Goal: Task Accomplishment & Management: Manage account settings

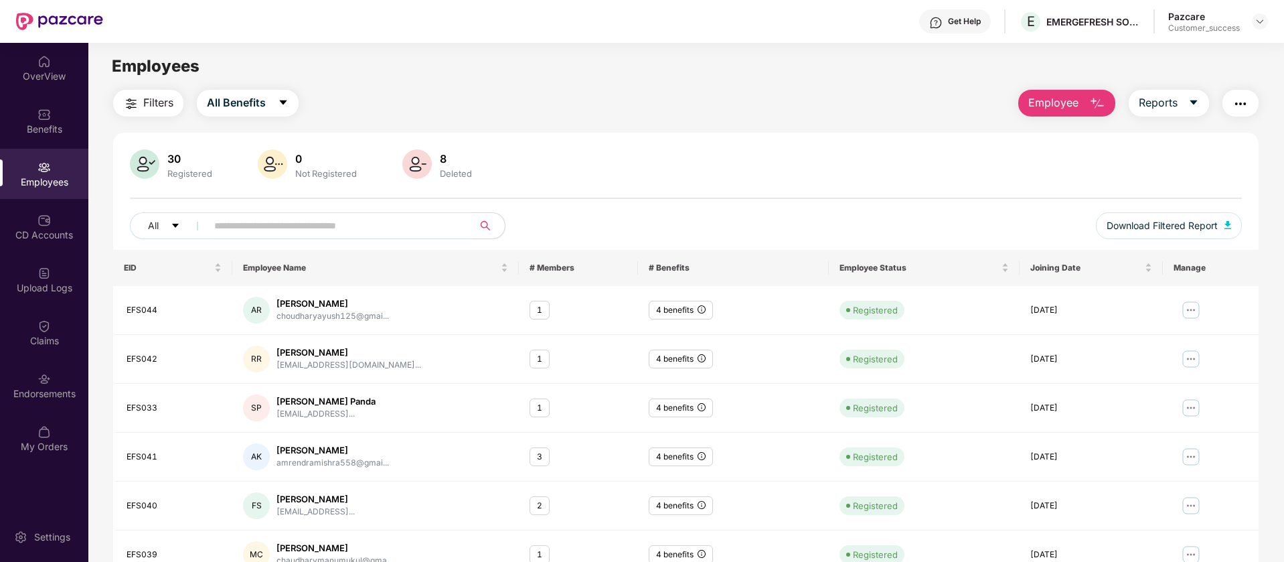
click at [1260, 26] on img at bounding box center [1259, 21] width 11 height 11
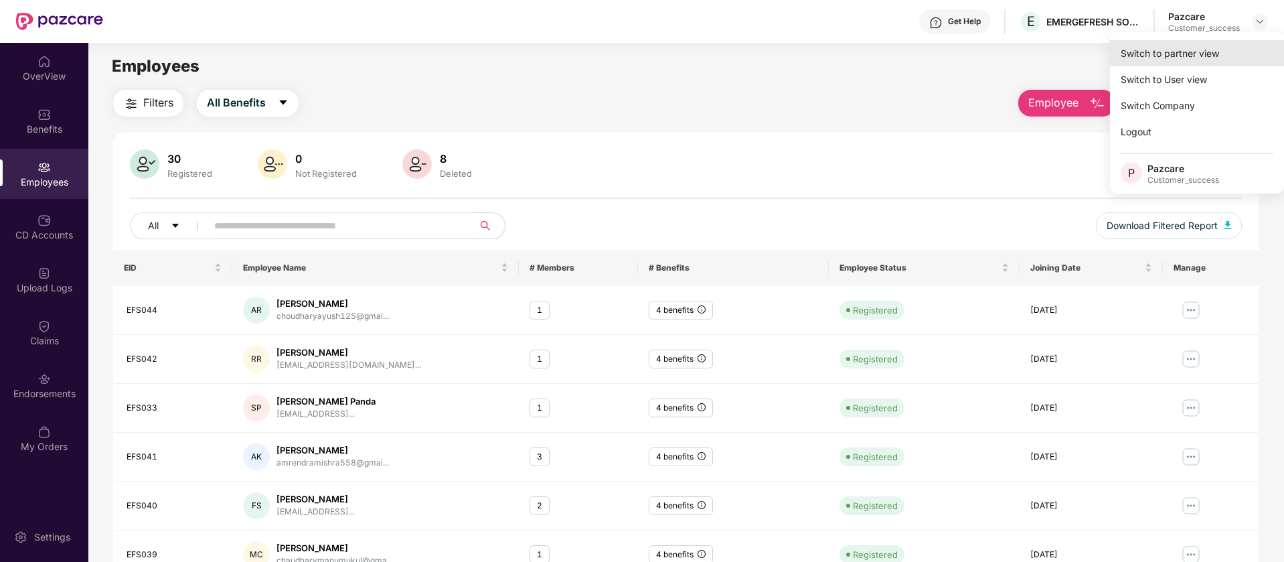
click at [1222, 58] on div "Switch to partner view" at bounding box center [1197, 53] width 174 height 26
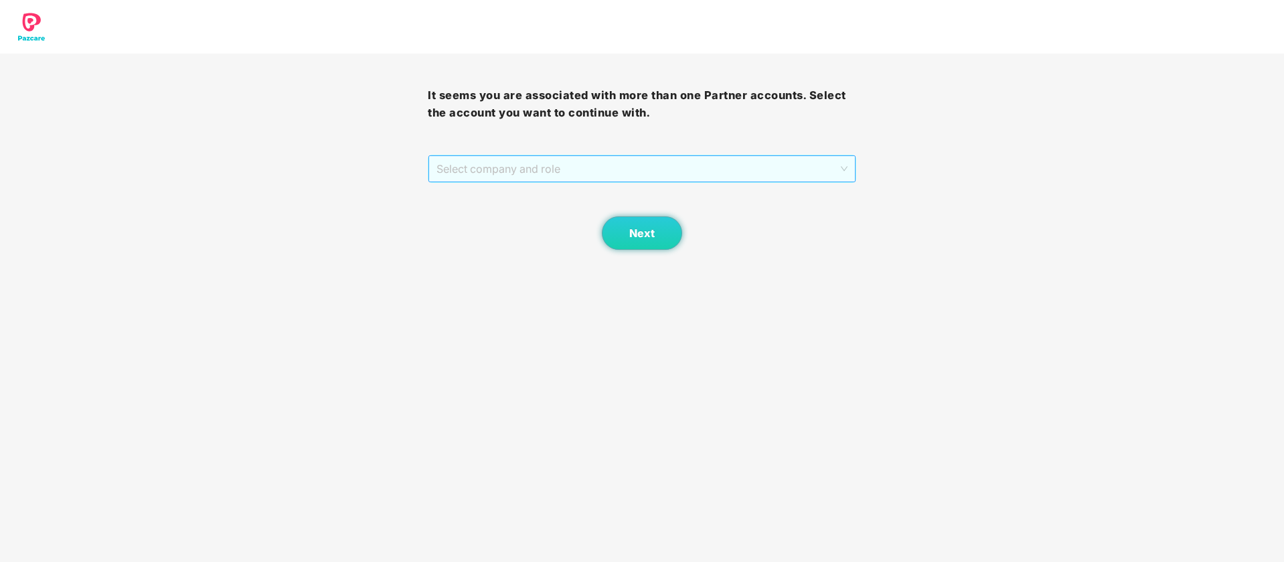
click at [839, 173] on span "Select company and role" at bounding box center [641, 168] width 410 height 25
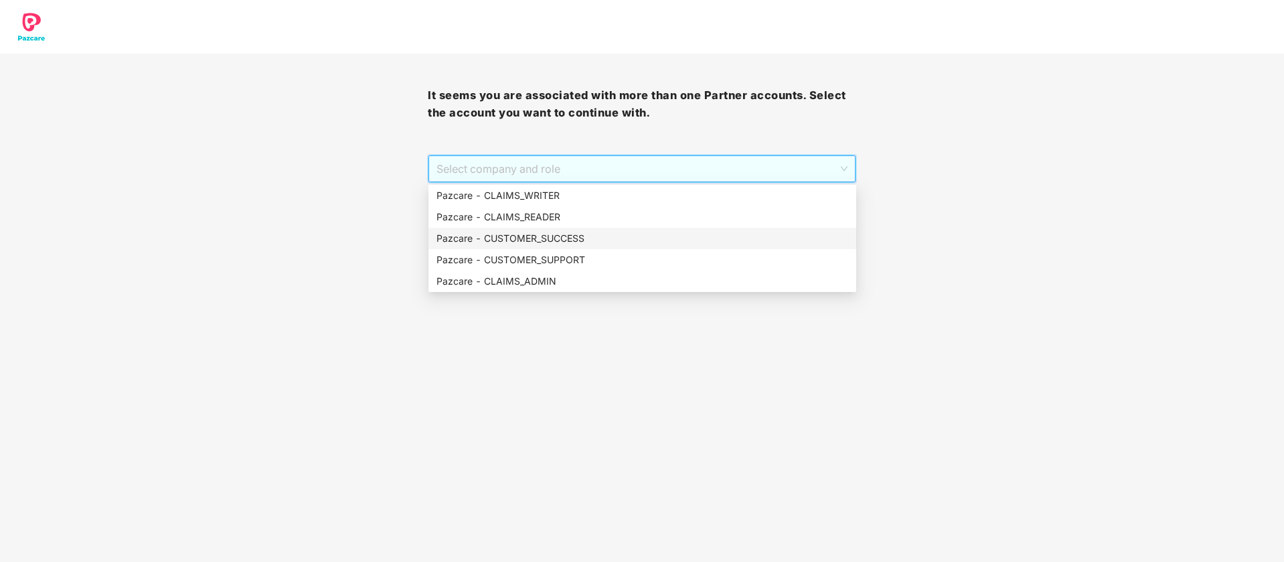
click at [651, 237] on div "Pazcare - CUSTOMER_SUCCESS" at bounding box center [642, 238] width 412 height 15
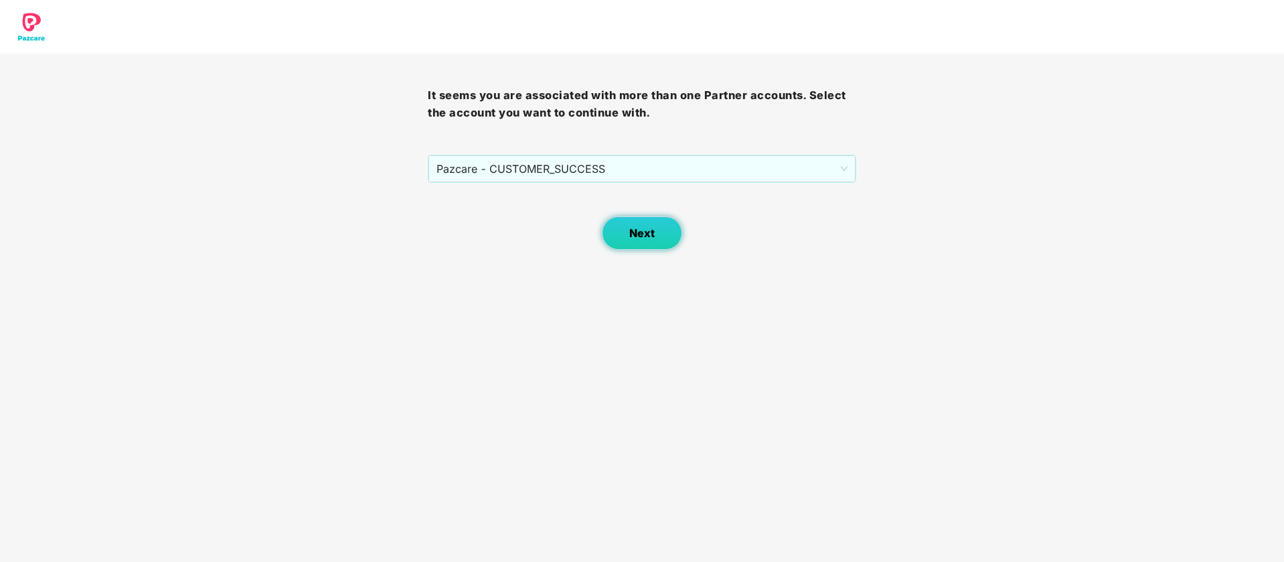
click at [639, 224] on button "Next" at bounding box center [642, 232] width 80 height 33
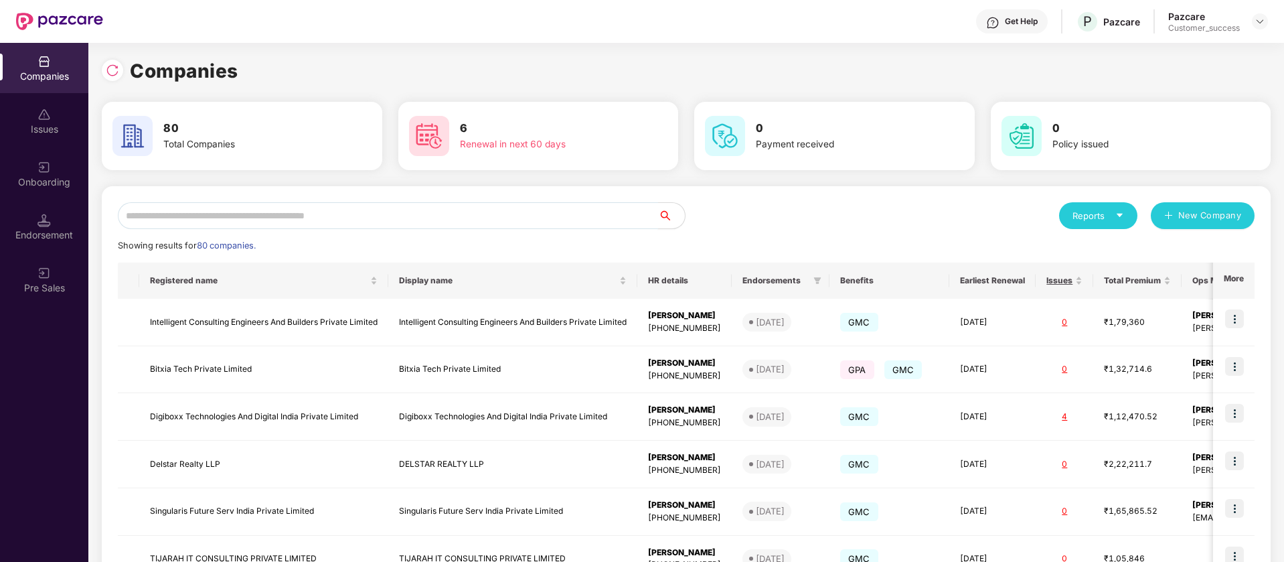
click at [497, 204] on input "text" at bounding box center [388, 215] width 540 height 27
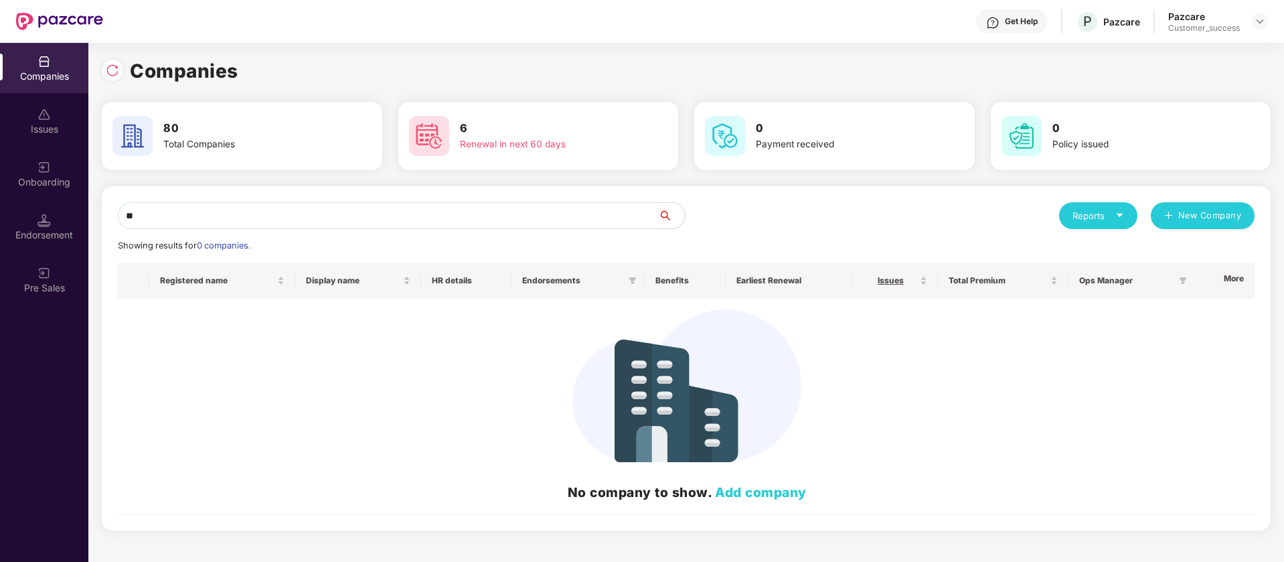
type input "*"
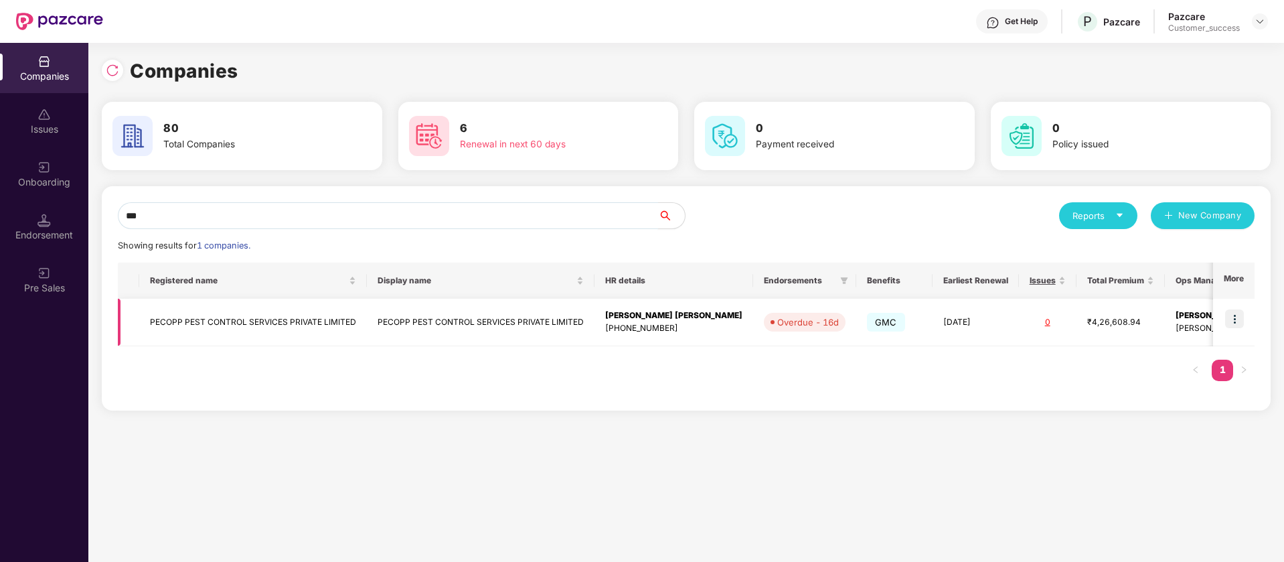
type input "***"
click at [1236, 319] on img at bounding box center [1234, 318] width 19 height 19
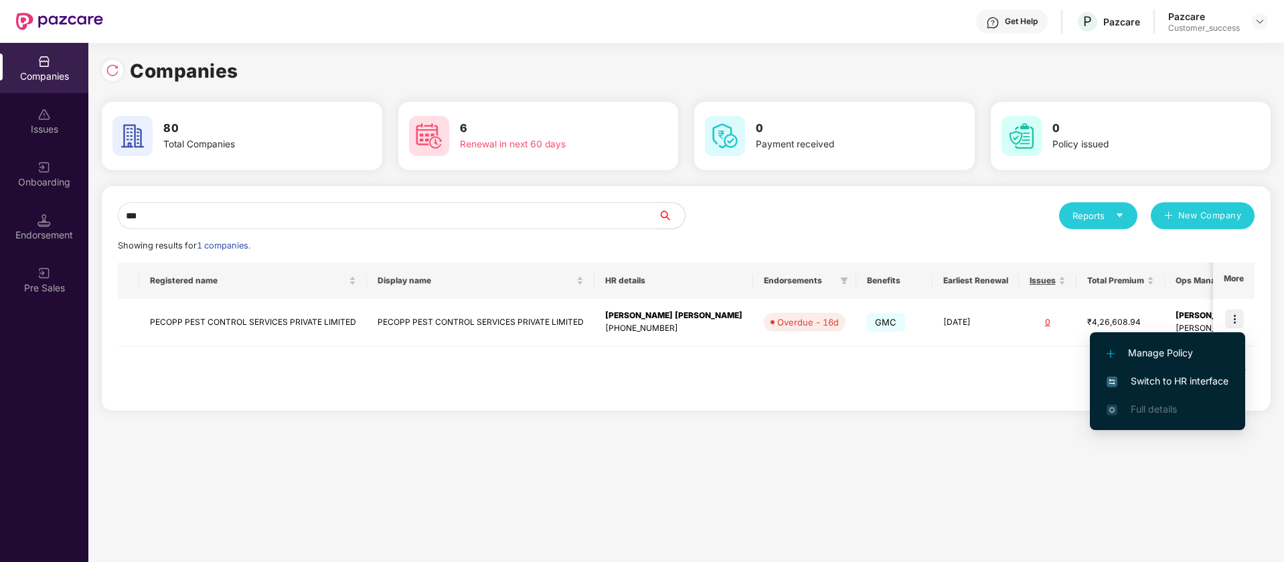
click at [1171, 381] on span "Switch to HR interface" at bounding box center [1167, 380] width 122 height 15
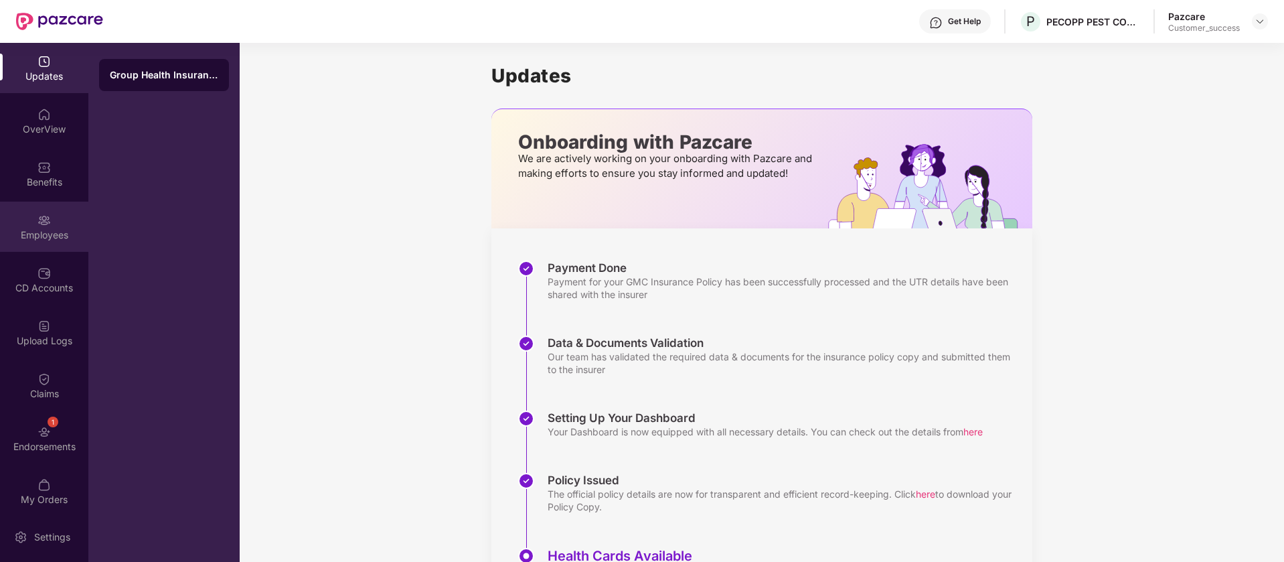
click at [54, 238] on div "Employees" at bounding box center [44, 234] width 88 height 13
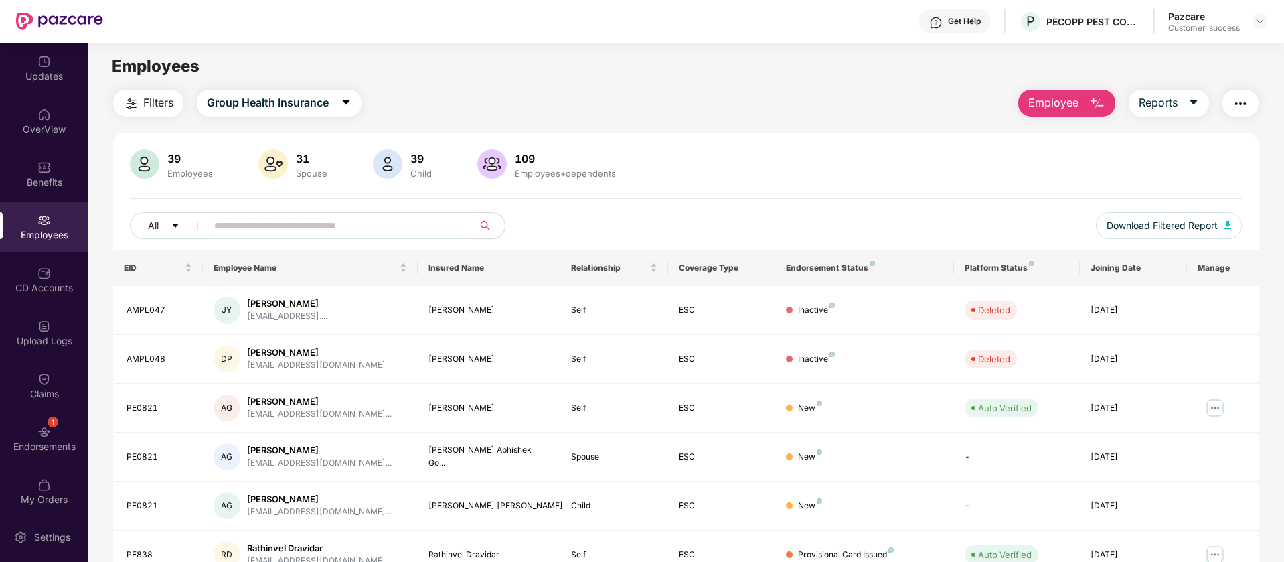
click at [388, 230] on input "text" at bounding box center [334, 226] width 240 height 20
paste input "******"
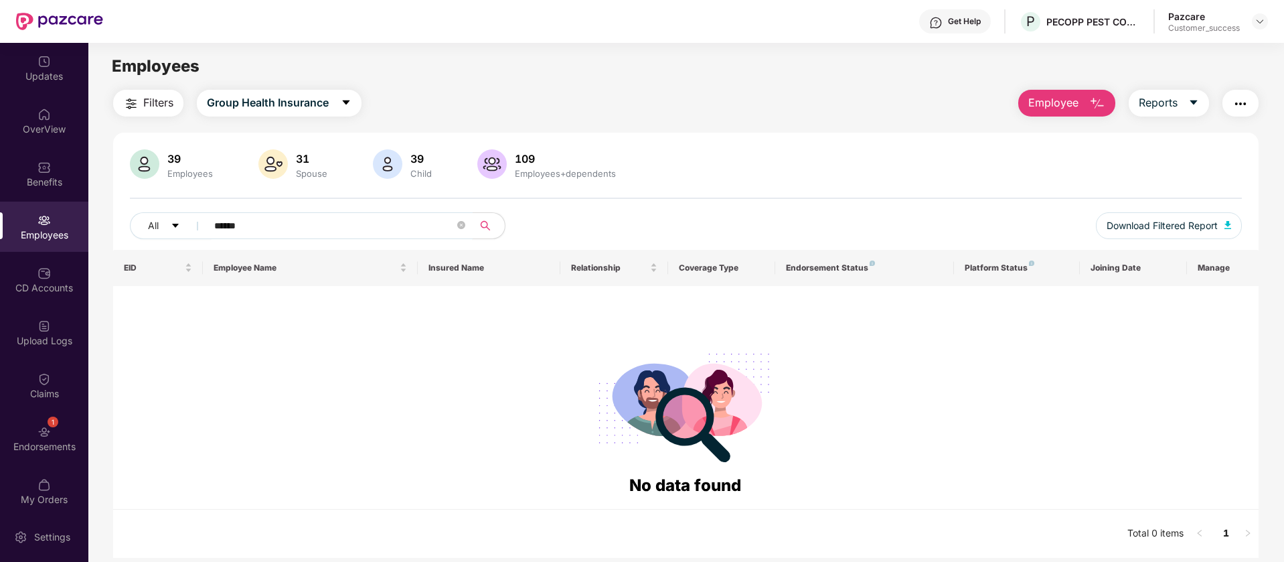
click at [286, 222] on input "******" at bounding box center [334, 226] width 240 height 20
paste input "**********"
drag, startPoint x: 337, startPoint y: 223, endPoint x: 243, endPoint y: 226, distance: 94.4
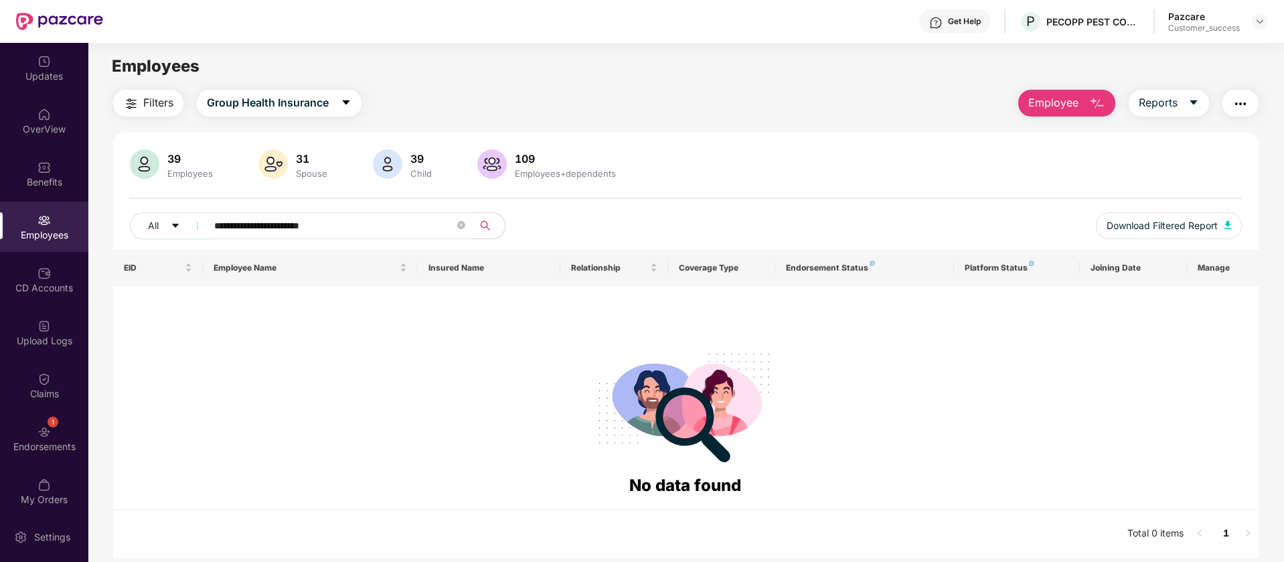
click at [243, 226] on input "**********" at bounding box center [334, 226] width 240 height 20
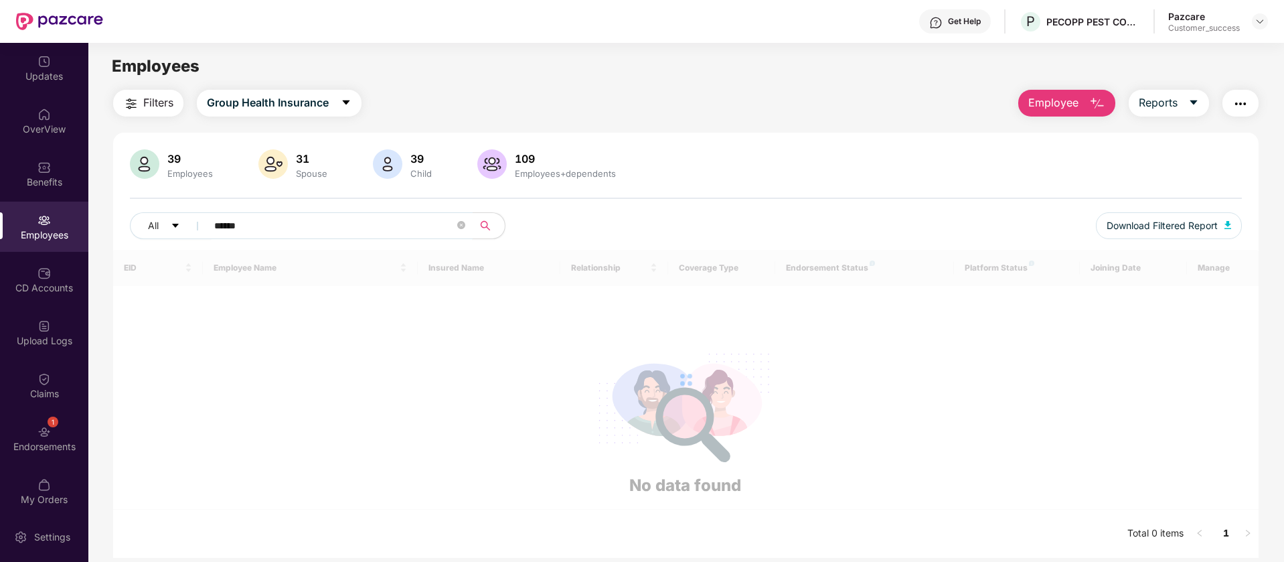
type input "******"
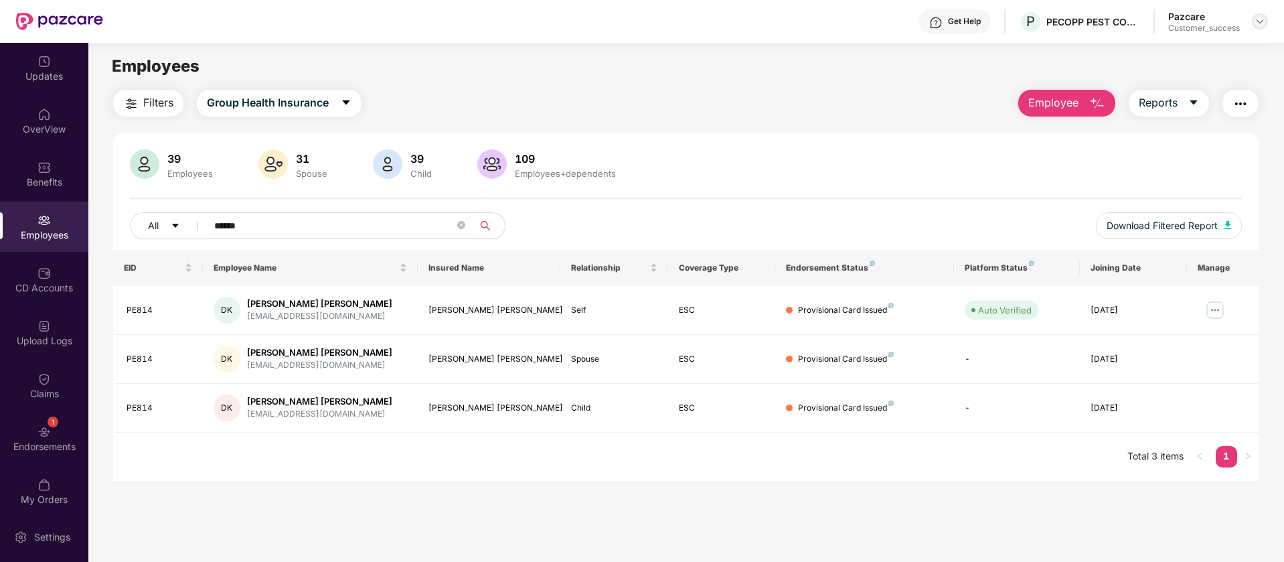
click at [1260, 25] on img at bounding box center [1259, 21] width 11 height 11
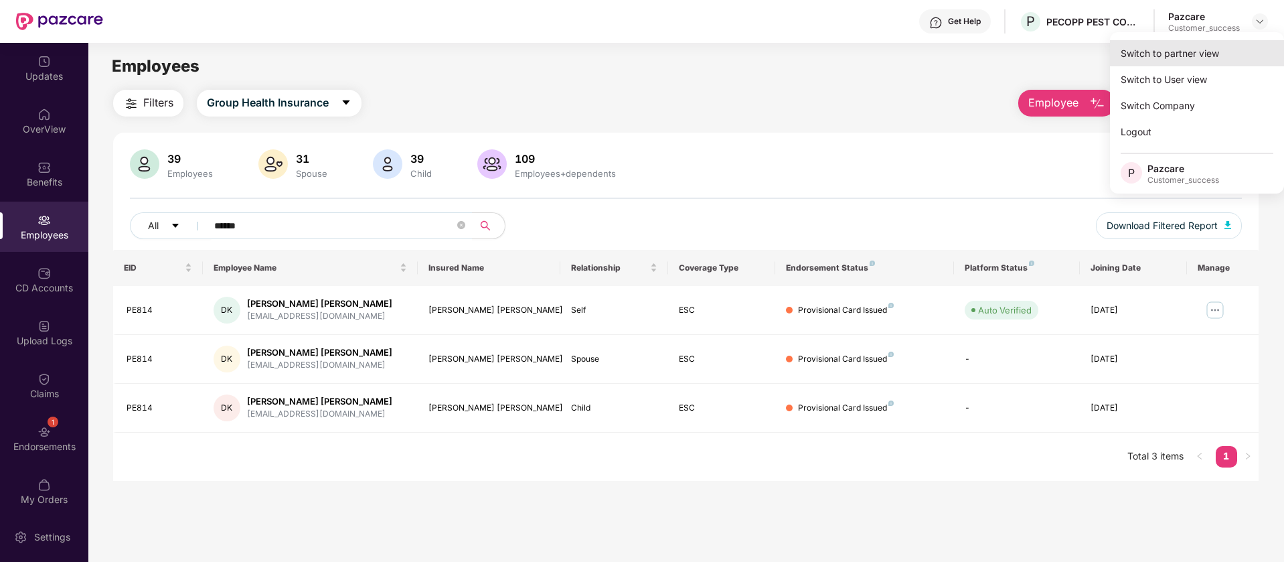
click at [1218, 54] on div "Switch to partner view" at bounding box center [1197, 53] width 174 height 26
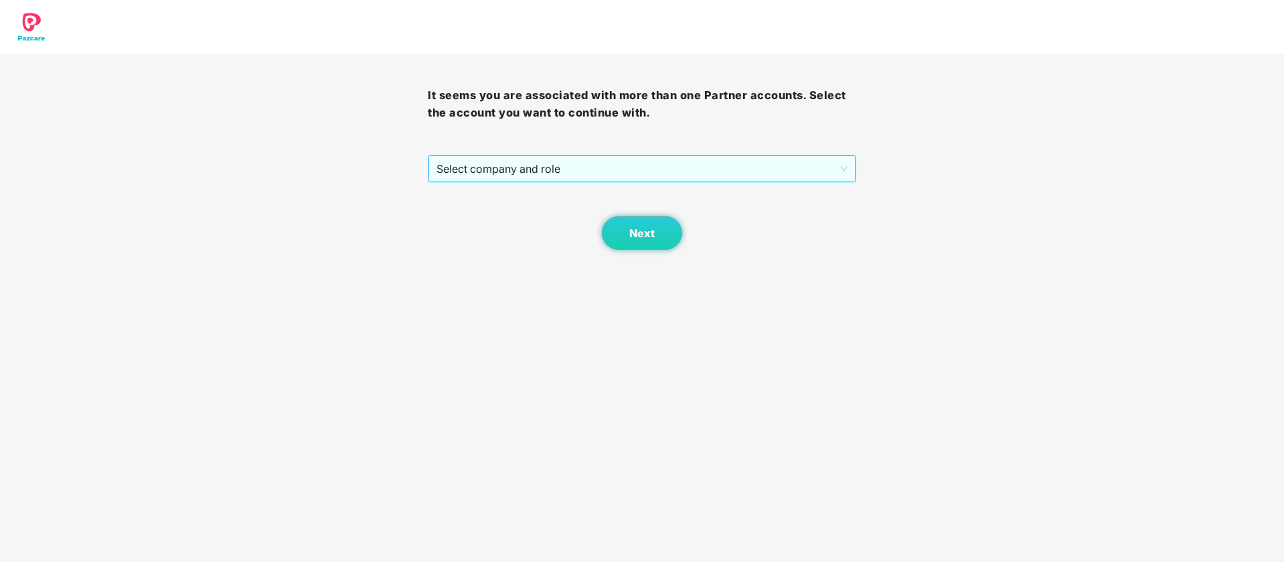
click at [670, 176] on span "Select company and role" at bounding box center [641, 168] width 410 height 25
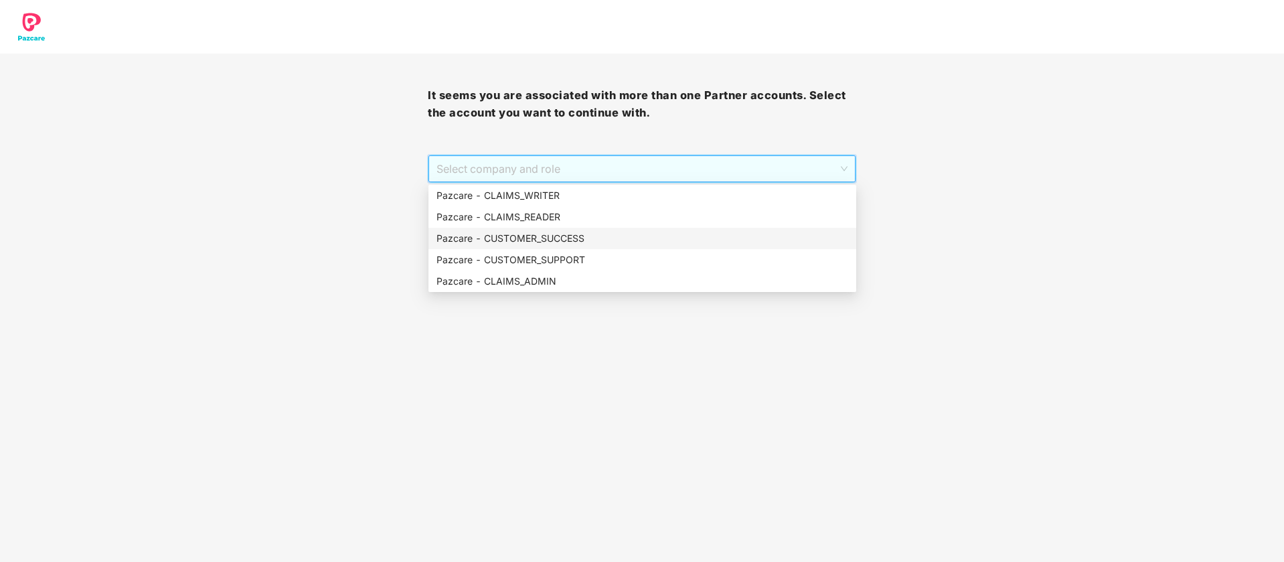
click at [586, 238] on div "Pazcare - CUSTOMER_SUCCESS" at bounding box center [642, 238] width 412 height 15
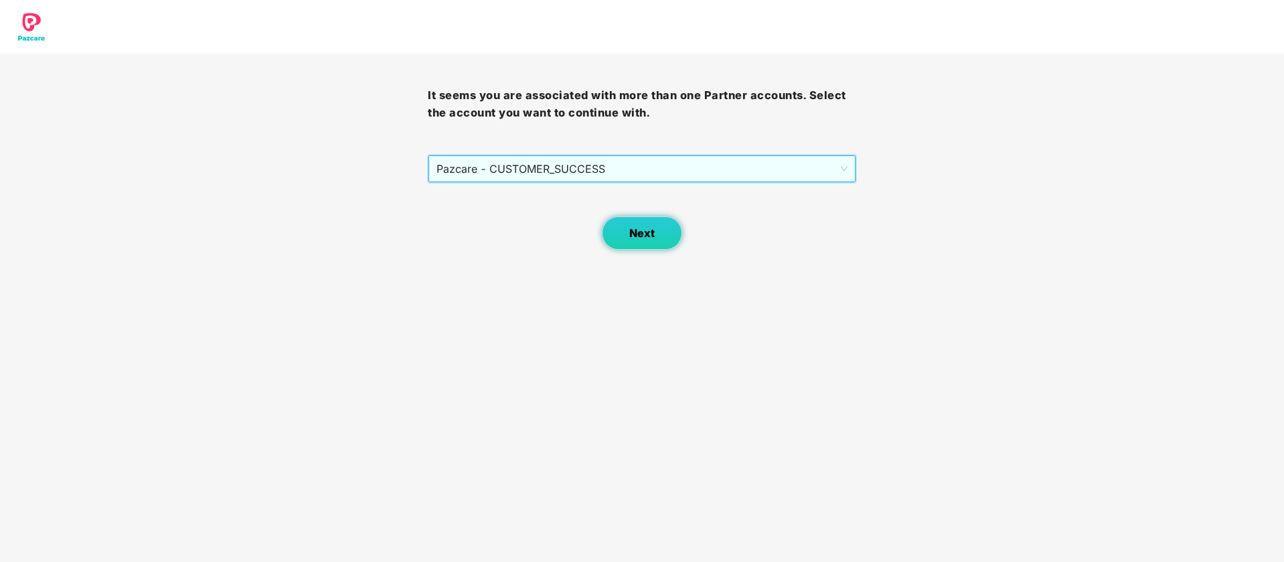
click at [647, 240] on button "Next" at bounding box center [642, 232] width 80 height 33
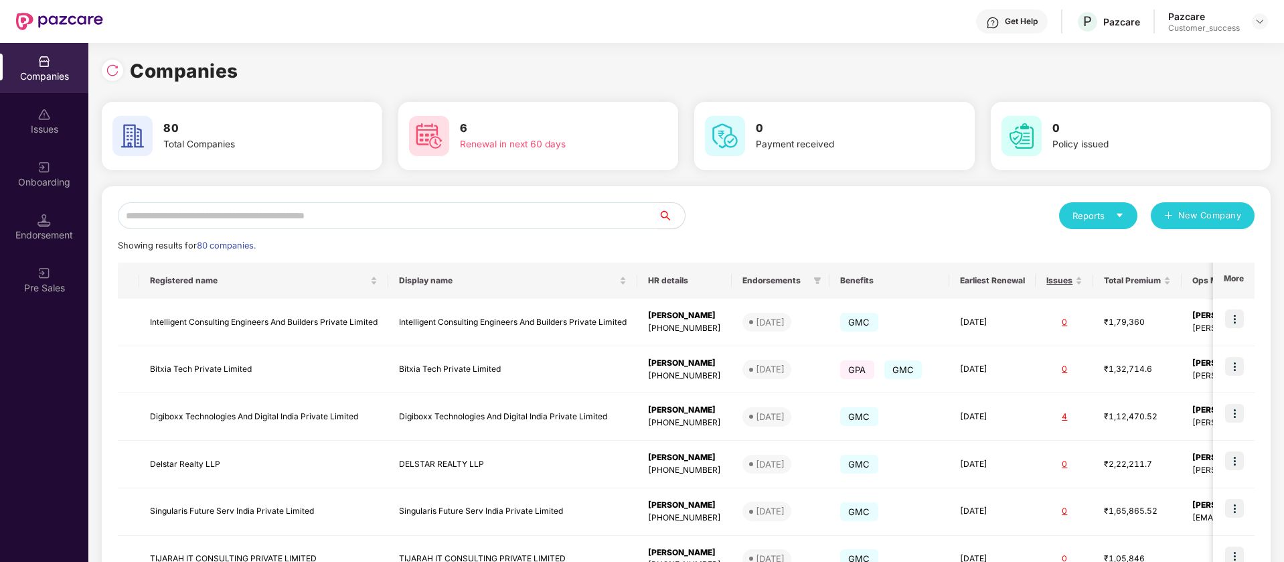
click at [335, 205] on input "text" at bounding box center [388, 215] width 540 height 27
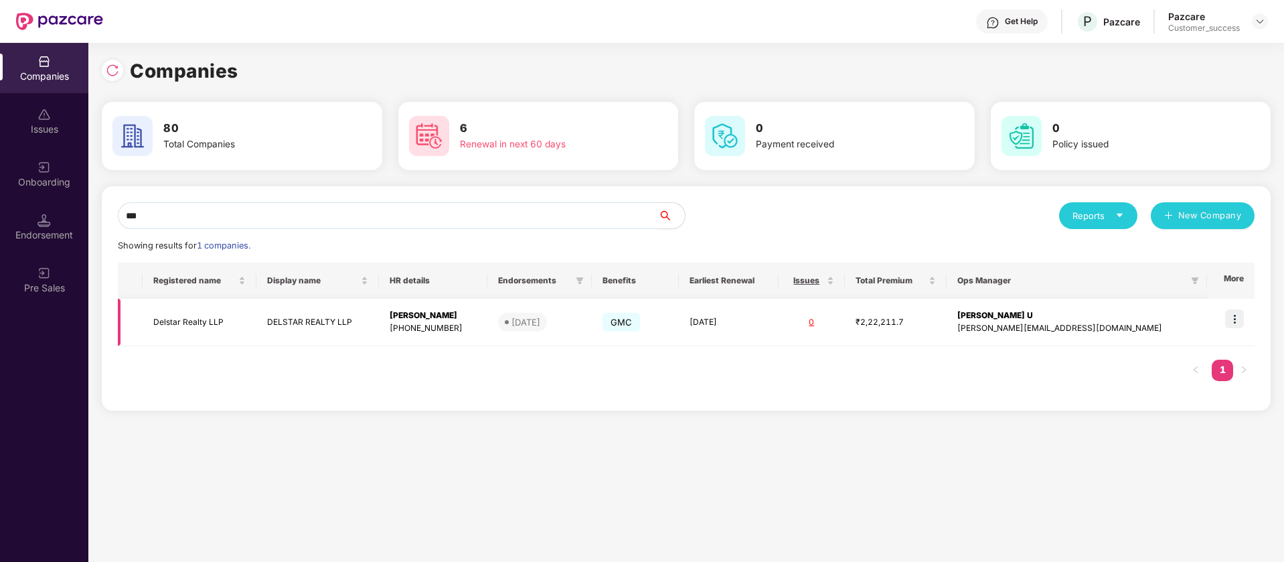
type input "***"
click at [1236, 315] on img at bounding box center [1234, 318] width 19 height 19
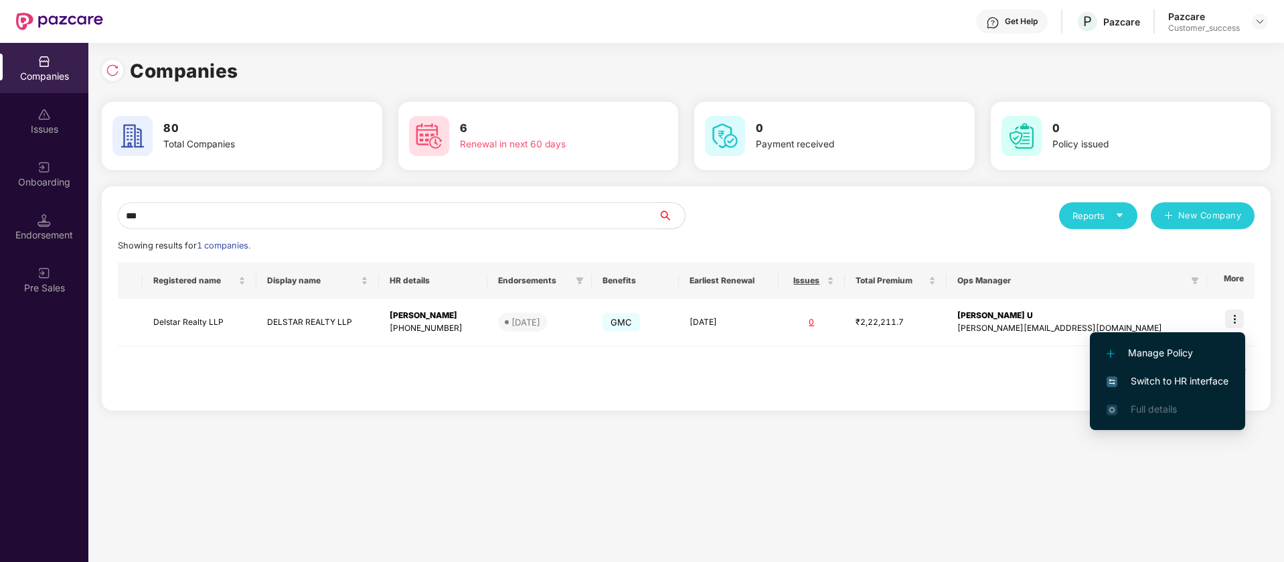
click at [1175, 381] on span "Switch to HR interface" at bounding box center [1167, 380] width 122 height 15
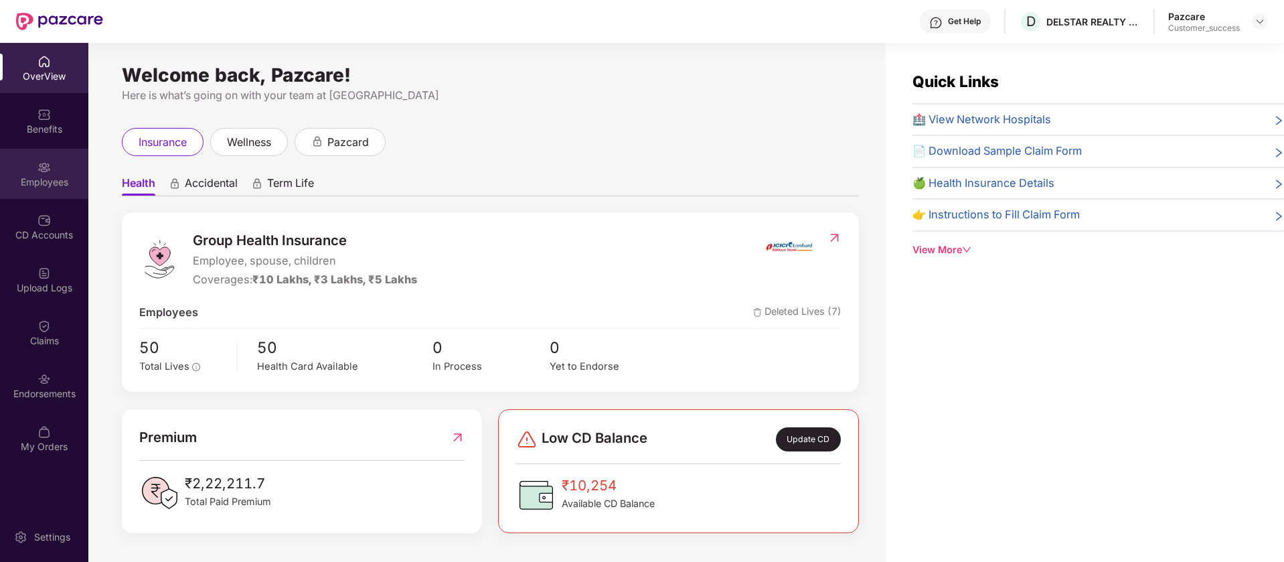
click at [54, 169] on div "Employees" at bounding box center [44, 174] width 88 height 50
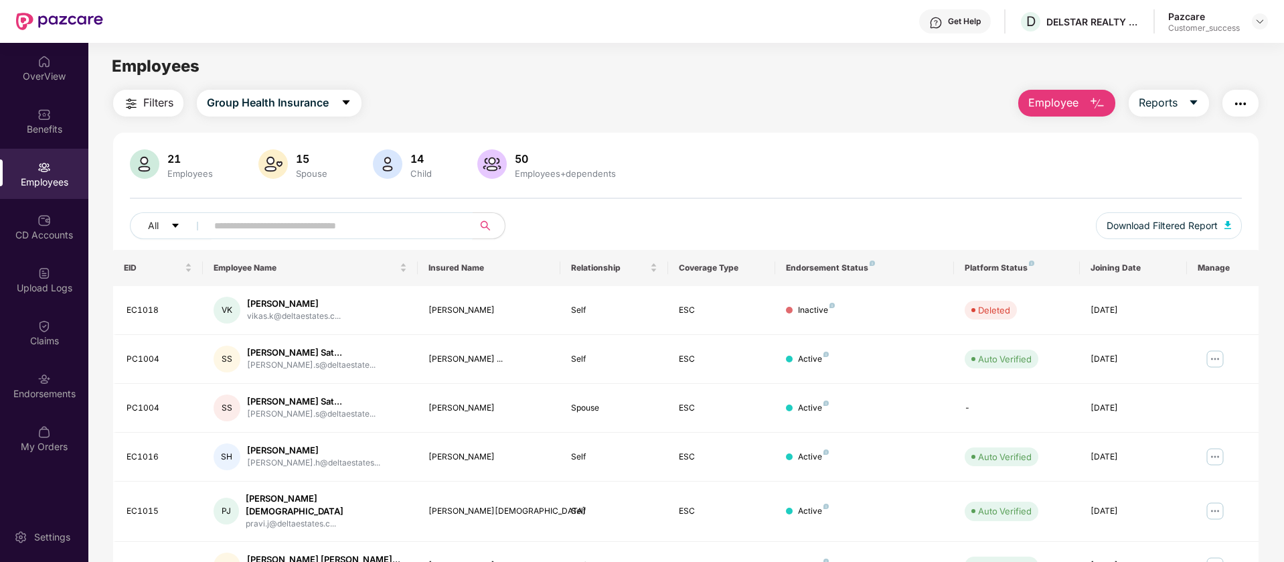
click at [250, 234] on input "text" at bounding box center [334, 226] width 240 height 20
type input "******"
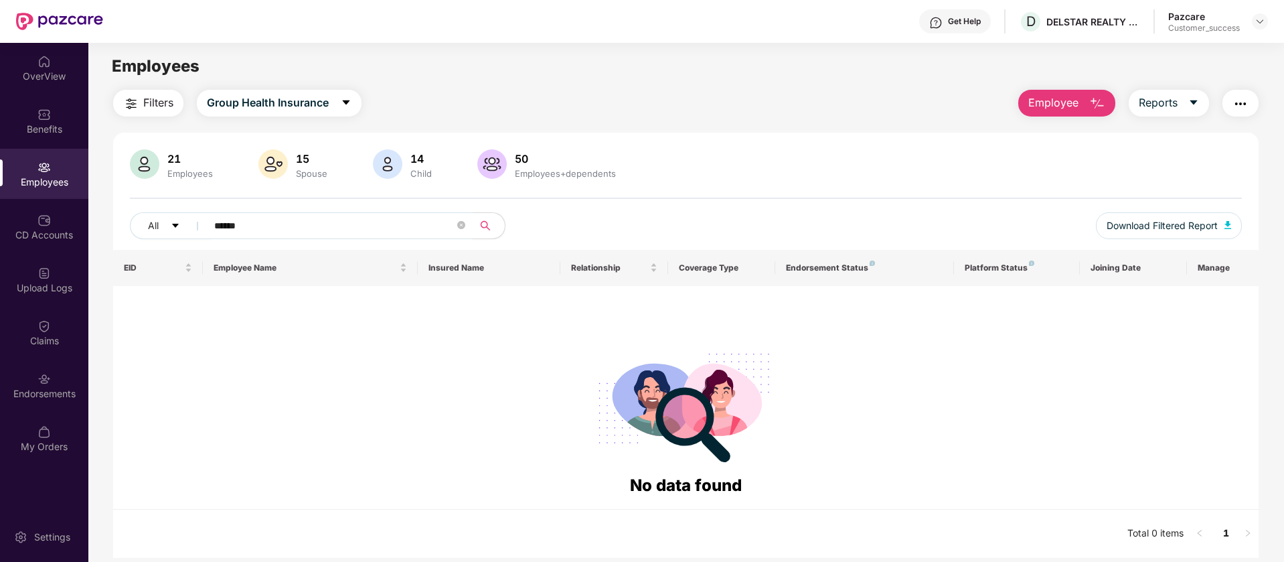
click at [326, 220] on input "******" at bounding box center [334, 226] width 240 height 20
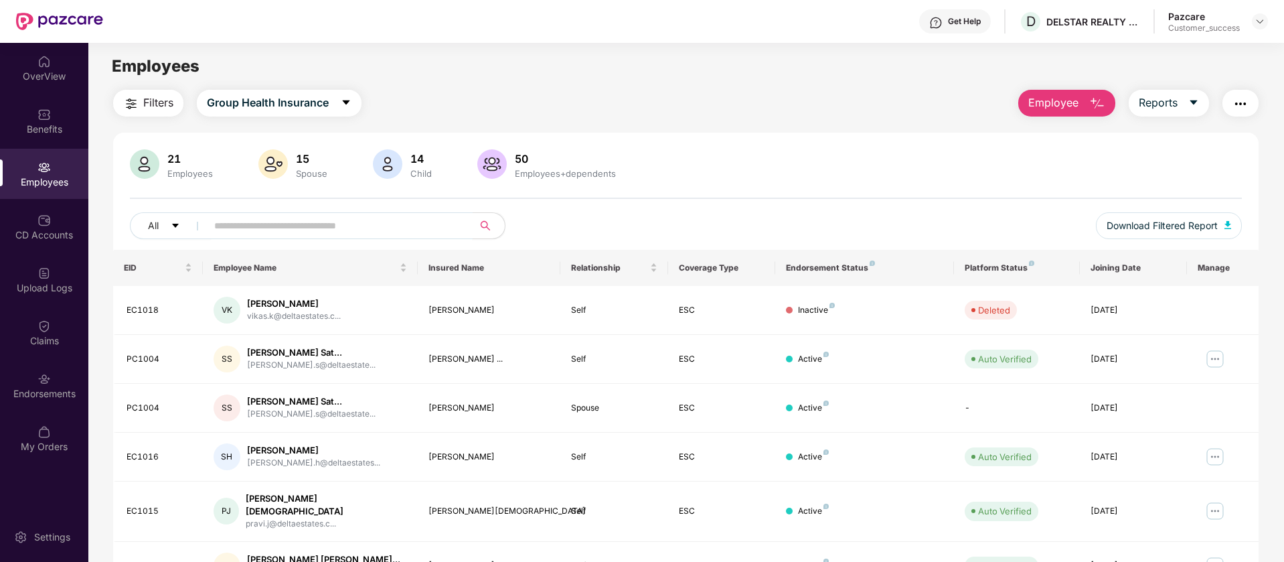
click at [290, 228] on input "text" at bounding box center [334, 226] width 240 height 20
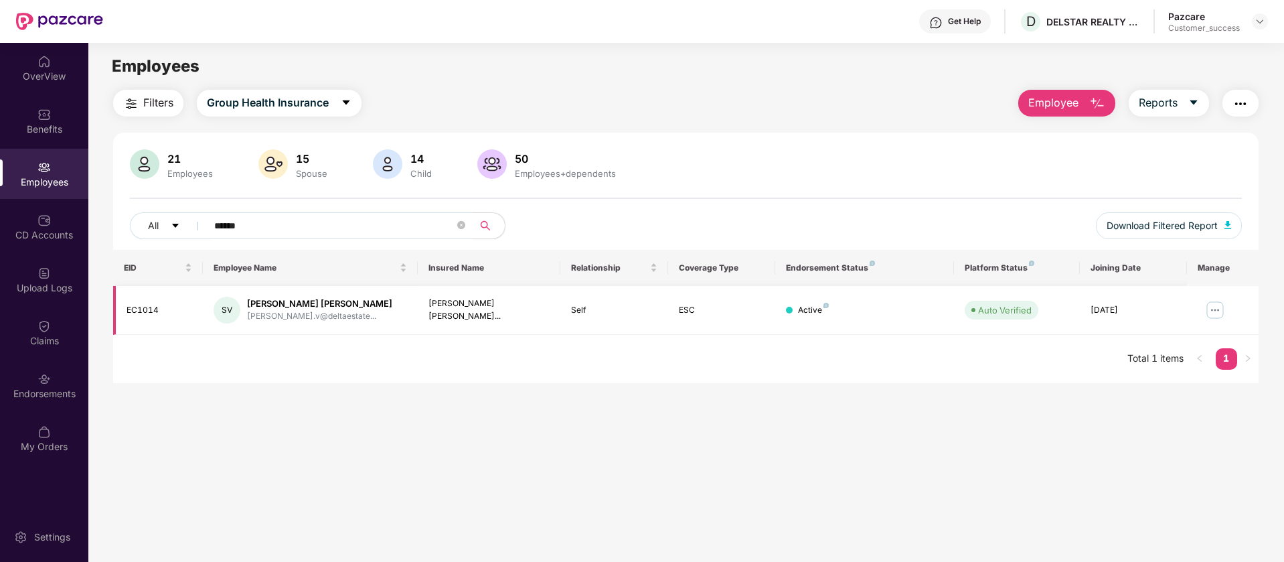
type input "******"
click at [1222, 311] on img at bounding box center [1214, 309] width 21 height 21
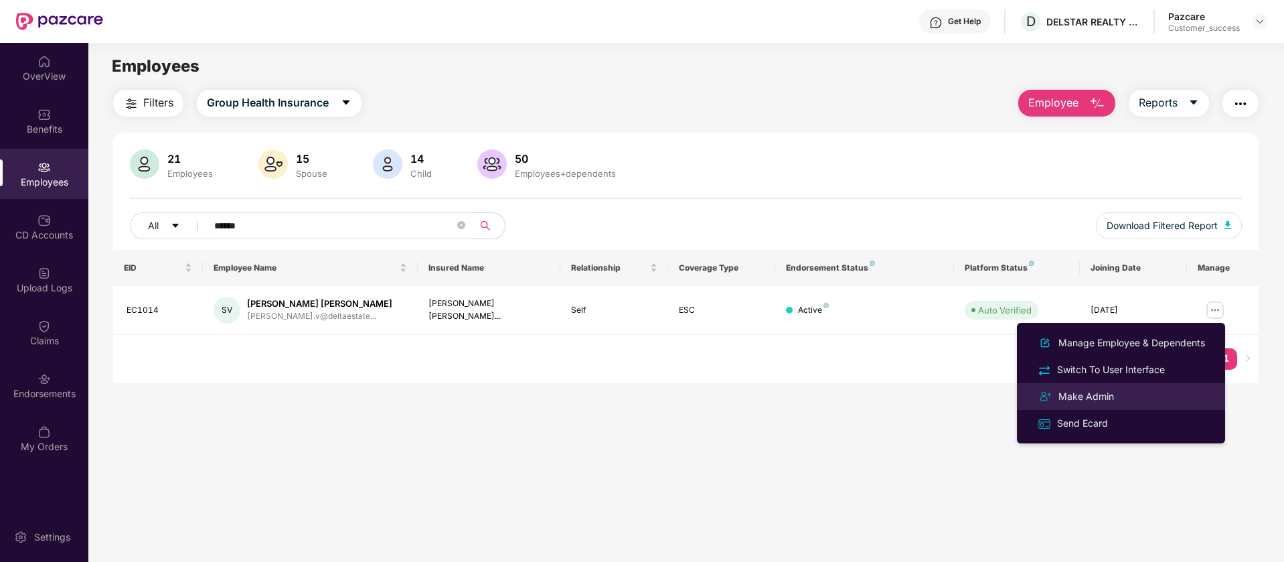
click at [1141, 399] on div "Make Admin" at bounding box center [1120, 396] width 173 height 16
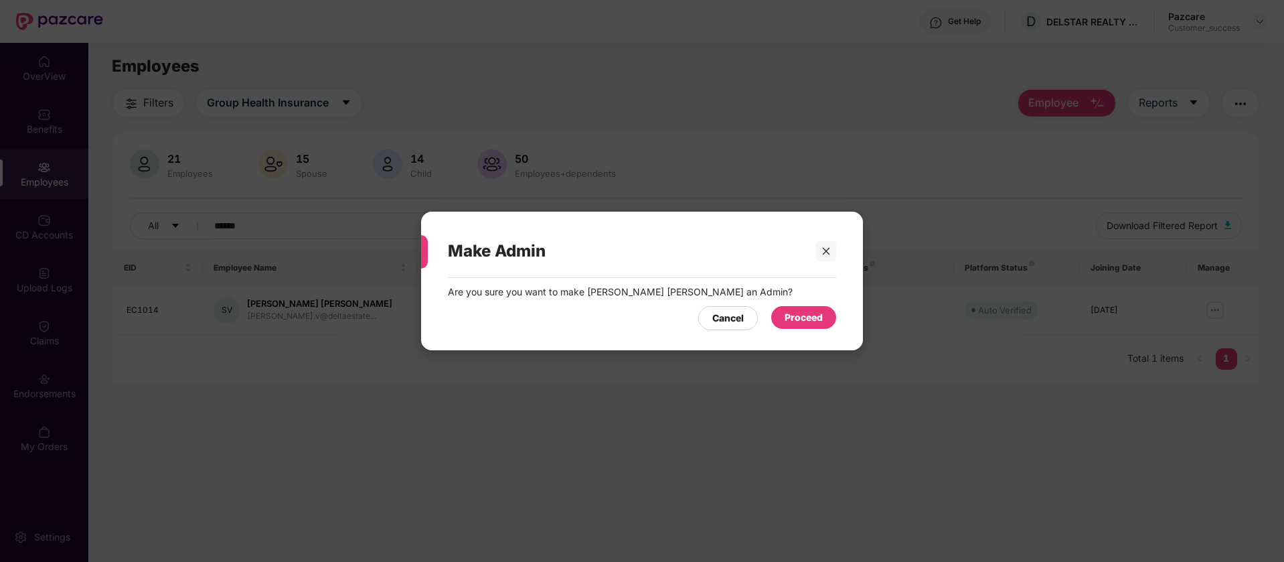
click at [813, 313] on div "Proceed" at bounding box center [803, 317] width 38 height 15
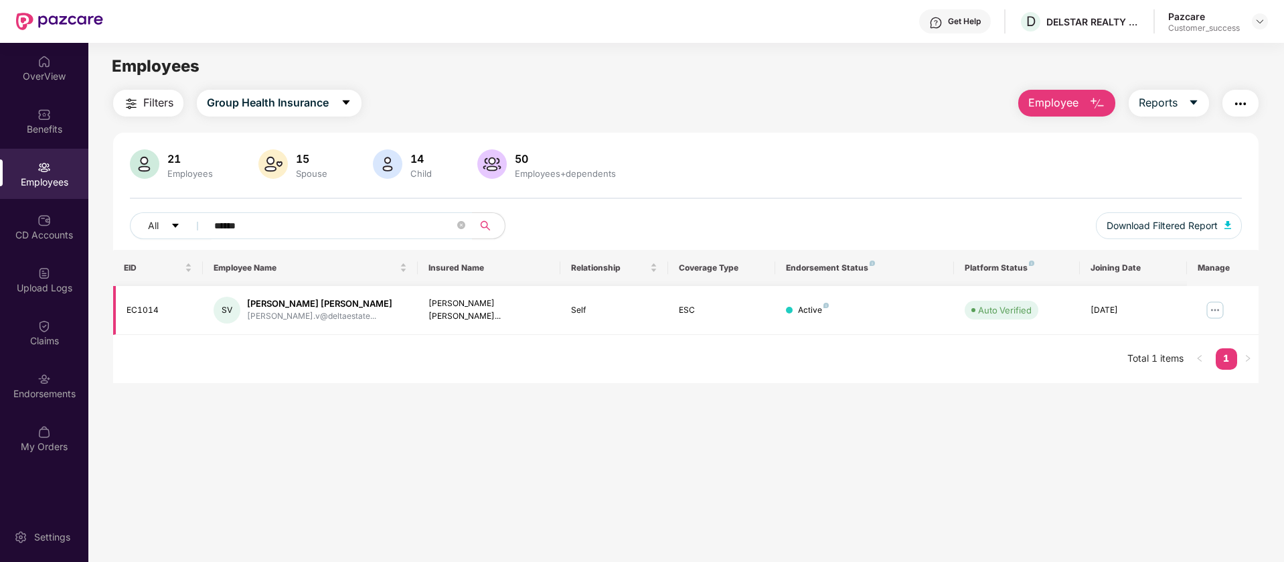
click at [145, 308] on div "EC1014" at bounding box center [159, 310] width 66 height 13
click at [50, 369] on div "Endorsements" at bounding box center [44, 385] width 88 height 50
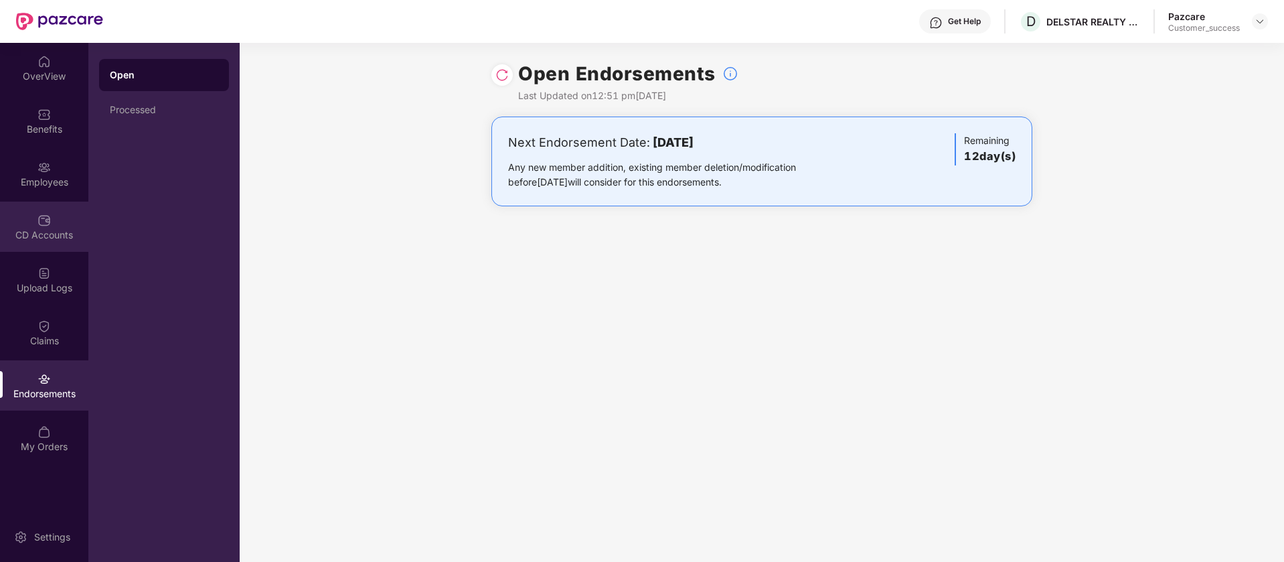
click at [48, 236] on div "CD Accounts" at bounding box center [44, 234] width 88 height 13
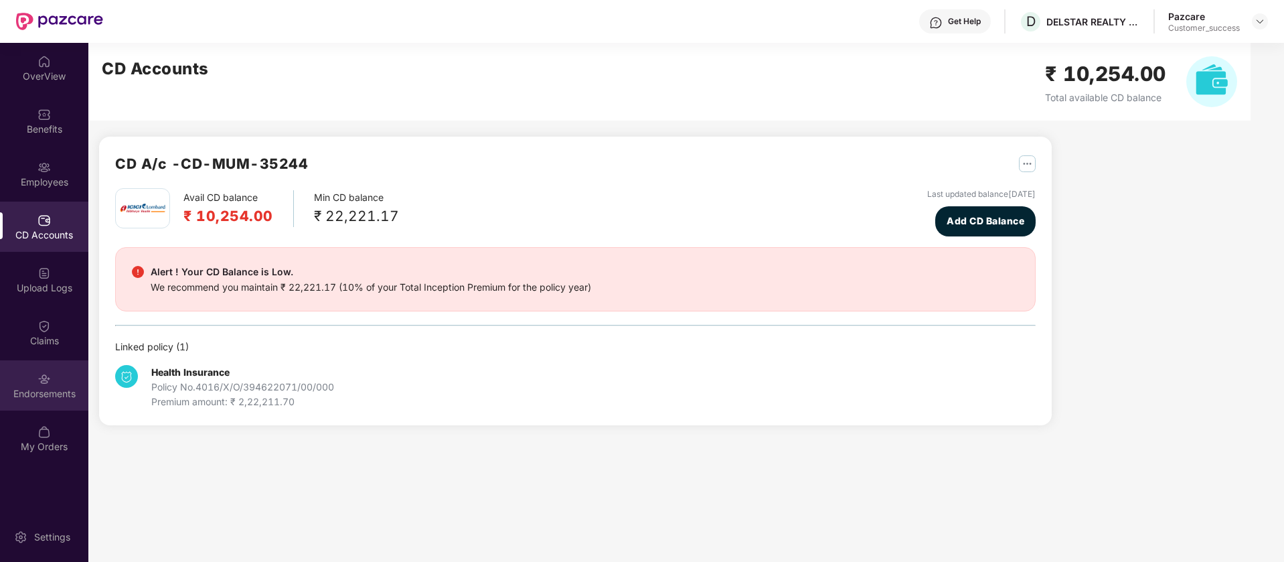
click at [57, 385] on div "Endorsements" at bounding box center [44, 385] width 88 height 50
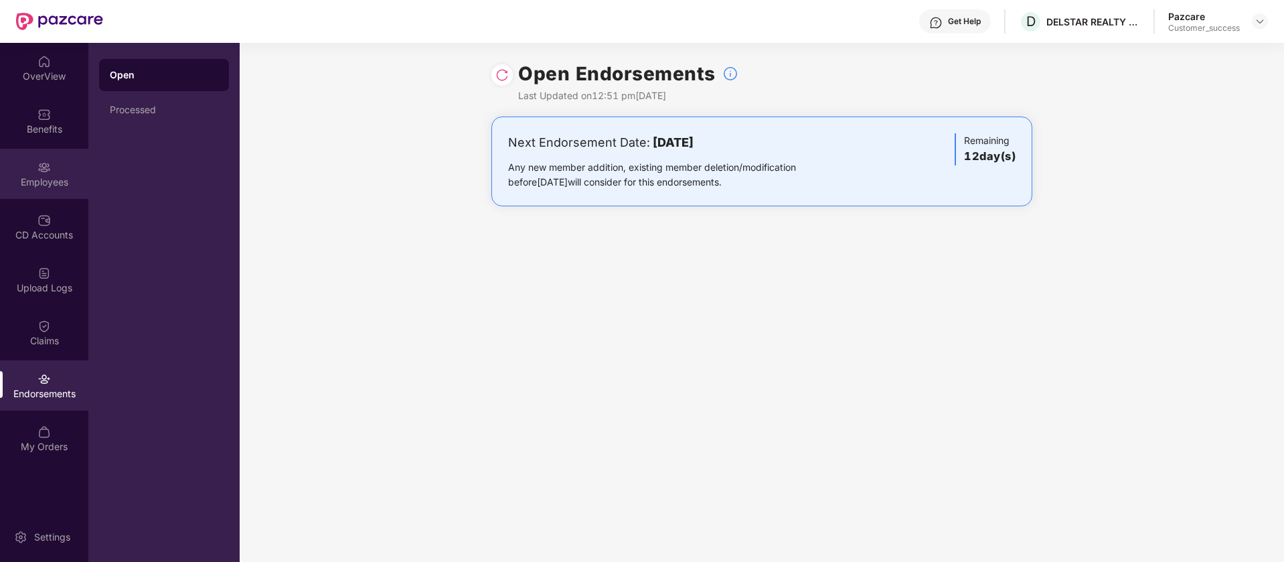
click at [47, 187] on div "Employees" at bounding box center [44, 181] width 88 height 13
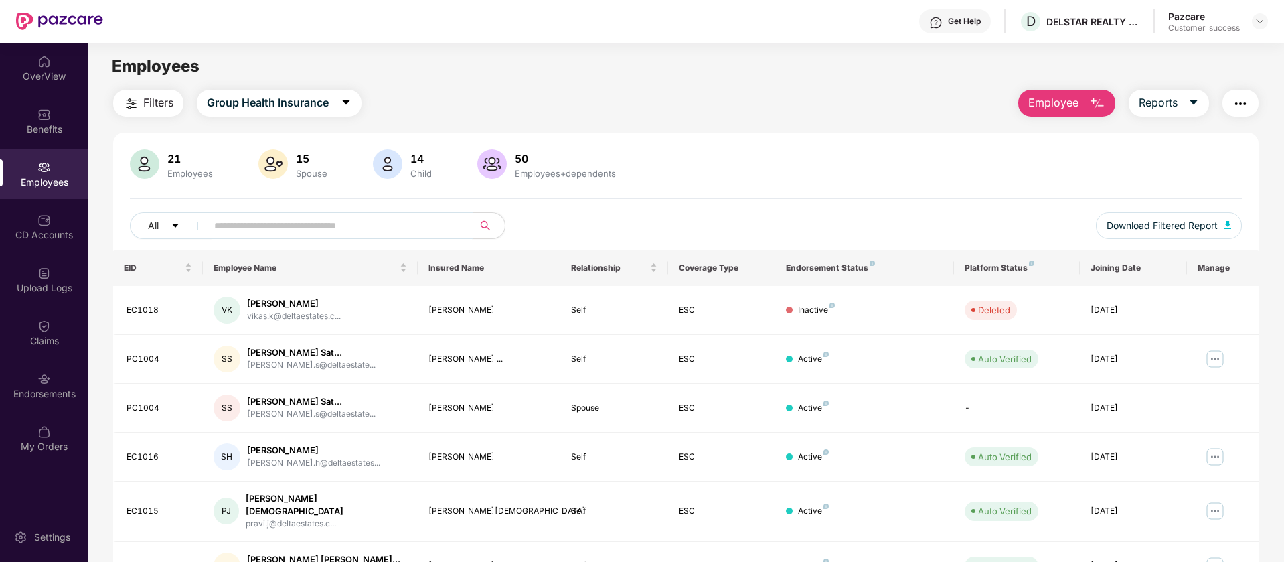
click at [286, 220] on input "text" at bounding box center [334, 226] width 240 height 20
click at [64, 220] on div "CD Accounts" at bounding box center [44, 226] width 88 height 50
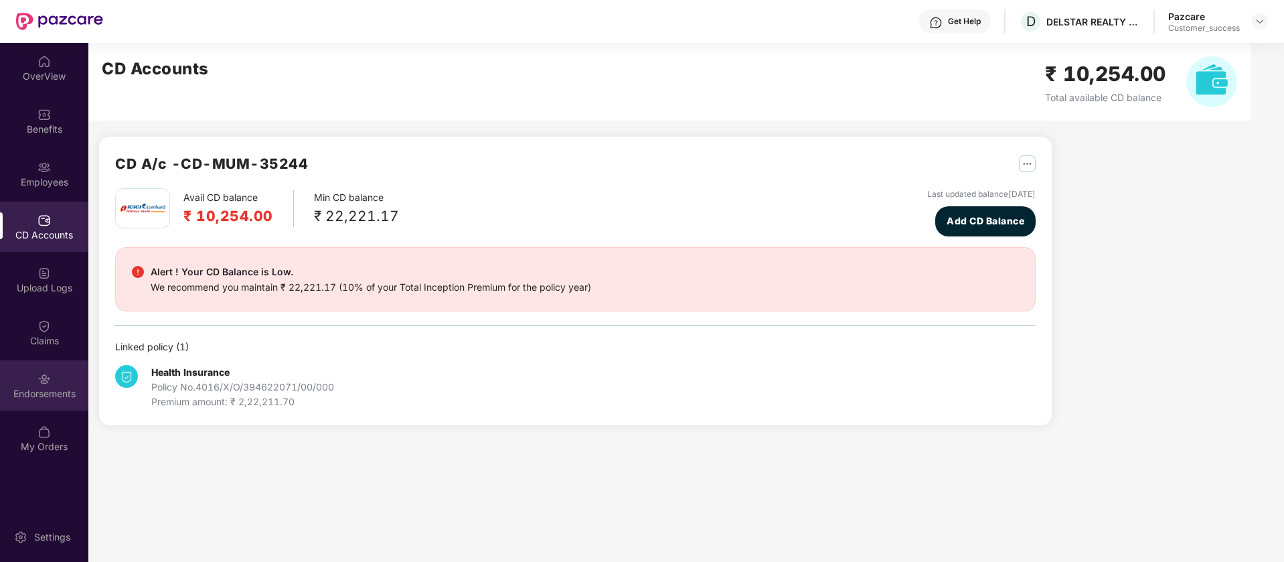
click at [49, 392] on div "Endorsements" at bounding box center [44, 393] width 88 height 13
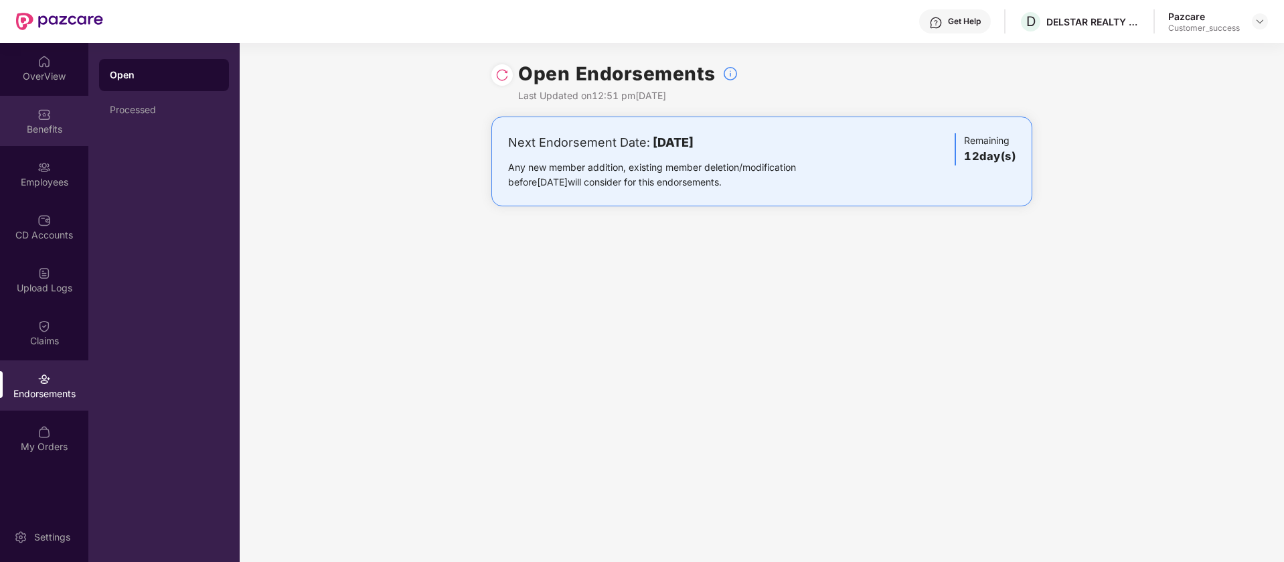
click at [58, 109] on div "Benefits" at bounding box center [44, 121] width 88 height 50
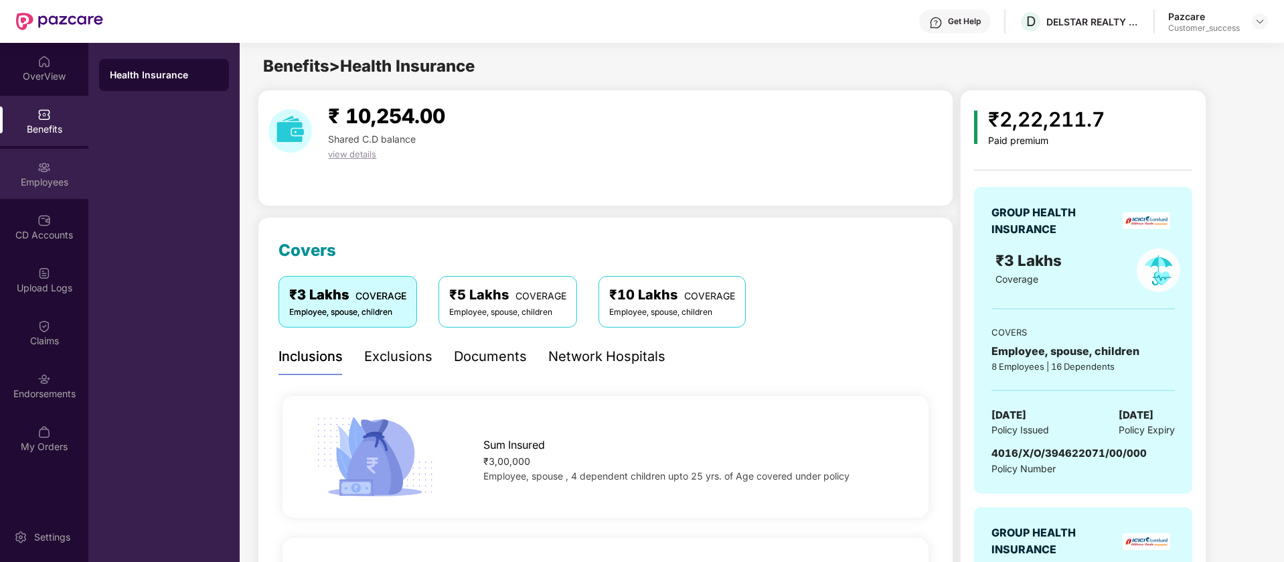
click at [50, 184] on div "Employees" at bounding box center [44, 181] width 88 height 13
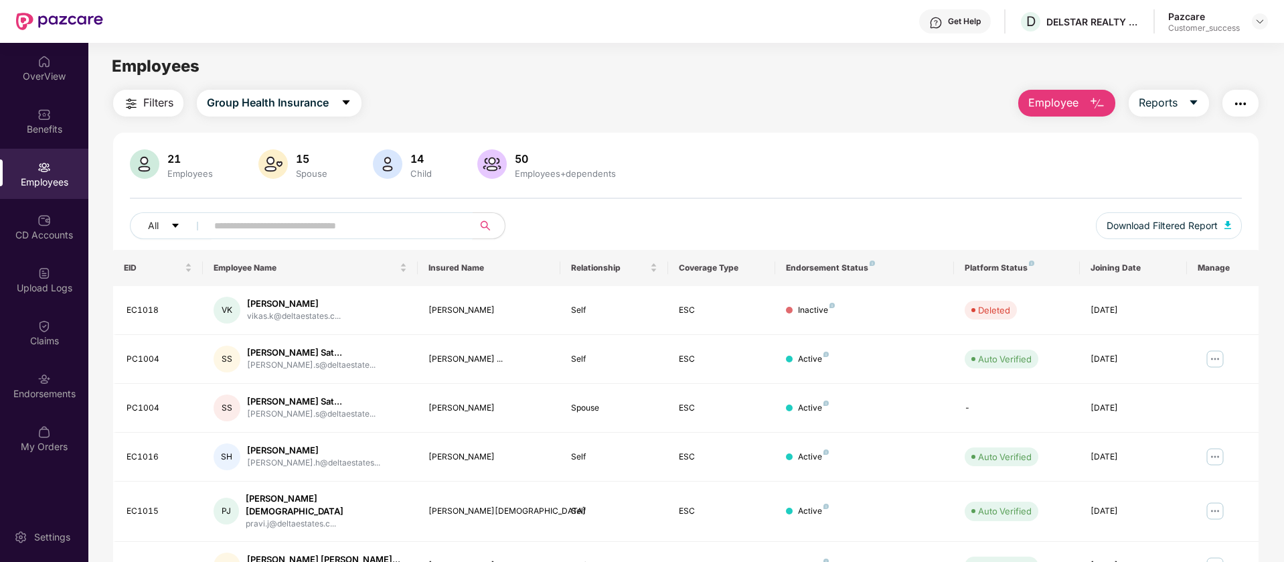
click at [319, 228] on input "text" at bounding box center [334, 226] width 240 height 20
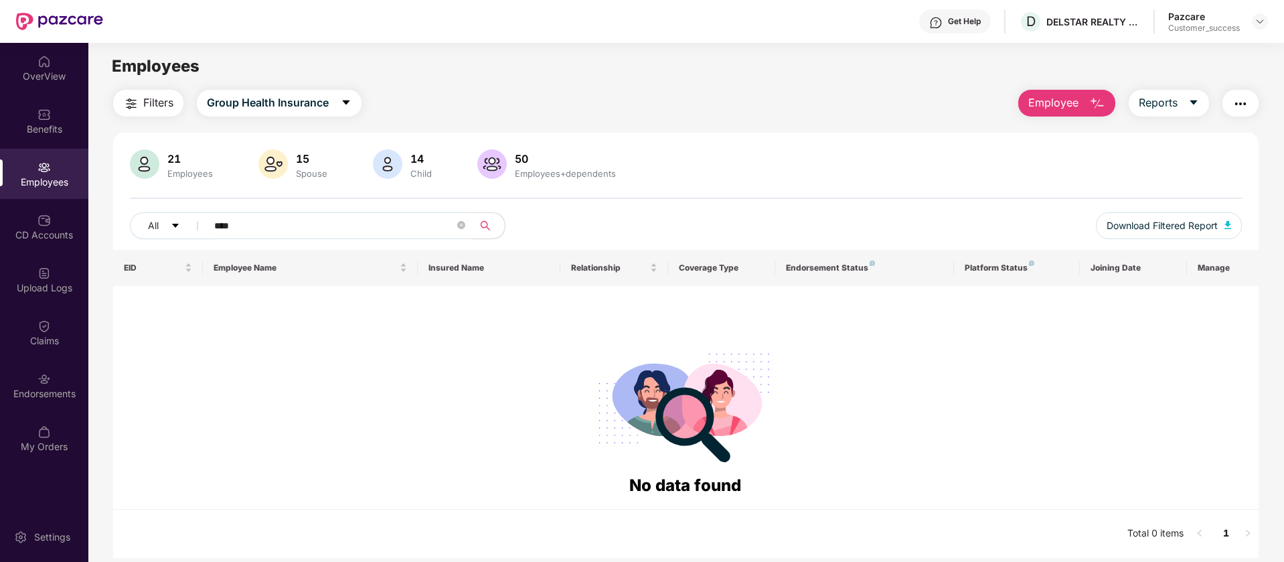
click at [214, 223] on span "****" at bounding box center [335, 225] width 274 height 27
click at [216, 226] on input "****" at bounding box center [334, 226] width 240 height 20
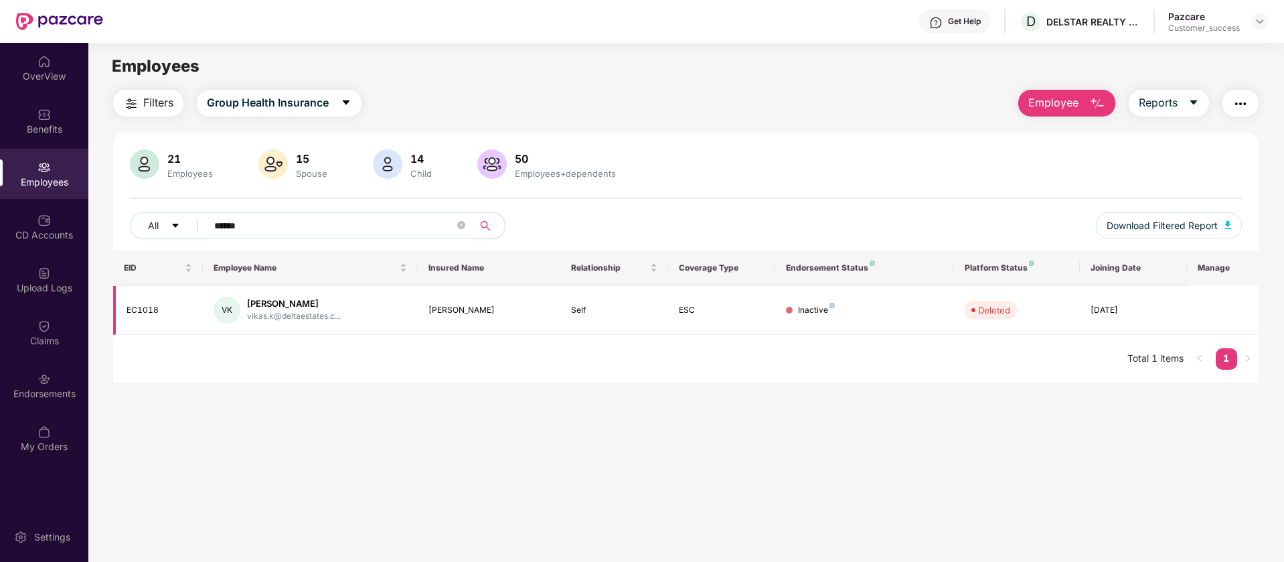
type input "******"
click at [1096, 319] on td "07 Oct 2025" at bounding box center [1133, 310] width 107 height 49
click at [442, 90] on div "Filters Group Health Insurance Employee Reports" at bounding box center [685, 103] width 1145 height 27
click at [146, 310] on div "EC1018" at bounding box center [159, 310] width 66 height 13
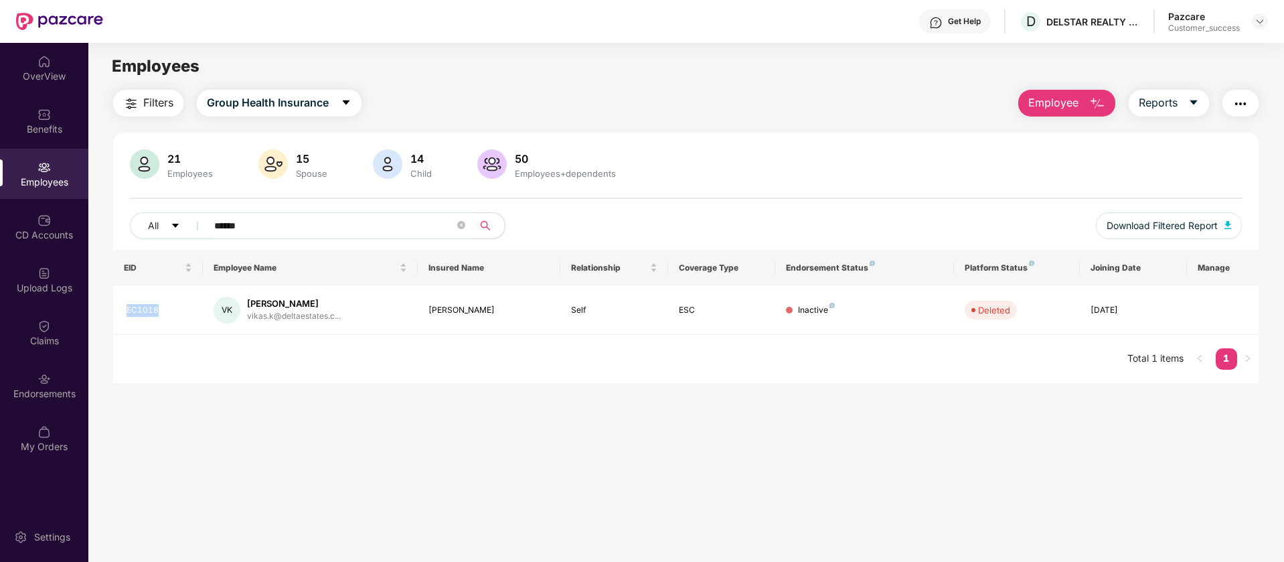
copy div "EC1018"
click at [745, 211] on div "21 Employees 15 Spouse 14 Child 50 Employees+dependents All ****** Download Fil…" at bounding box center [685, 199] width 1145 height 100
click at [509, 57] on div "Employees" at bounding box center [685, 66] width 1195 height 25
click at [1262, 19] on img at bounding box center [1259, 21] width 11 height 11
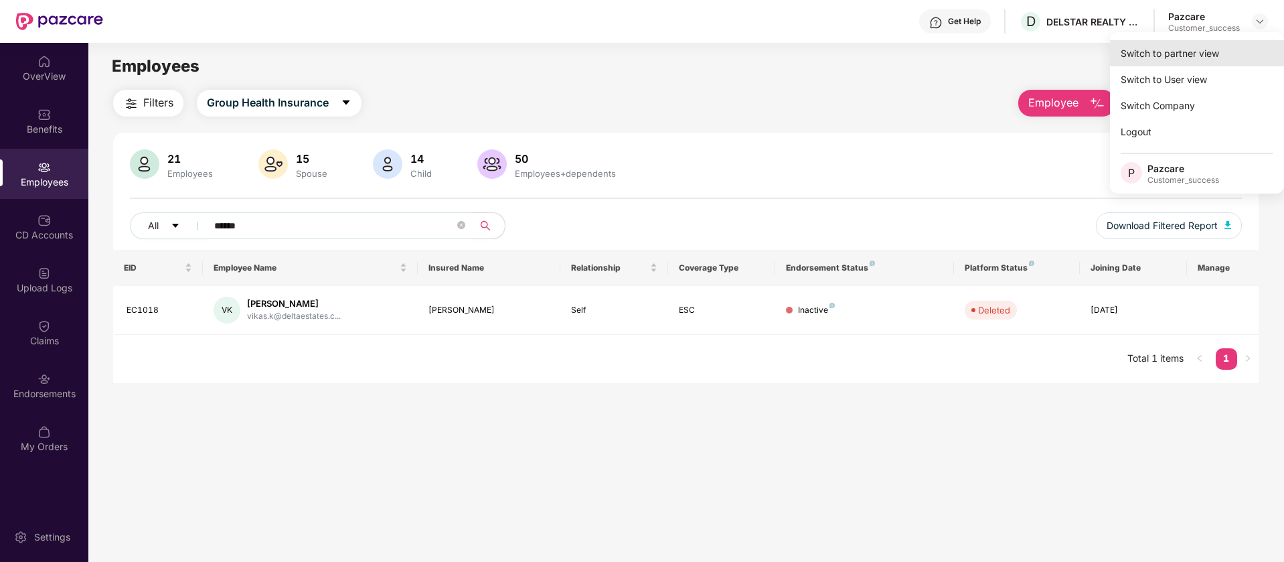
click at [1202, 59] on div "Switch to partner view" at bounding box center [1197, 53] width 174 height 26
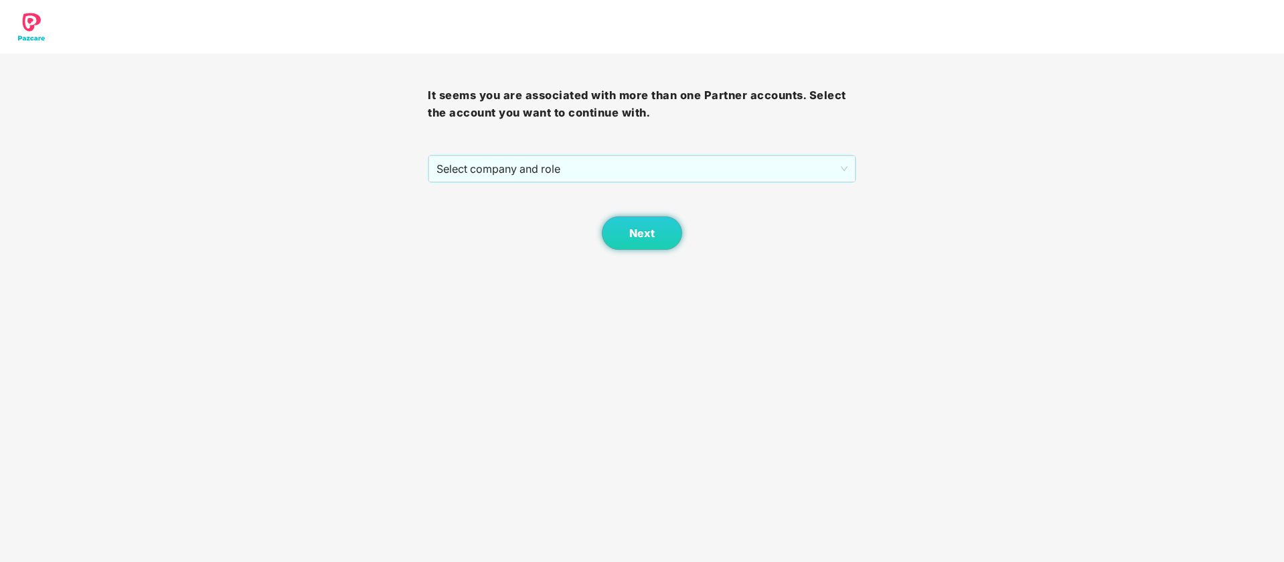
click at [635, 186] on div "Next" at bounding box center [642, 216] width 428 height 67
click at [643, 169] on span "Select company and role" at bounding box center [641, 168] width 410 height 25
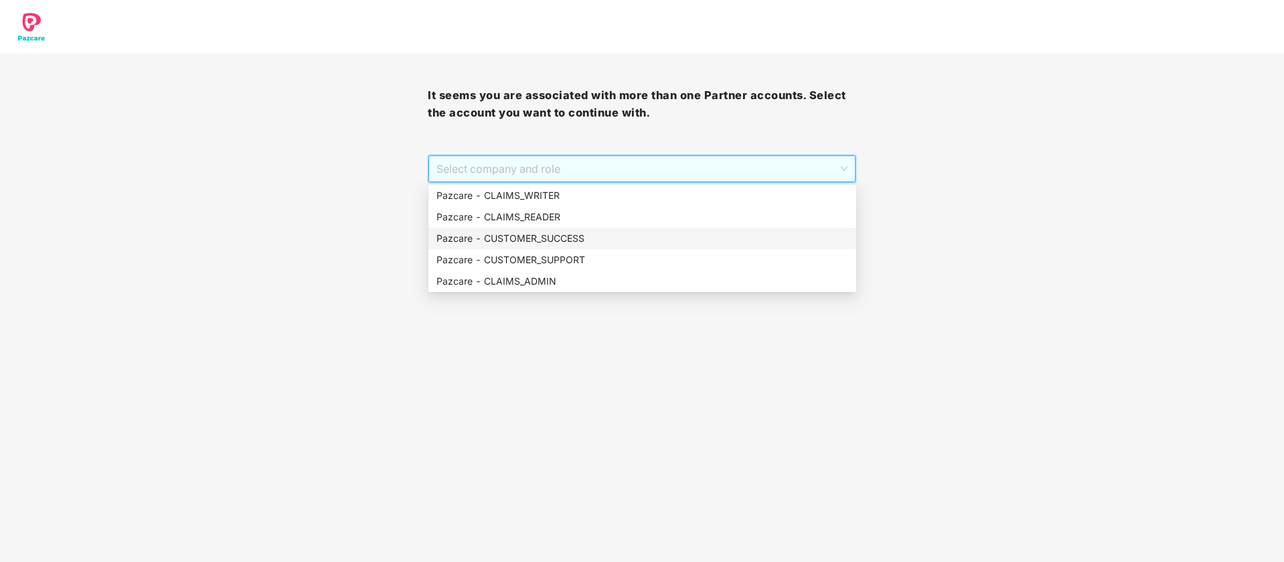
click at [602, 240] on div "Pazcare - CUSTOMER_SUCCESS" at bounding box center [642, 238] width 412 height 15
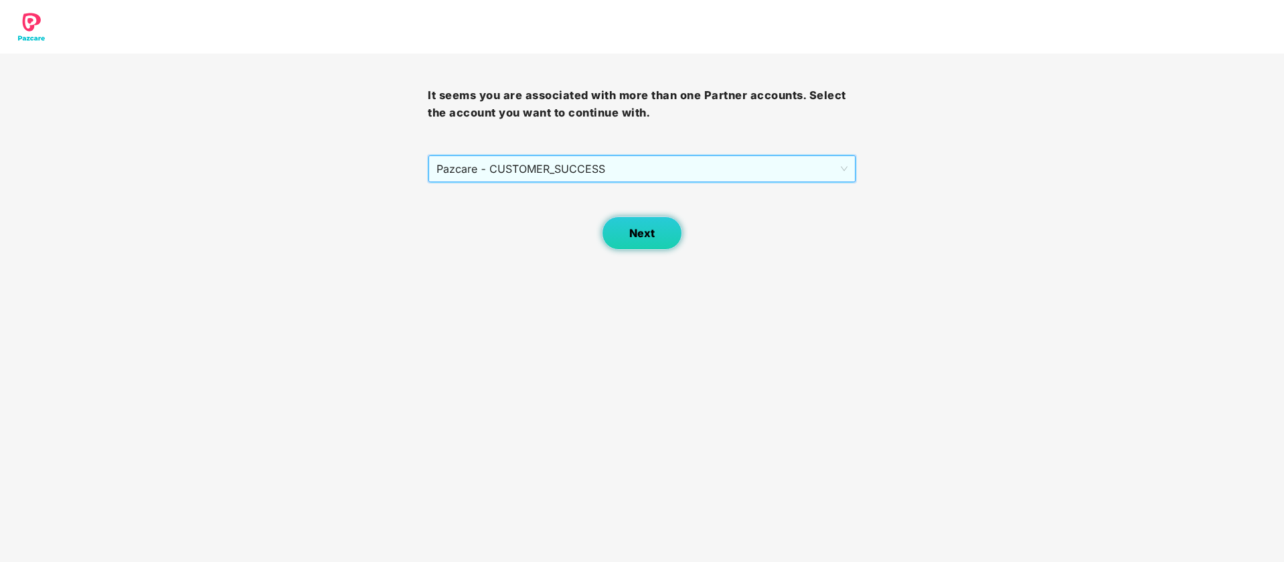
click at [632, 240] on button "Next" at bounding box center [642, 232] width 80 height 33
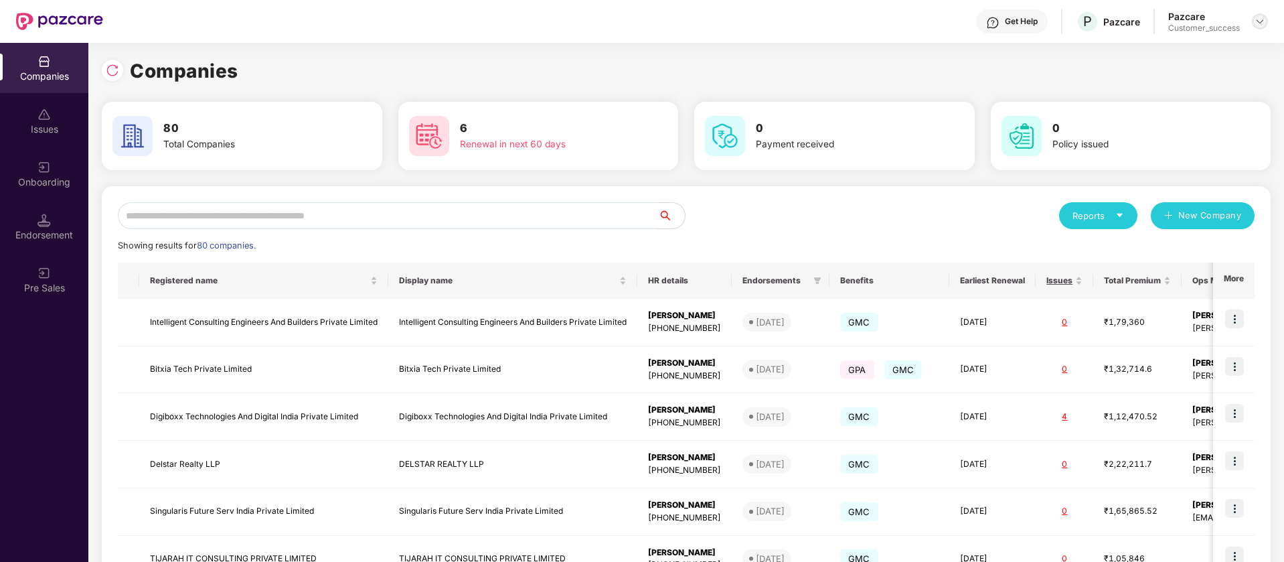
click at [1258, 21] on img at bounding box center [1259, 21] width 11 height 11
click at [1175, 76] on div "Switch Partner" at bounding box center [1198, 79] width 174 height 26
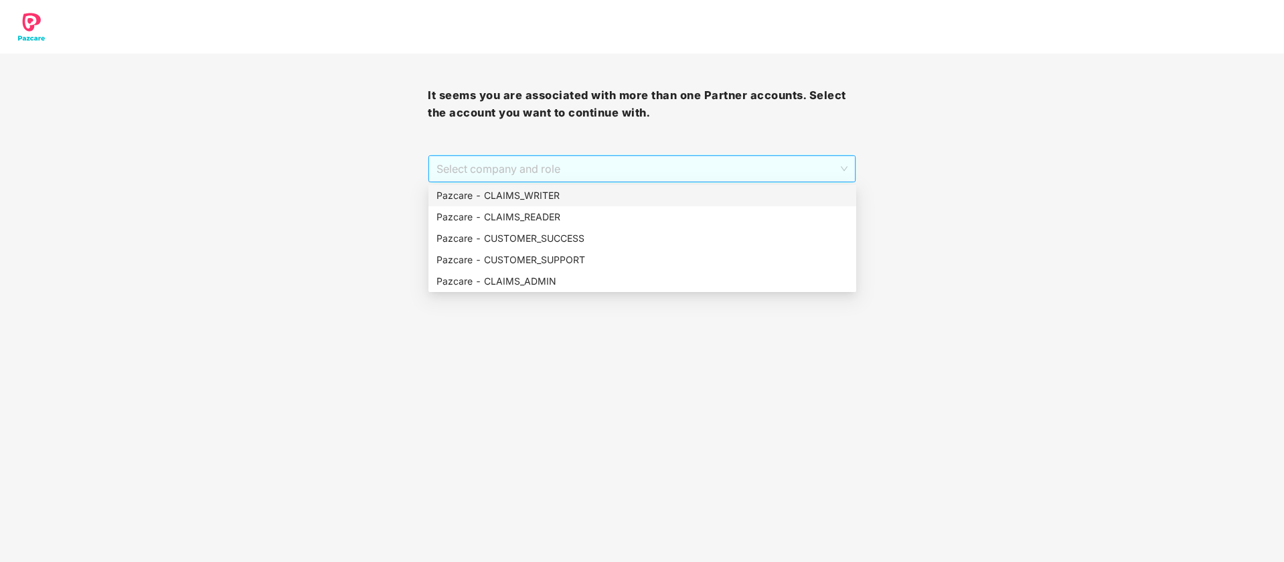
click at [686, 170] on span "Select company and role" at bounding box center [641, 168] width 410 height 25
click at [552, 260] on div "Pazcare - CUSTOMER_SUPPORT" at bounding box center [642, 259] width 412 height 15
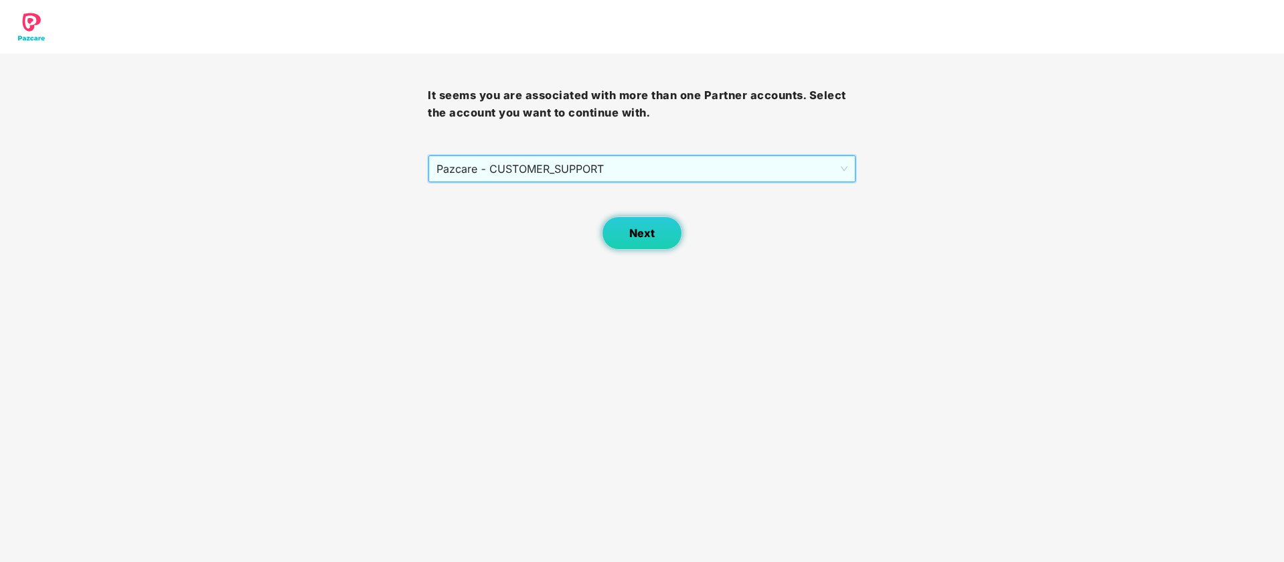
click at [667, 232] on button "Next" at bounding box center [642, 232] width 80 height 33
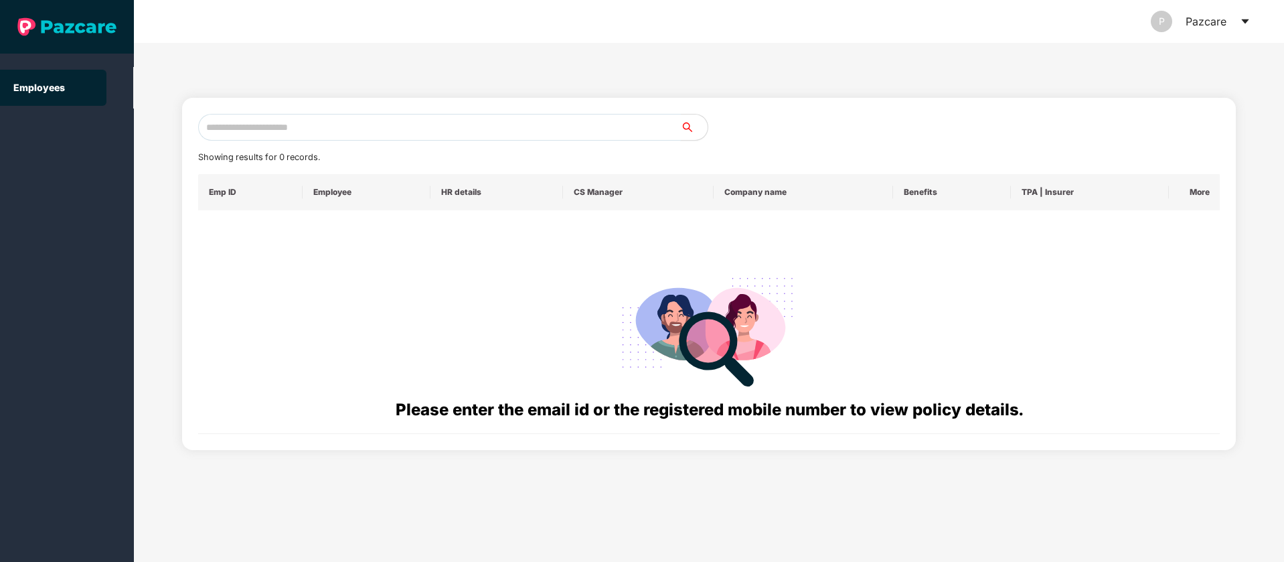
click at [430, 129] on input "text" at bounding box center [439, 127] width 483 height 27
click at [221, 131] on input "*********" at bounding box center [439, 127] width 483 height 27
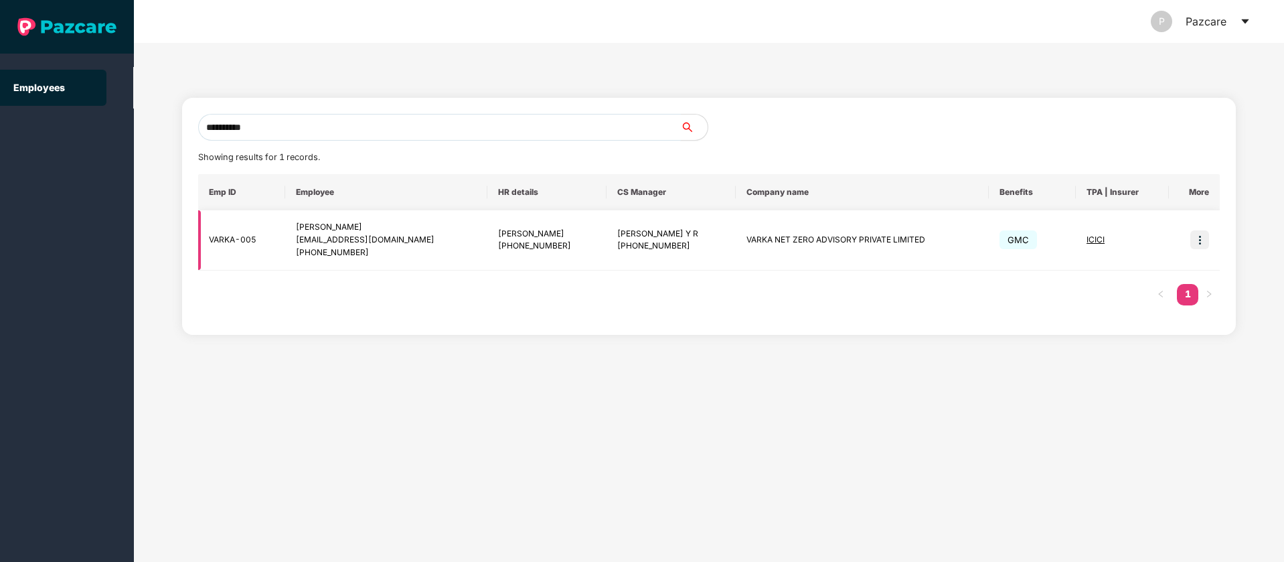
type input "**********"
click at [1205, 240] on img at bounding box center [1199, 239] width 19 height 19
click at [336, 230] on div "Priyanka Kapoor" at bounding box center [386, 227] width 181 height 13
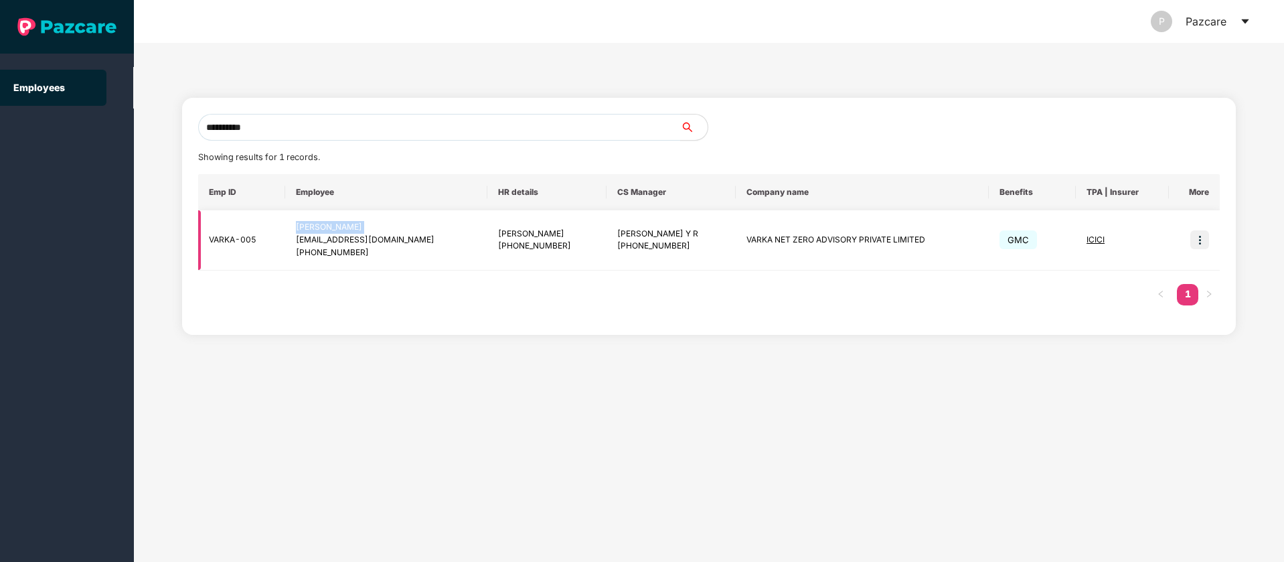
copy div "Priyanka Kapoor"
click at [1201, 238] on img at bounding box center [1199, 239] width 19 height 19
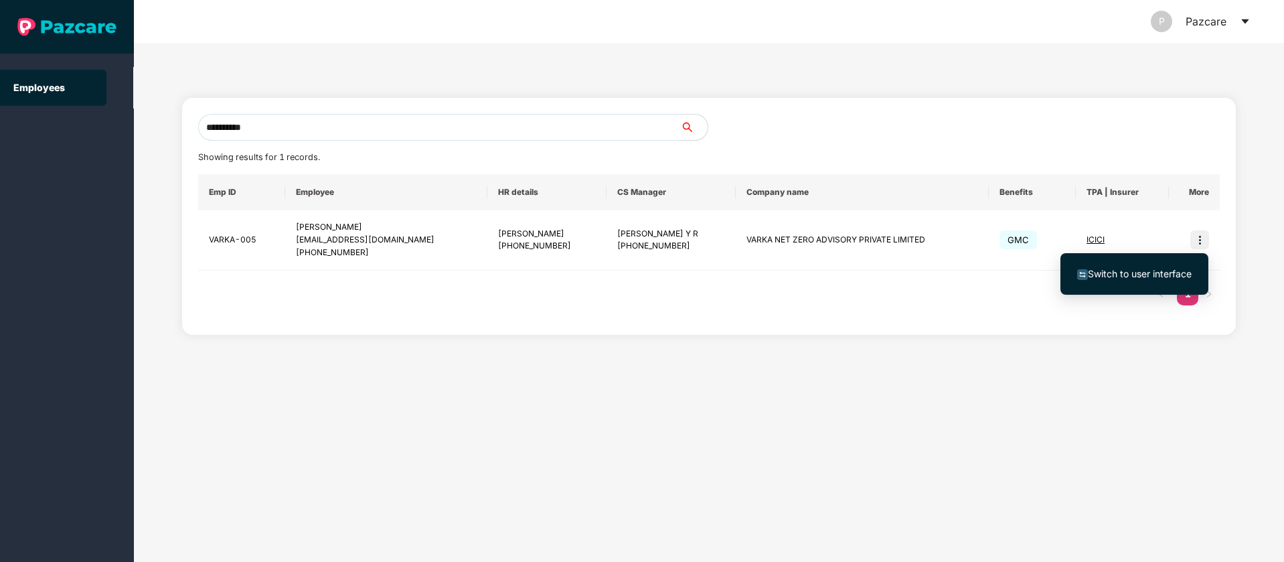
click at [1172, 268] on span "Switch to user interface" at bounding box center [1140, 273] width 104 height 11
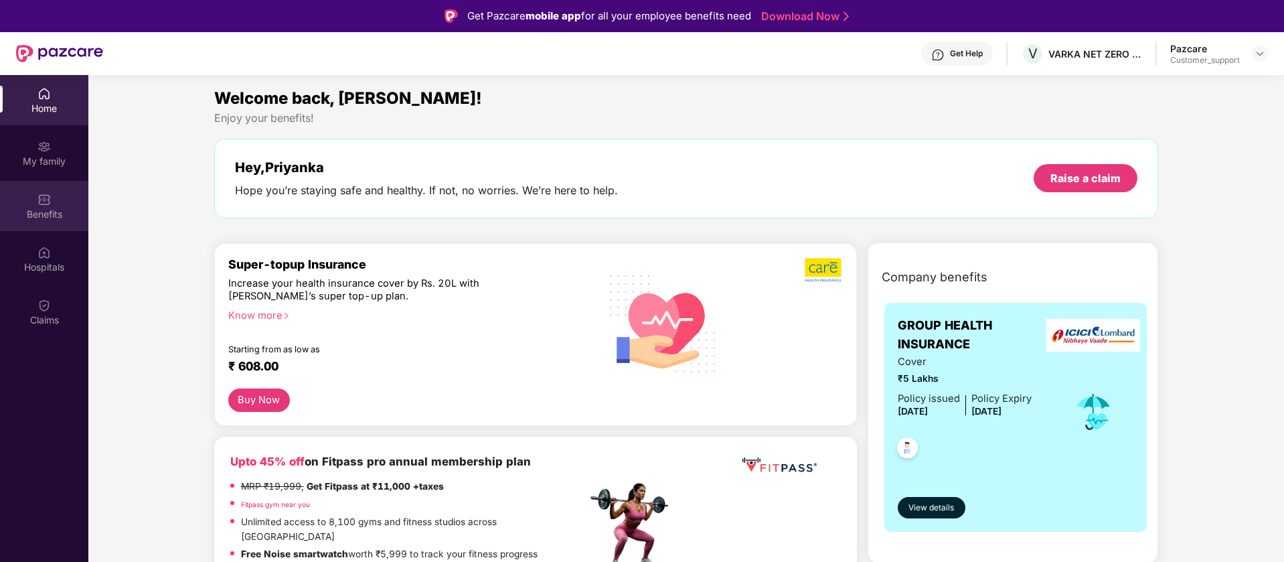
click at [44, 209] on div "Benefits" at bounding box center [44, 213] width 88 height 13
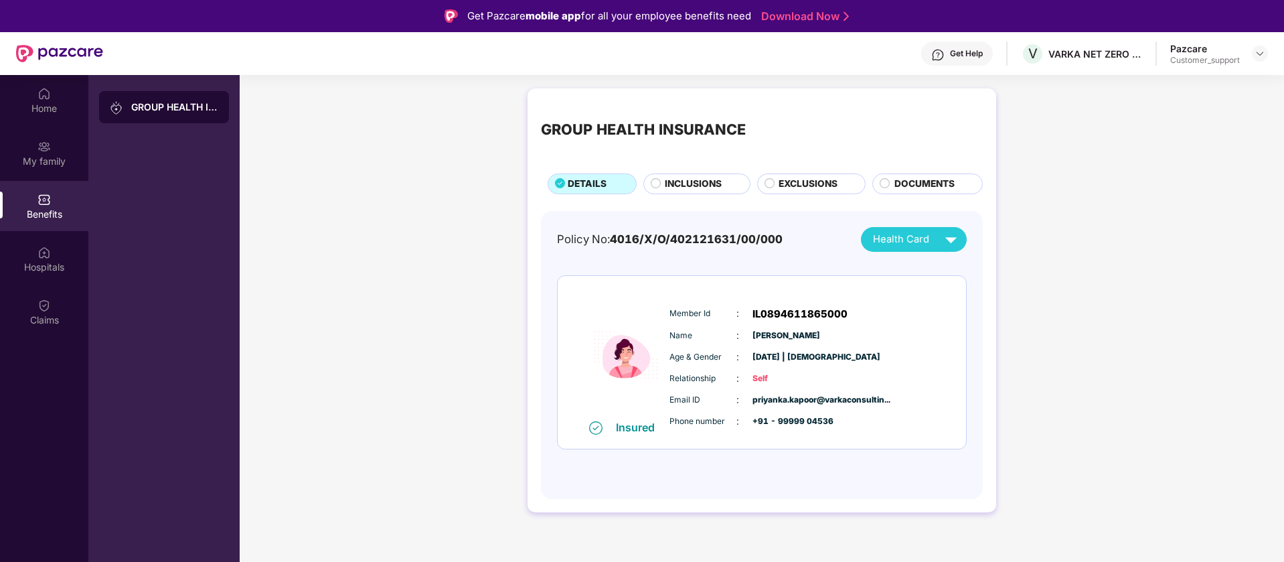
click at [673, 186] on span "INCLUSIONS" at bounding box center [693, 184] width 57 height 15
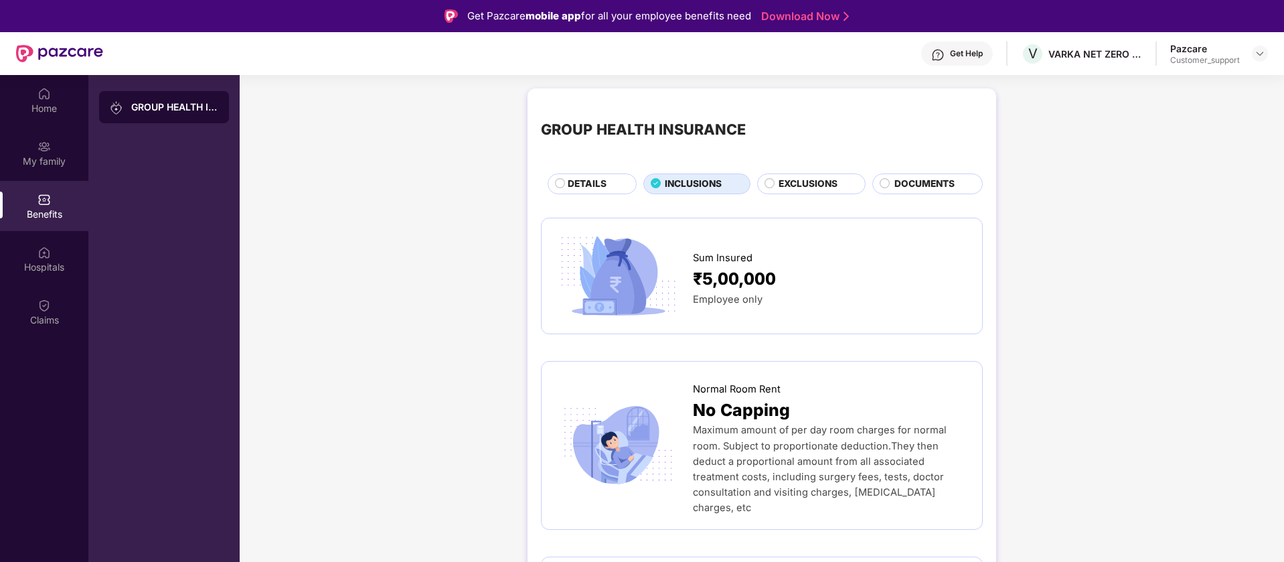
click at [776, 177] on div "EXCLUSIONS" at bounding box center [815, 185] width 86 height 17
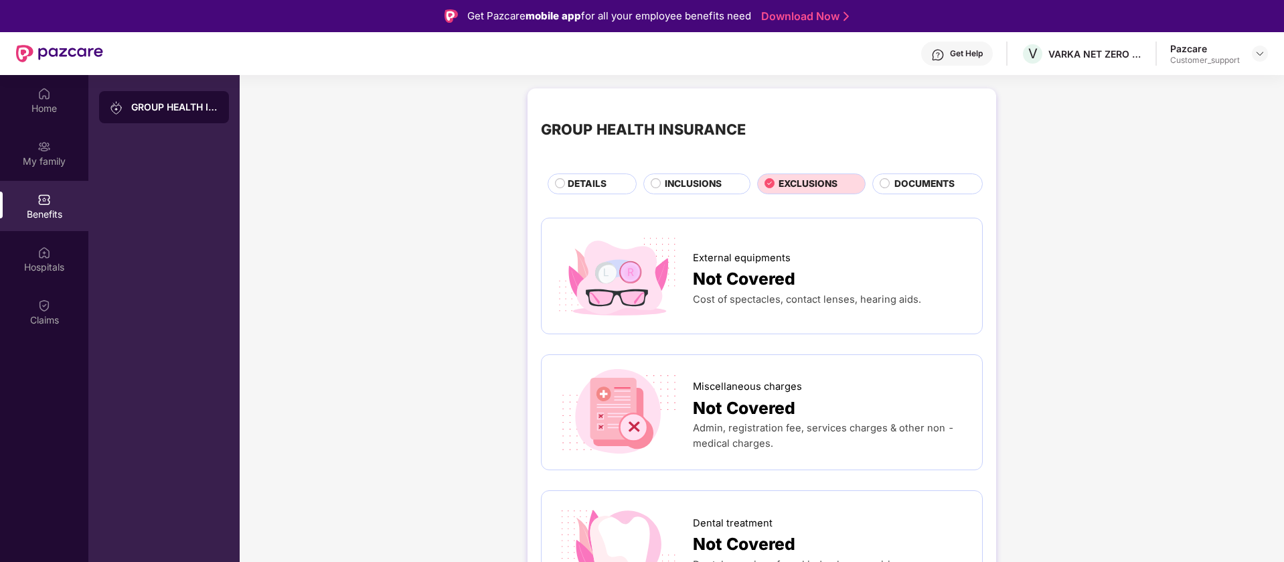
click at [695, 189] on span "INCLUSIONS" at bounding box center [693, 184] width 57 height 15
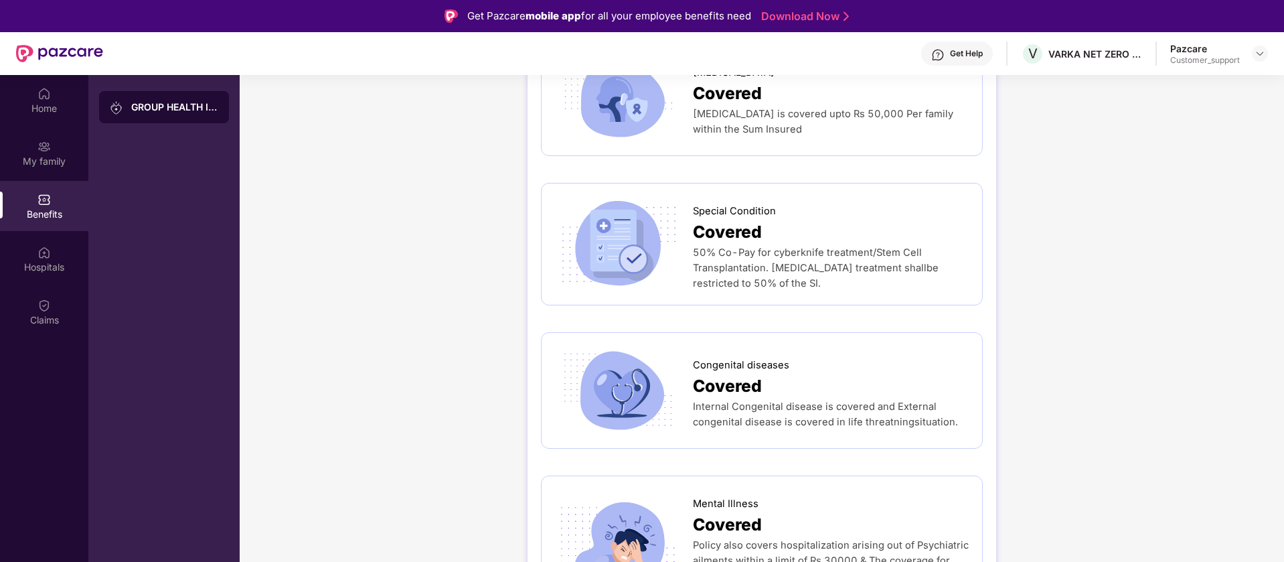
scroll to position [1587, 0]
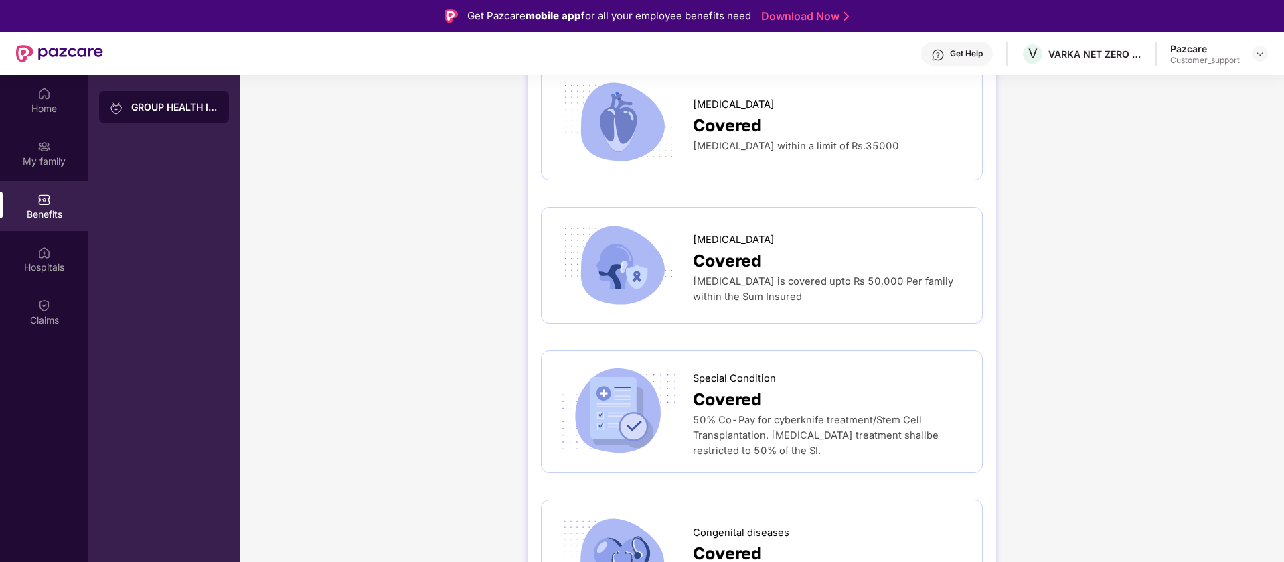
click at [1258, 53] on img at bounding box center [1259, 53] width 11 height 11
click at [1198, 90] on div "Switch to support view" at bounding box center [1197, 85] width 174 height 26
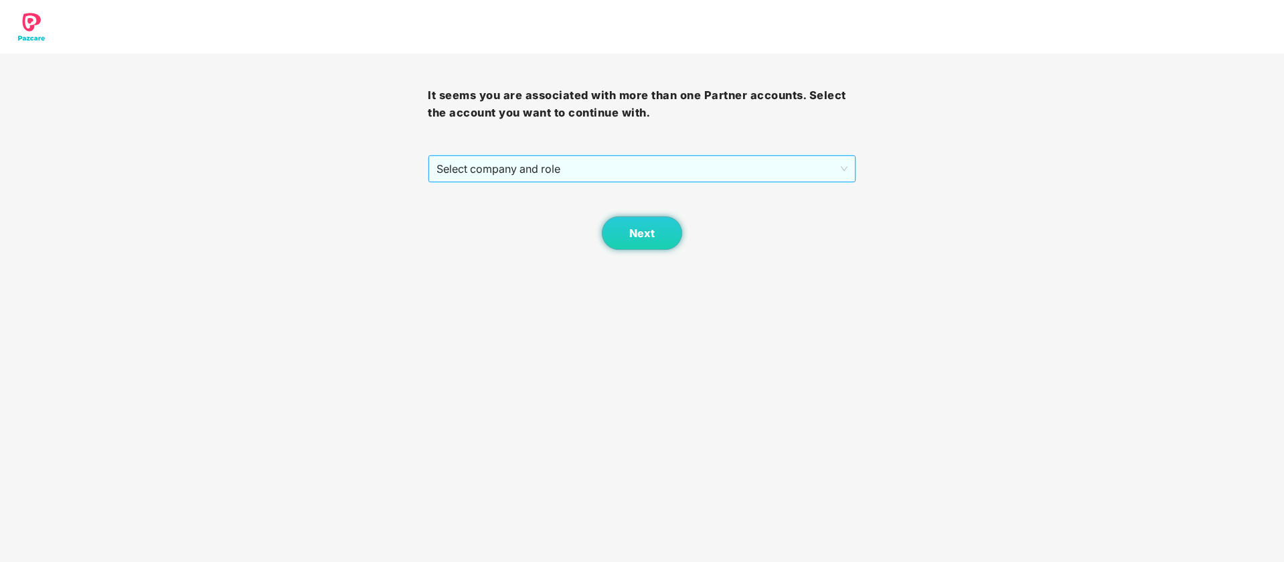
click at [693, 175] on span "Select company and role" at bounding box center [641, 168] width 410 height 25
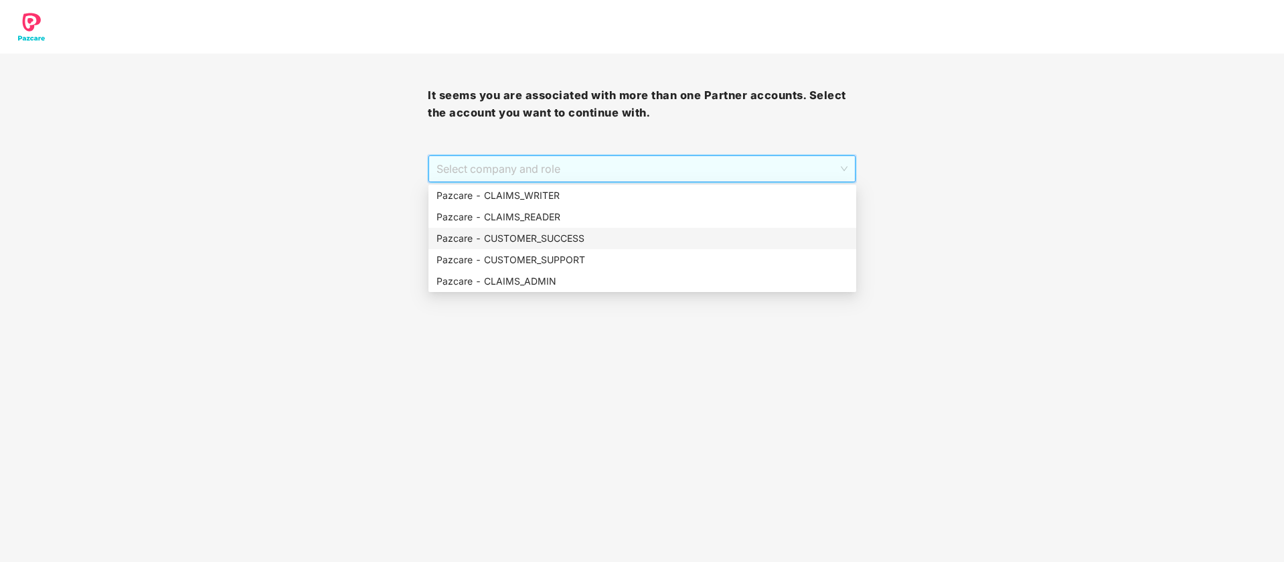
click at [535, 238] on div "Pazcare - CUSTOMER_SUCCESS" at bounding box center [642, 238] width 412 height 15
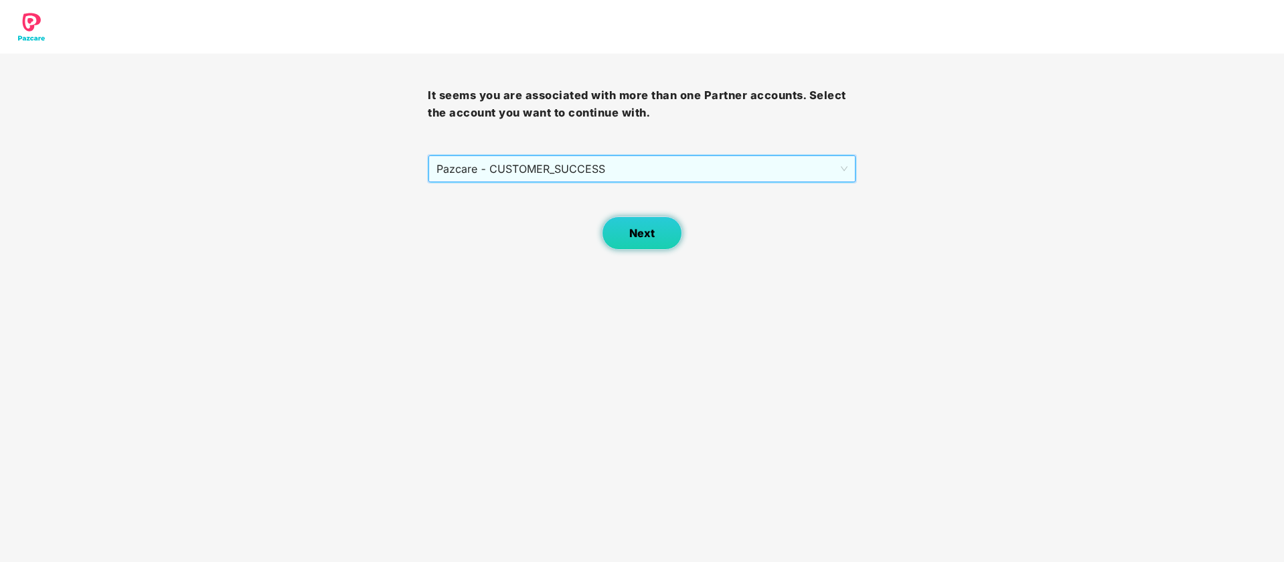
click at [663, 233] on button "Next" at bounding box center [642, 232] width 80 height 33
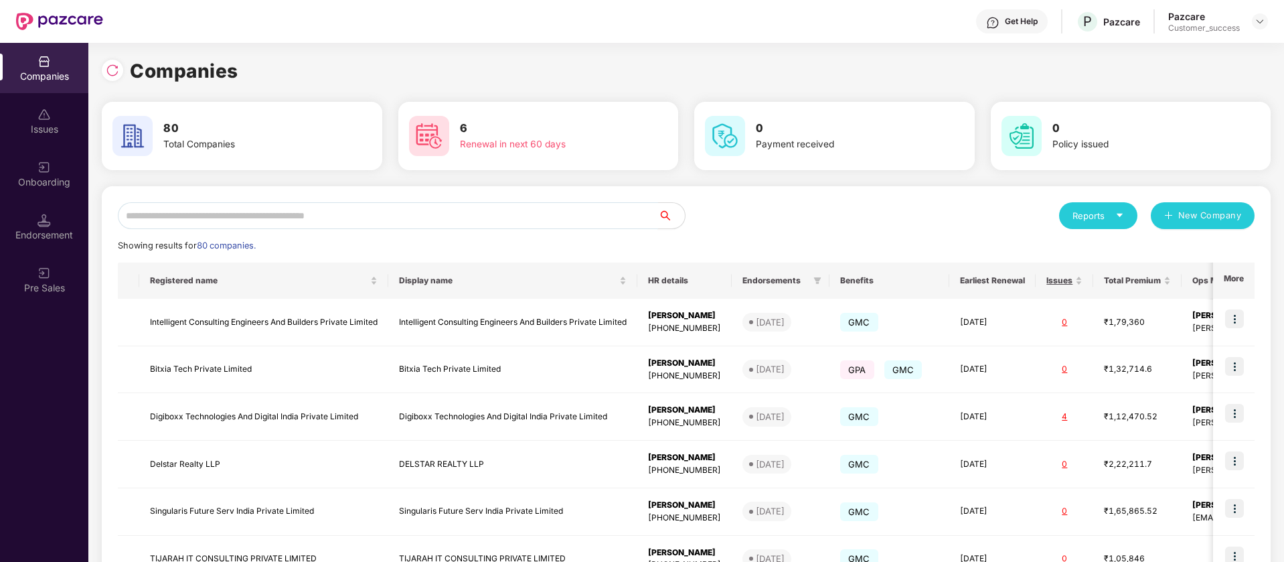
click at [491, 210] on input "text" at bounding box center [388, 215] width 540 height 27
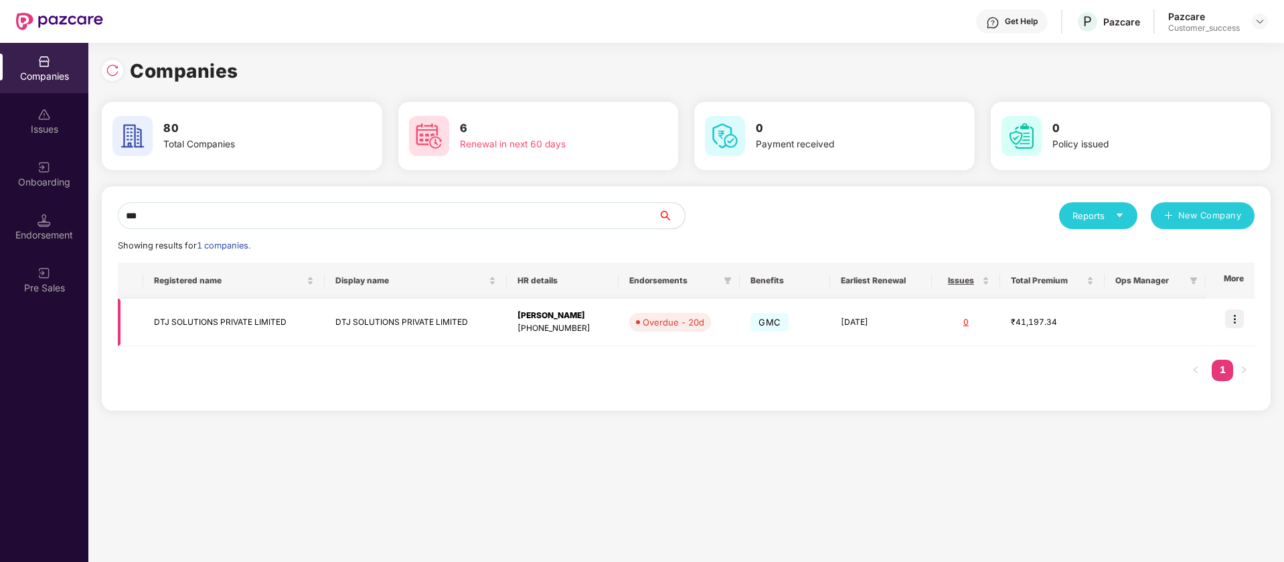
type input "***"
click at [1236, 326] on img at bounding box center [1234, 318] width 19 height 19
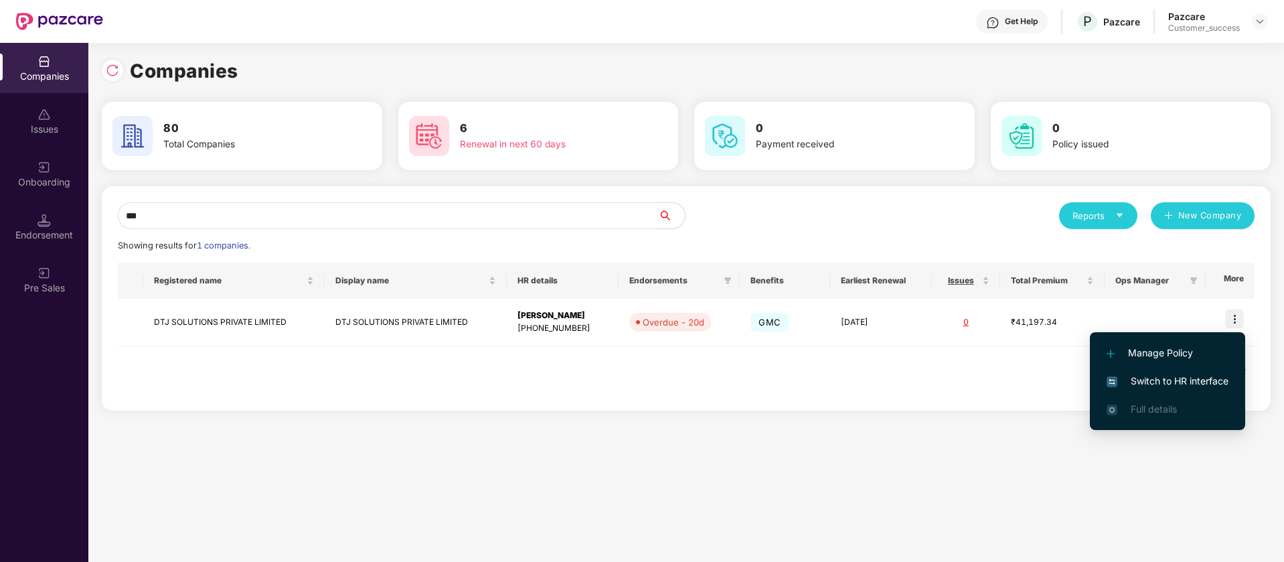
click at [1201, 379] on span "Switch to HR interface" at bounding box center [1167, 380] width 122 height 15
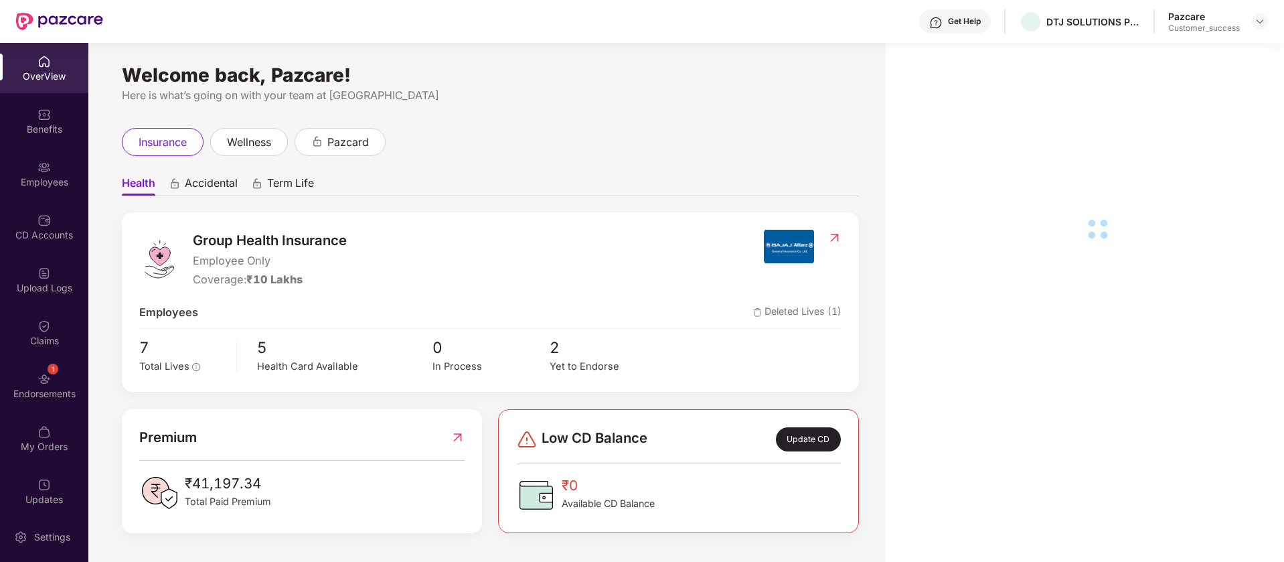
click at [50, 181] on div "Employees" at bounding box center [44, 181] width 88 height 13
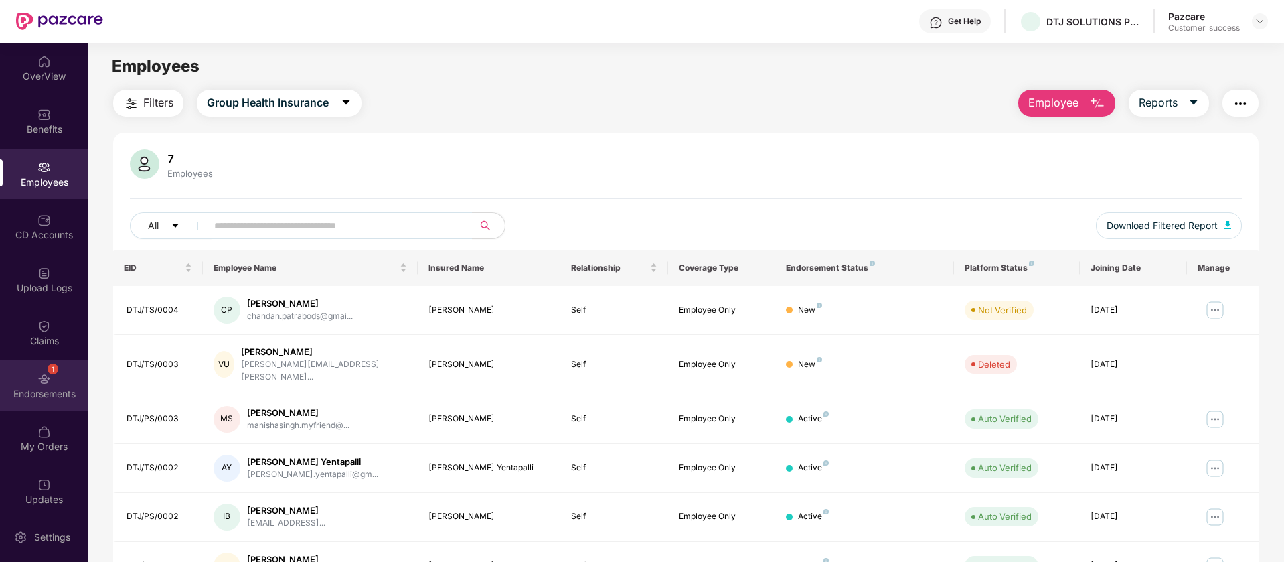
click at [72, 392] on div "Endorsements" at bounding box center [44, 393] width 88 height 13
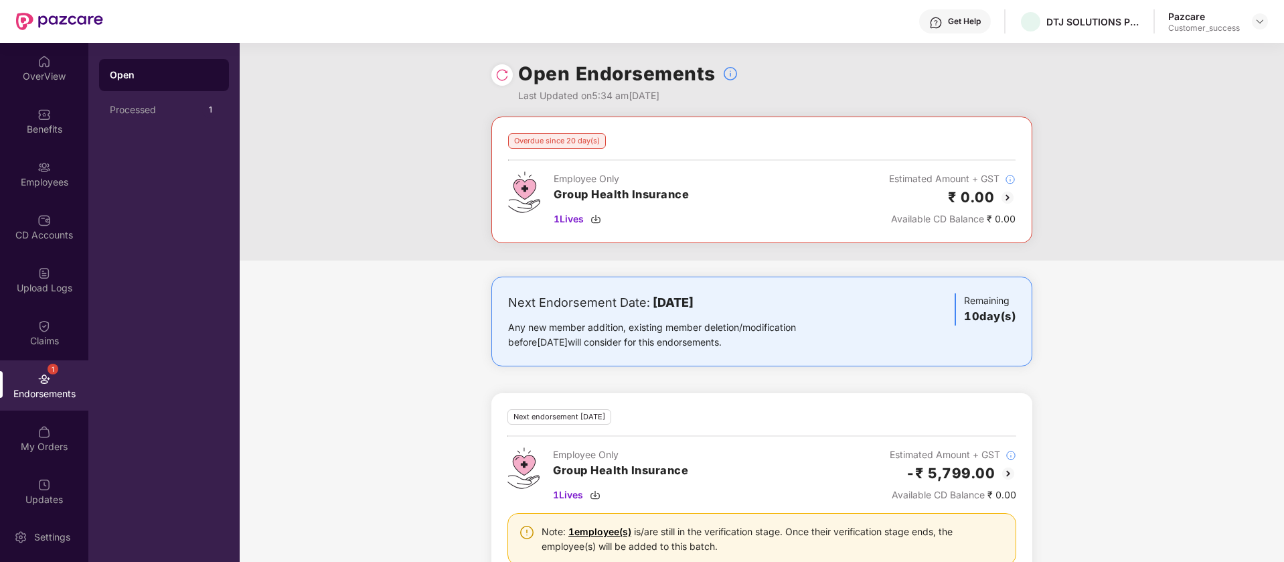
click at [505, 81] on img at bounding box center [501, 74] width 13 height 13
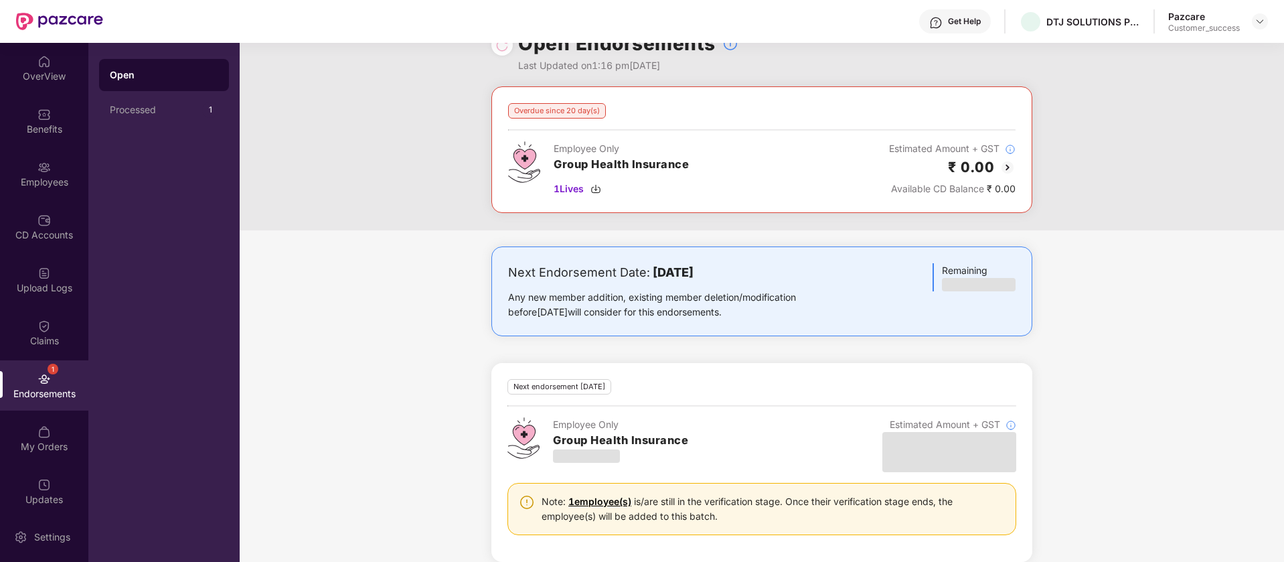
scroll to position [46, 0]
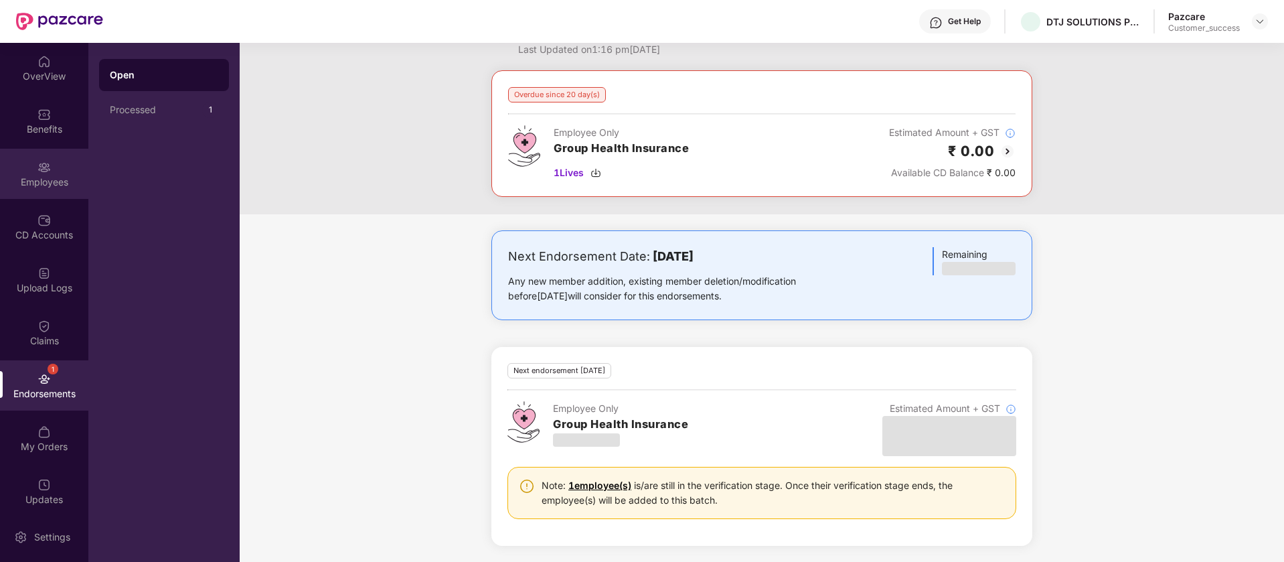
click at [29, 172] on div "Employees" at bounding box center [44, 174] width 88 height 50
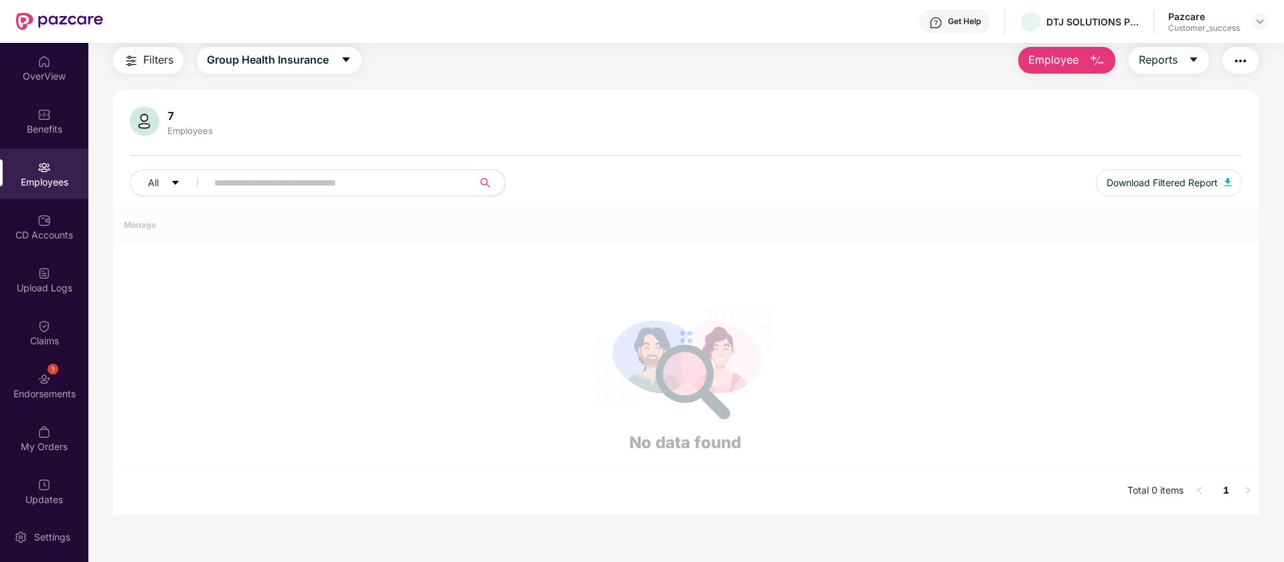
scroll to position [46, 0]
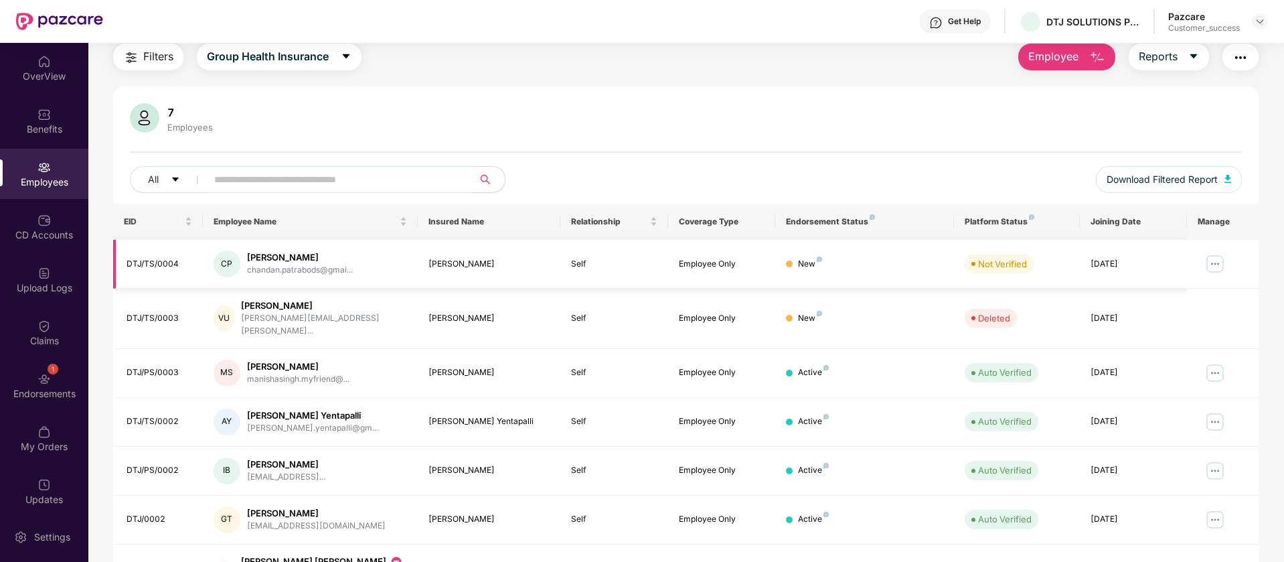
click at [1215, 263] on img at bounding box center [1214, 263] width 21 height 21
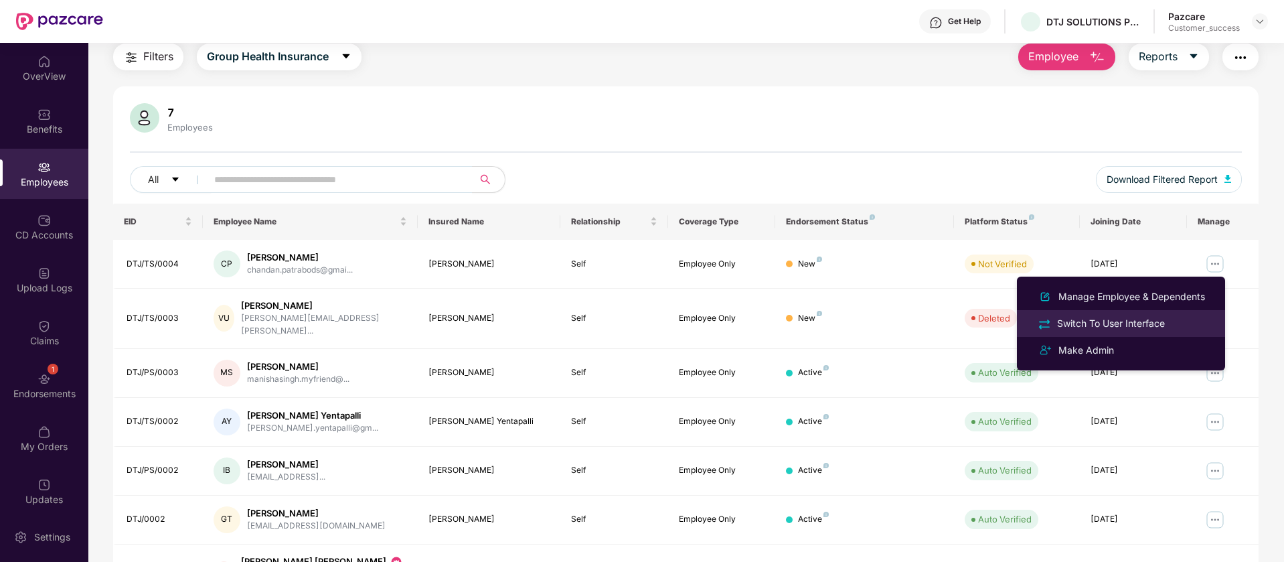
click at [1128, 324] on div "Switch To User Interface" at bounding box center [1110, 323] width 113 height 15
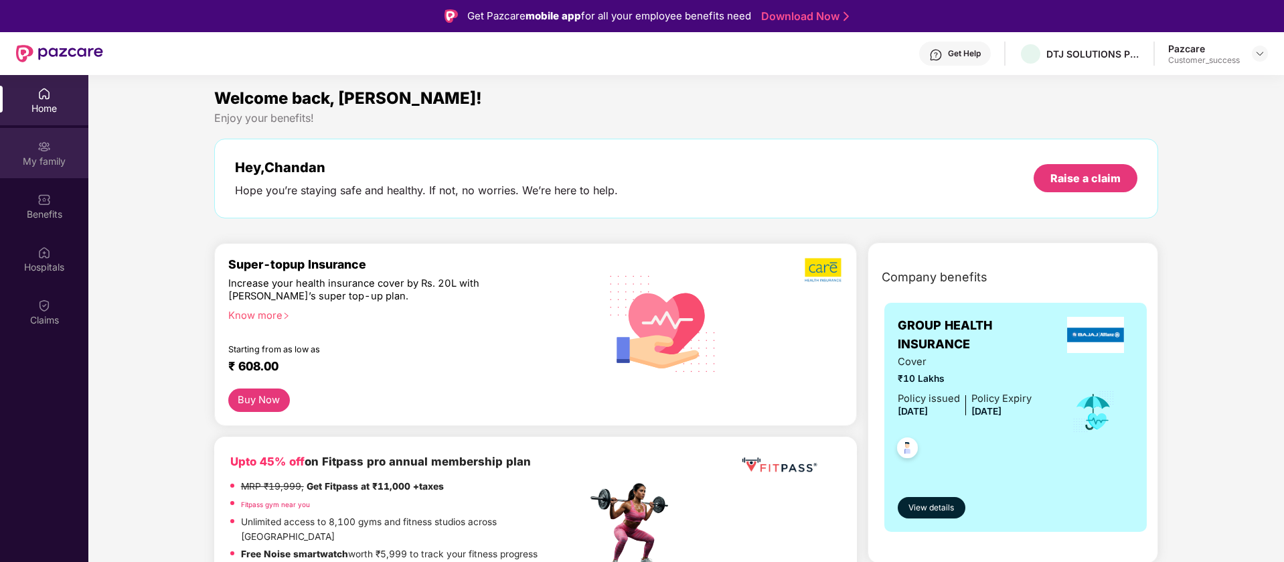
click at [33, 143] on div "My family" at bounding box center [44, 153] width 88 height 50
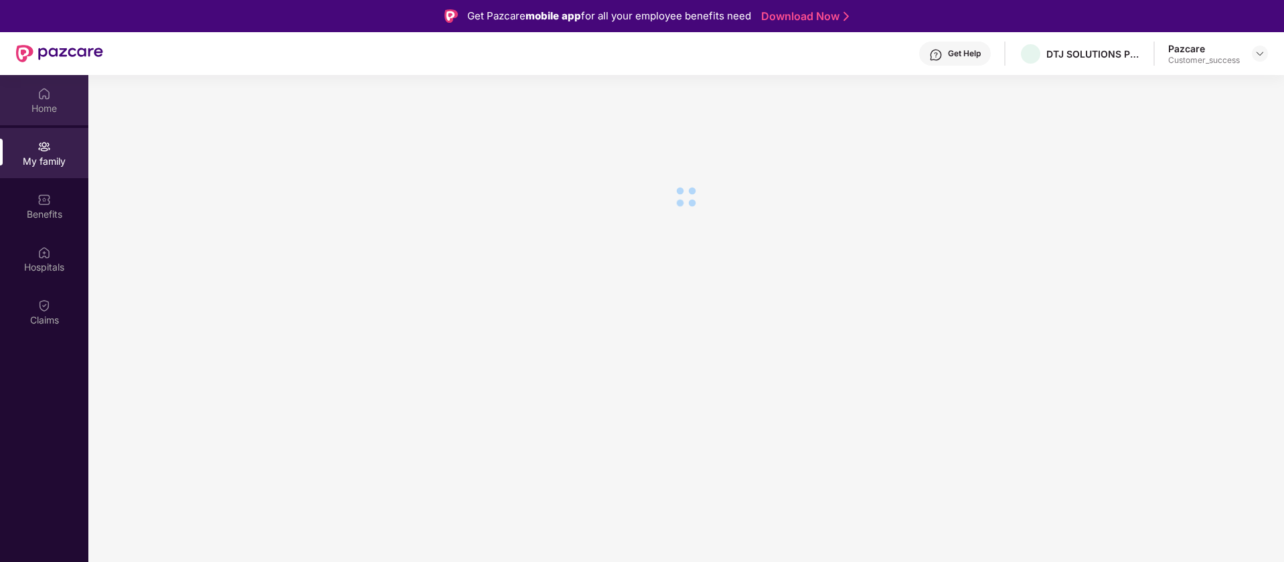
click at [55, 95] on div "Home" at bounding box center [44, 100] width 88 height 50
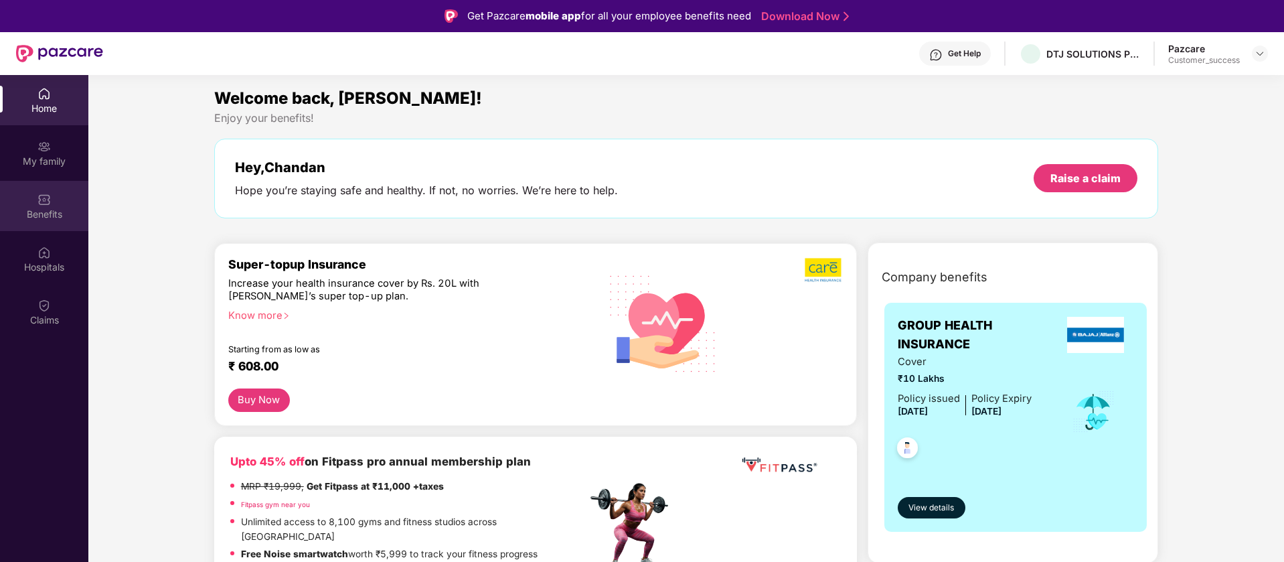
click at [41, 212] on div "Benefits" at bounding box center [44, 213] width 88 height 13
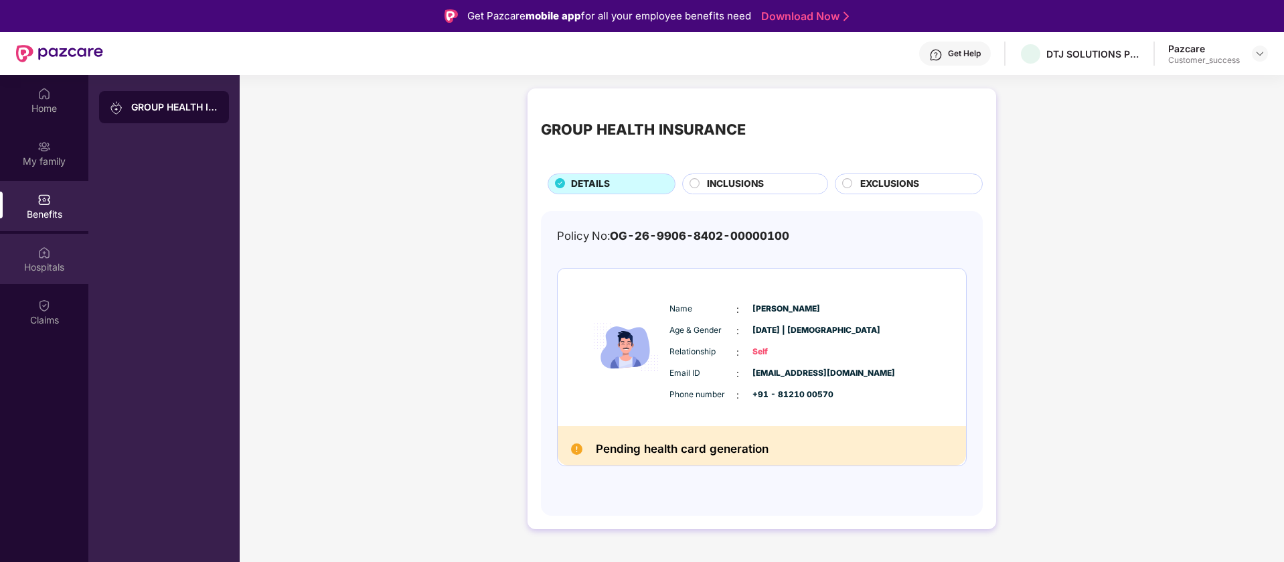
click at [25, 238] on div "Hospitals" at bounding box center [44, 259] width 88 height 50
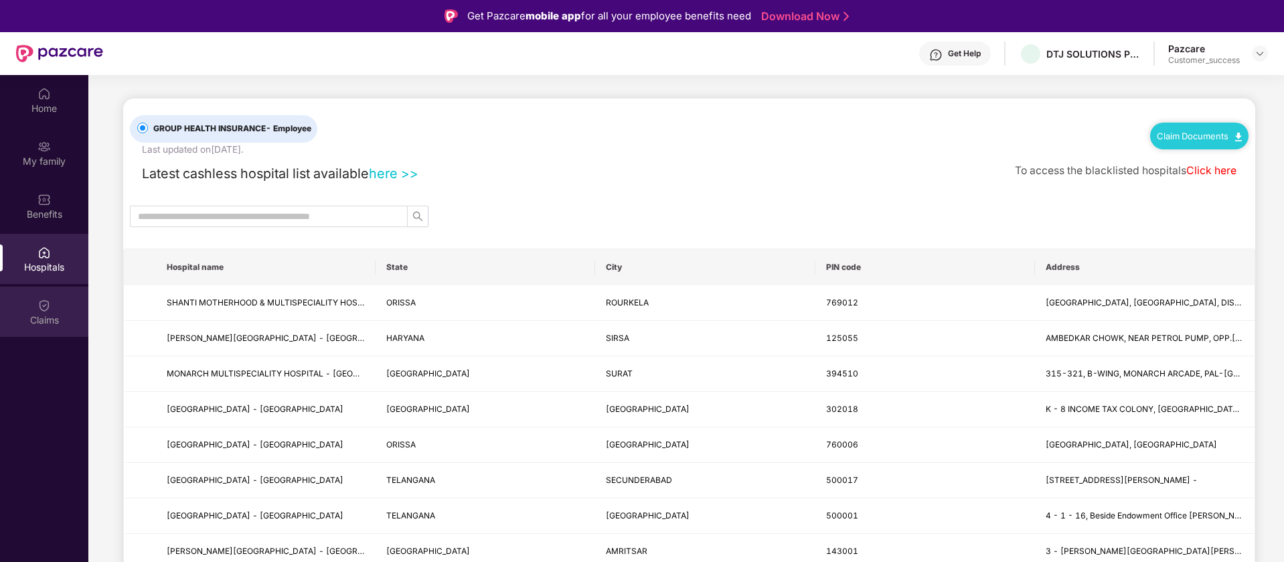
click at [61, 300] on div "Claims" at bounding box center [44, 311] width 88 height 50
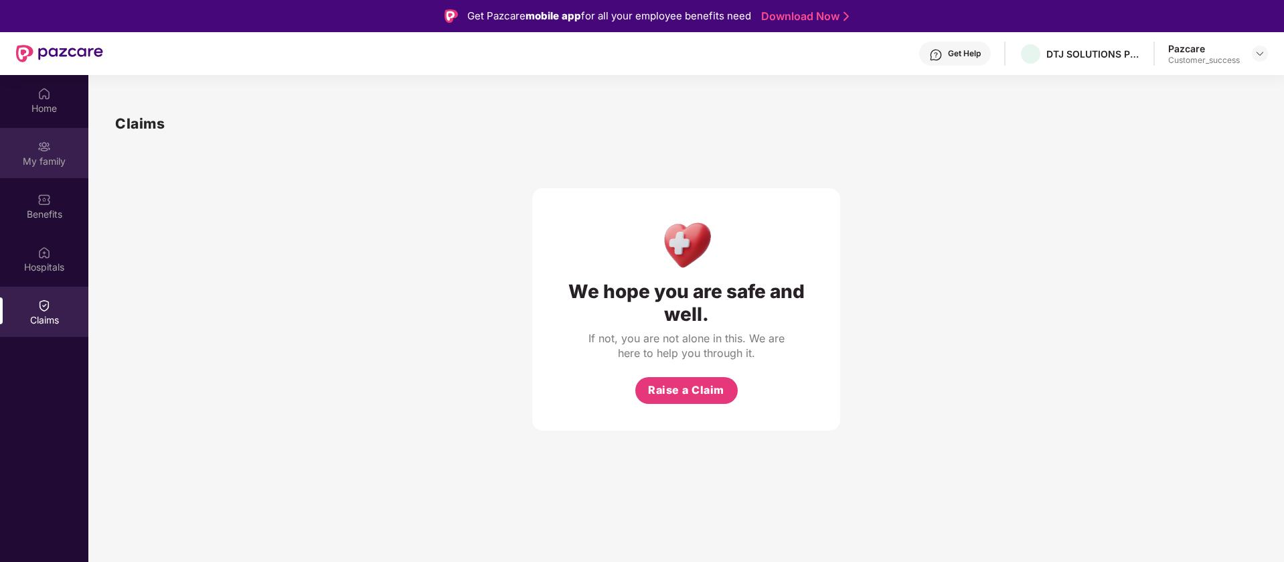
click at [57, 137] on div "My family" at bounding box center [44, 153] width 88 height 50
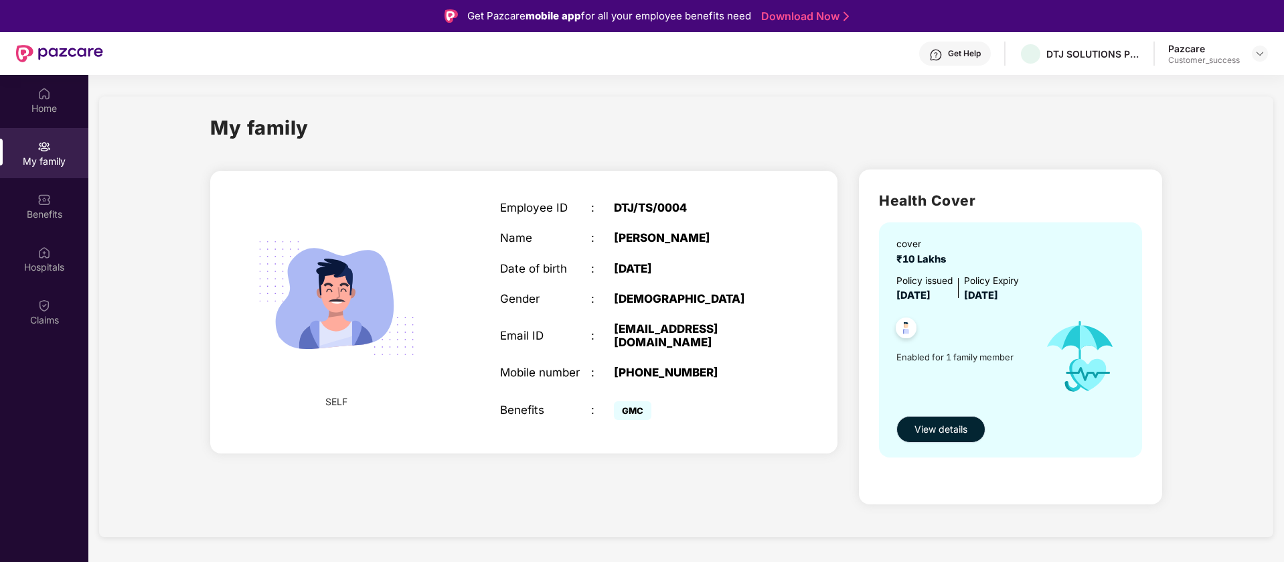
click at [972, 425] on button "View details" at bounding box center [940, 429] width 89 height 27
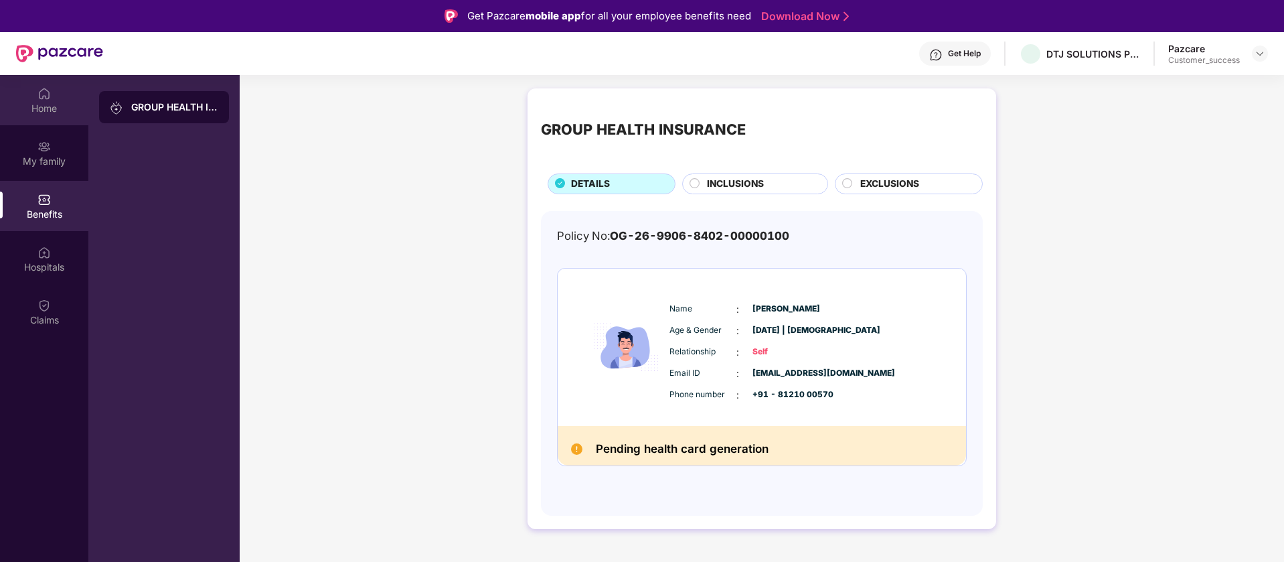
click at [29, 106] on div "Home" at bounding box center [44, 108] width 88 height 13
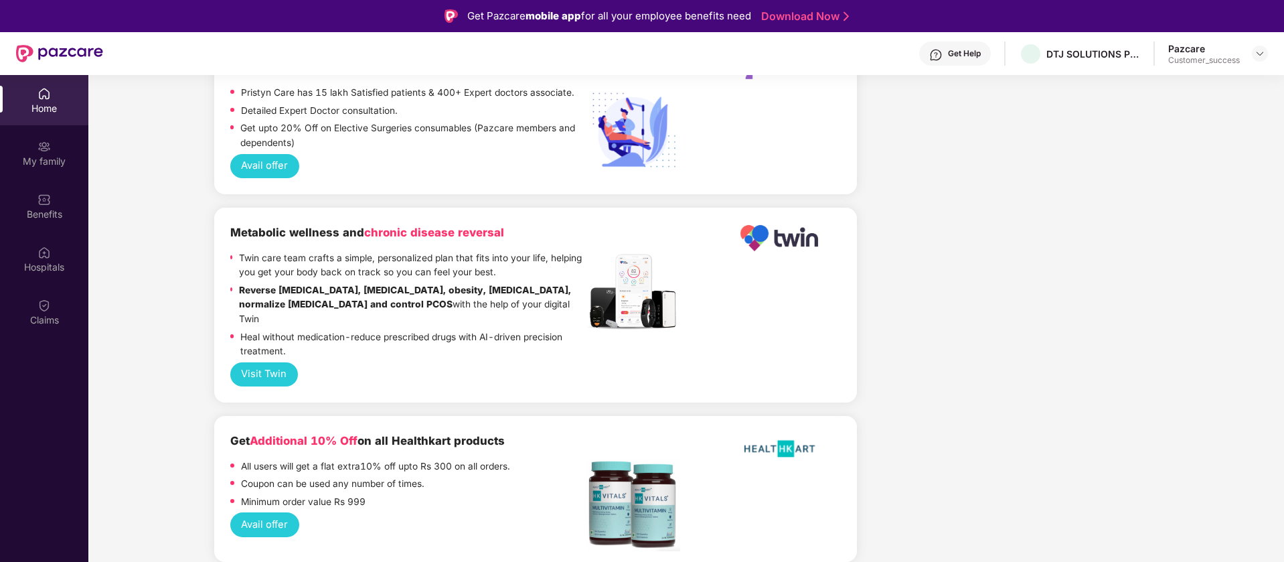
scroll to position [3302, 0]
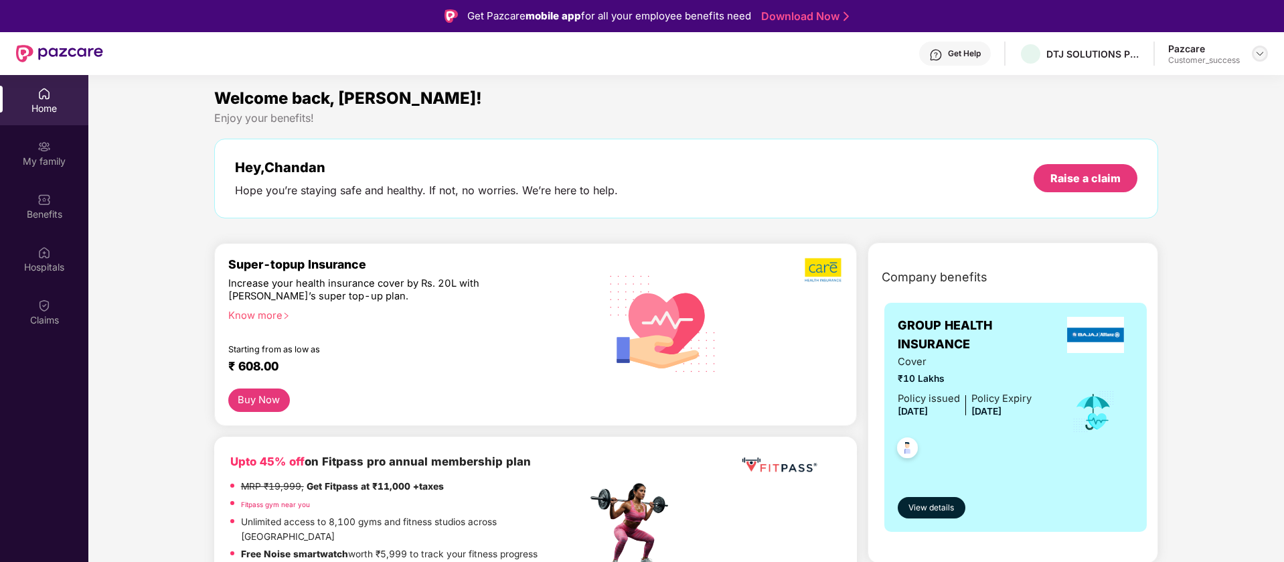
click at [1258, 56] on img at bounding box center [1259, 53] width 11 height 11
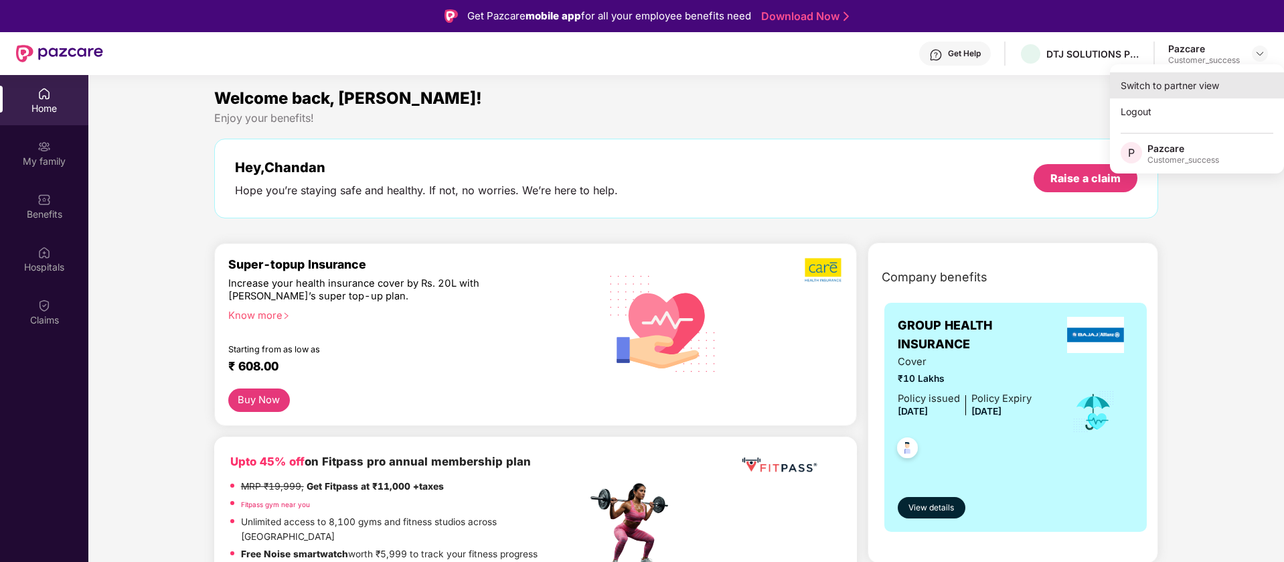
click at [1217, 92] on div "Switch to partner view" at bounding box center [1197, 85] width 174 height 26
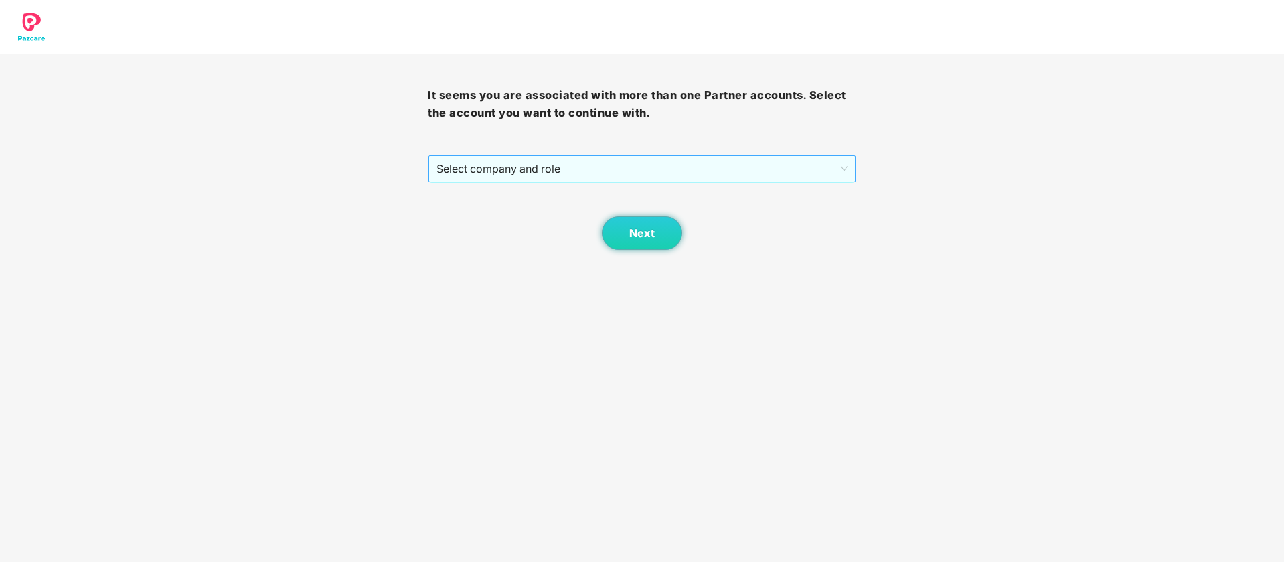
click at [515, 166] on span "Select company and role" at bounding box center [641, 168] width 410 height 25
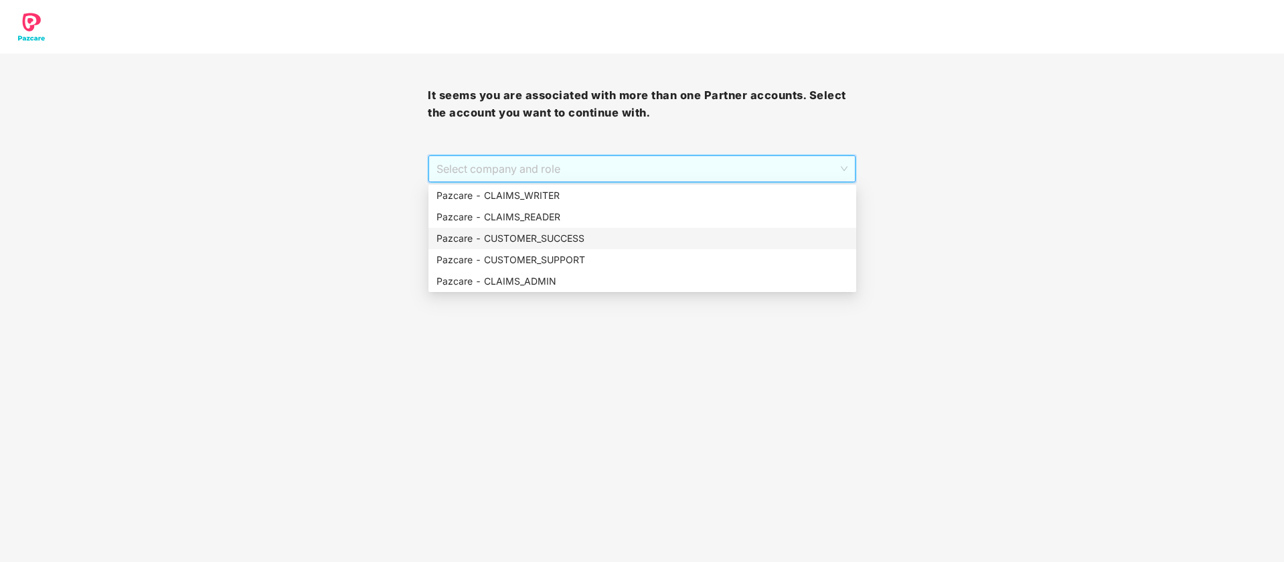
click at [585, 237] on div "Pazcare - CUSTOMER_SUCCESS" at bounding box center [642, 238] width 412 height 15
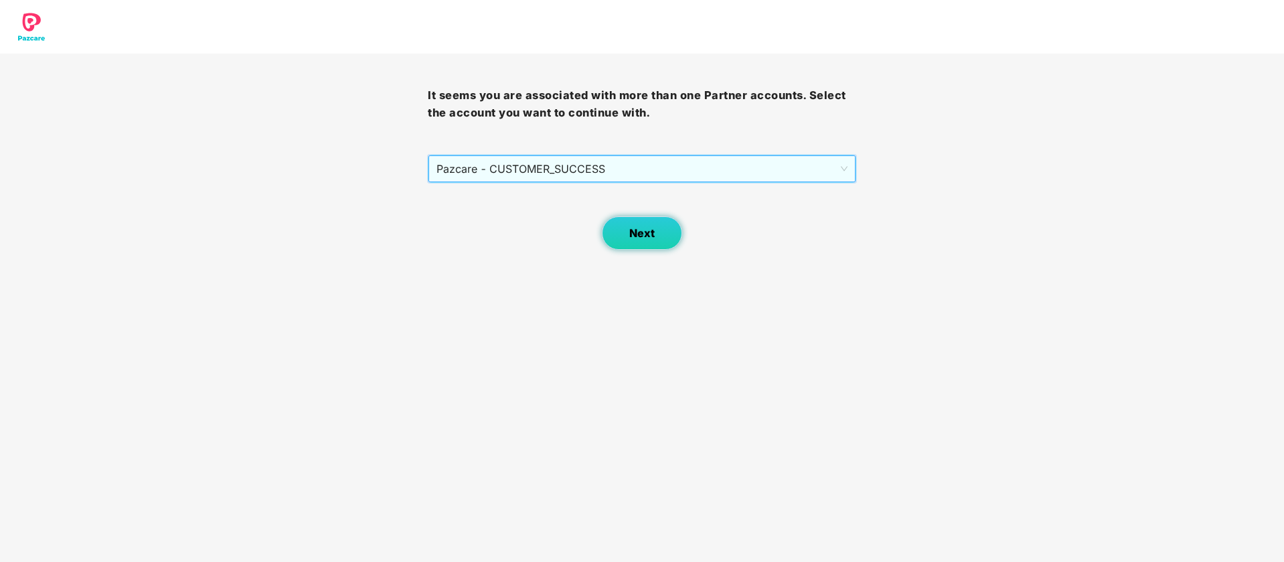
click at [641, 236] on span "Next" at bounding box center [641, 233] width 25 height 13
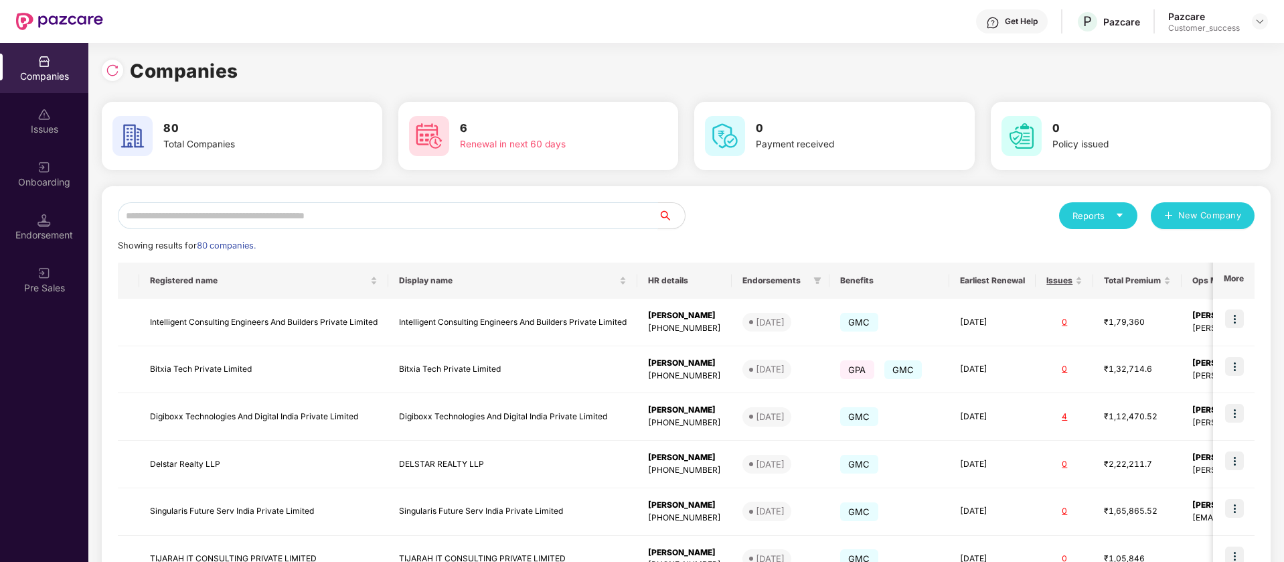
click at [305, 213] on input "text" at bounding box center [388, 215] width 540 height 27
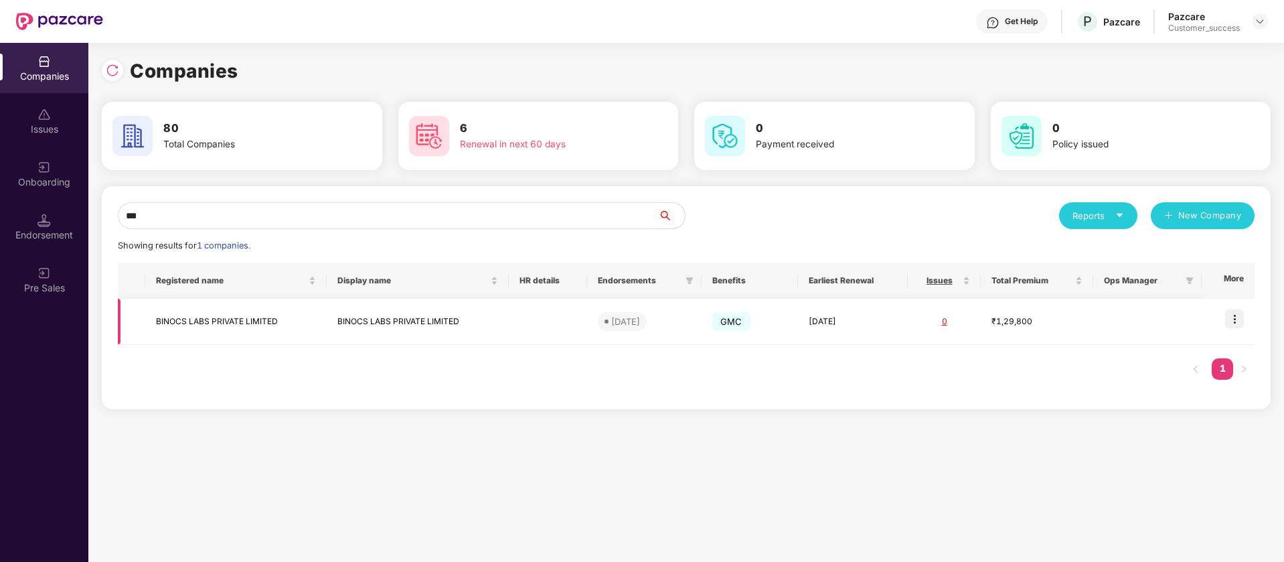
click at [1237, 315] on img at bounding box center [1234, 318] width 19 height 19
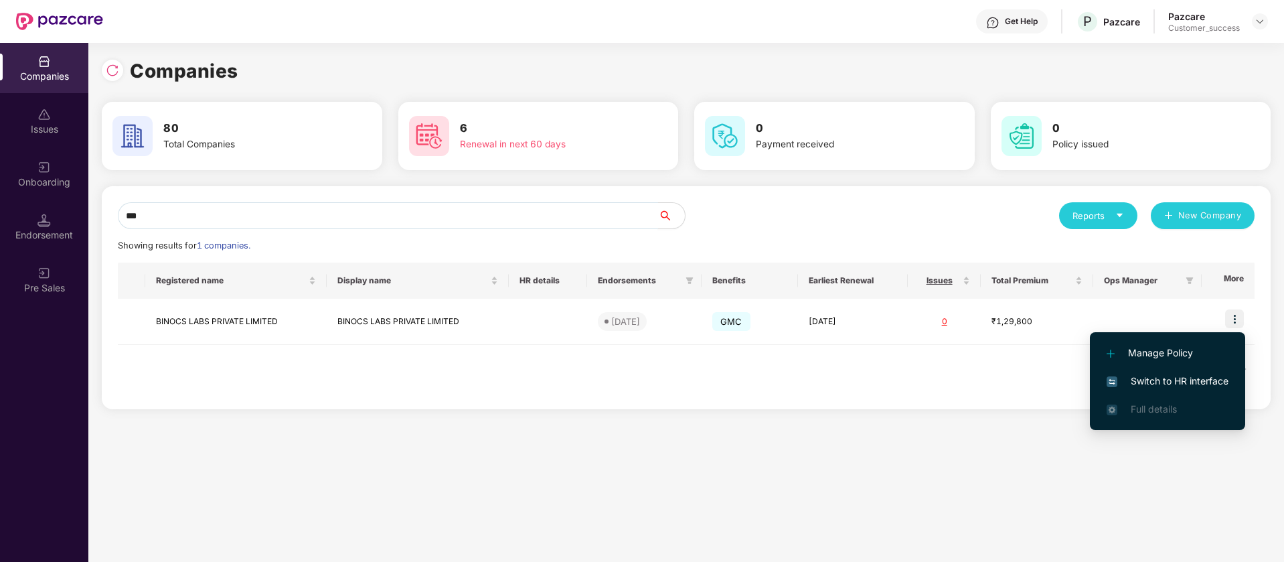
click at [294, 220] on input "***" at bounding box center [388, 215] width 540 height 27
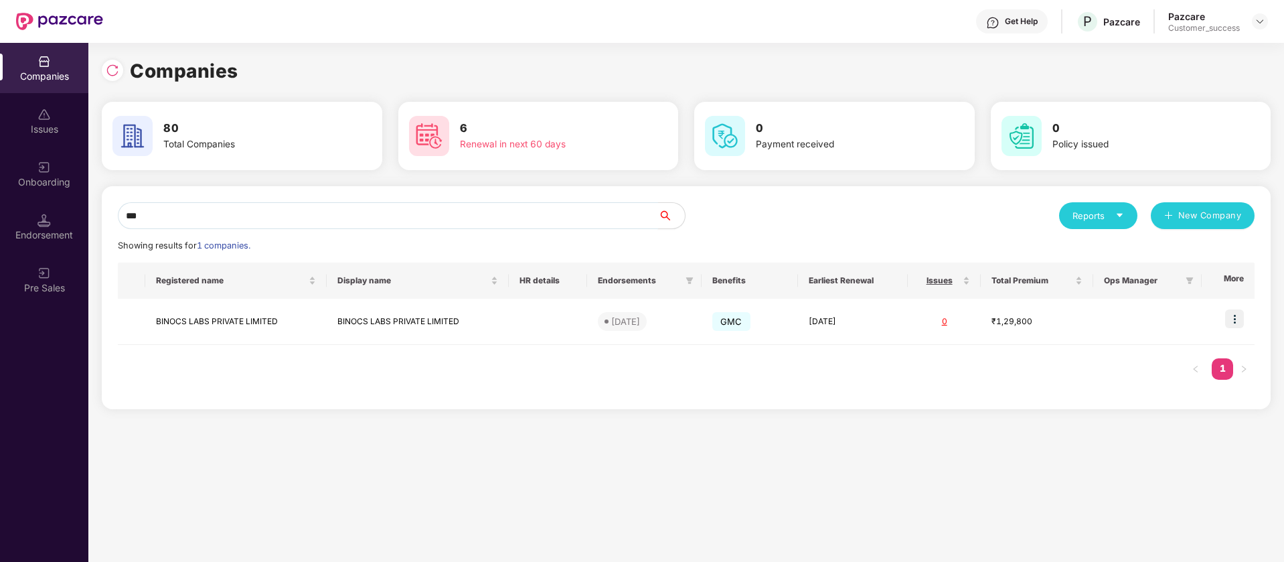
click at [294, 220] on input "***" at bounding box center [388, 215] width 540 height 27
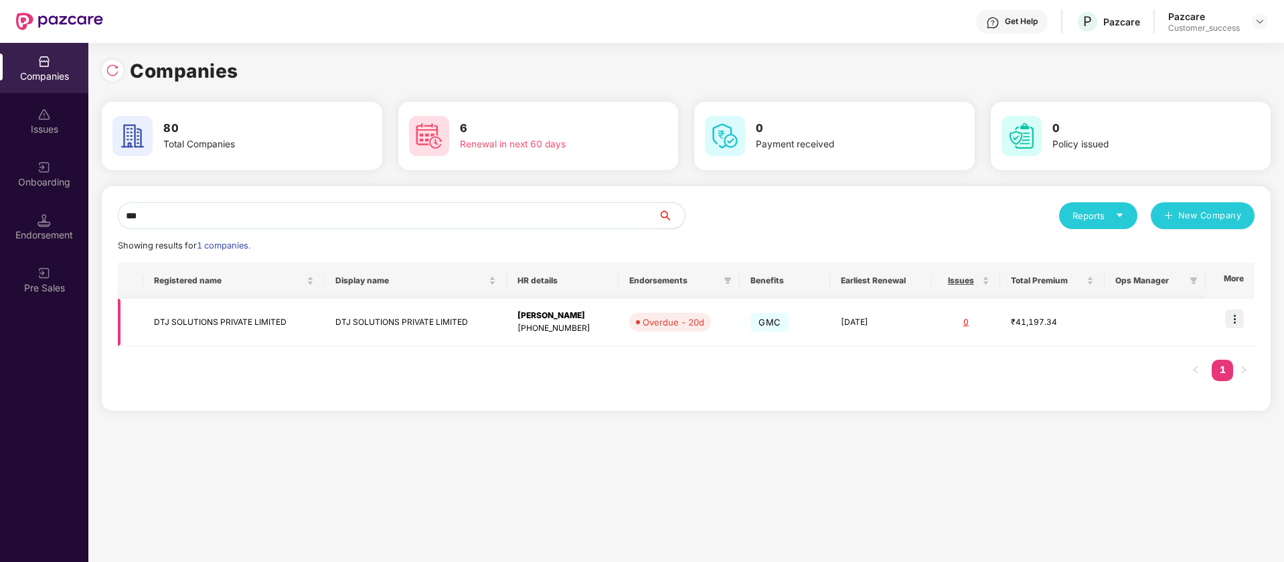
type input "***"
click at [1234, 320] on img at bounding box center [1234, 318] width 19 height 19
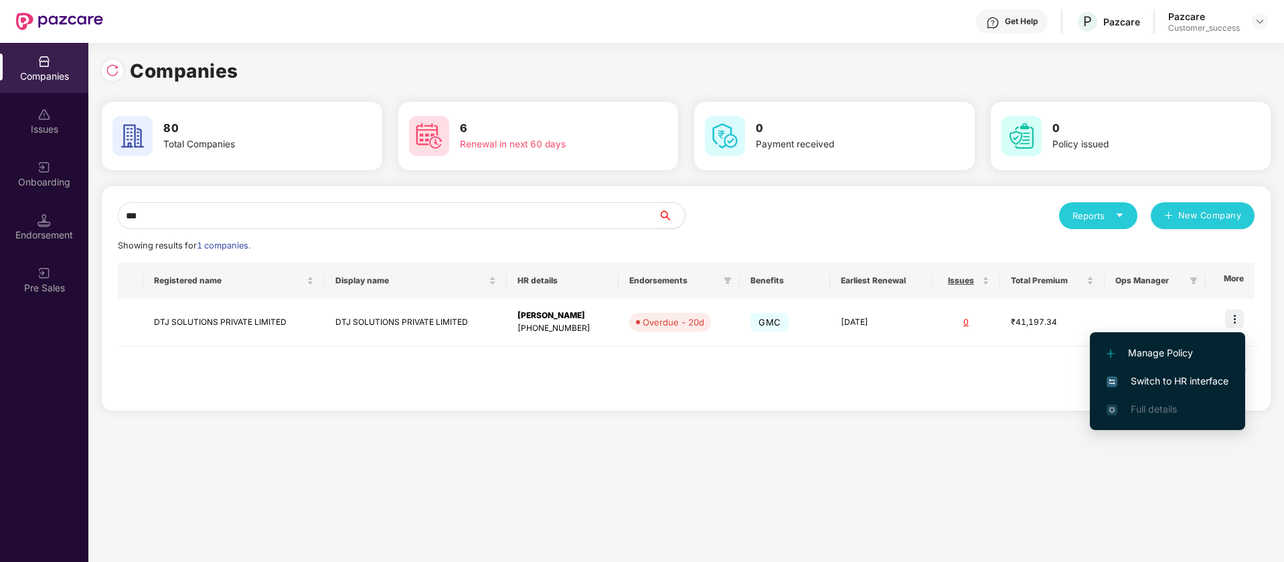
click at [1180, 377] on span "Switch to HR interface" at bounding box center [1167, 380] width 122 height 15
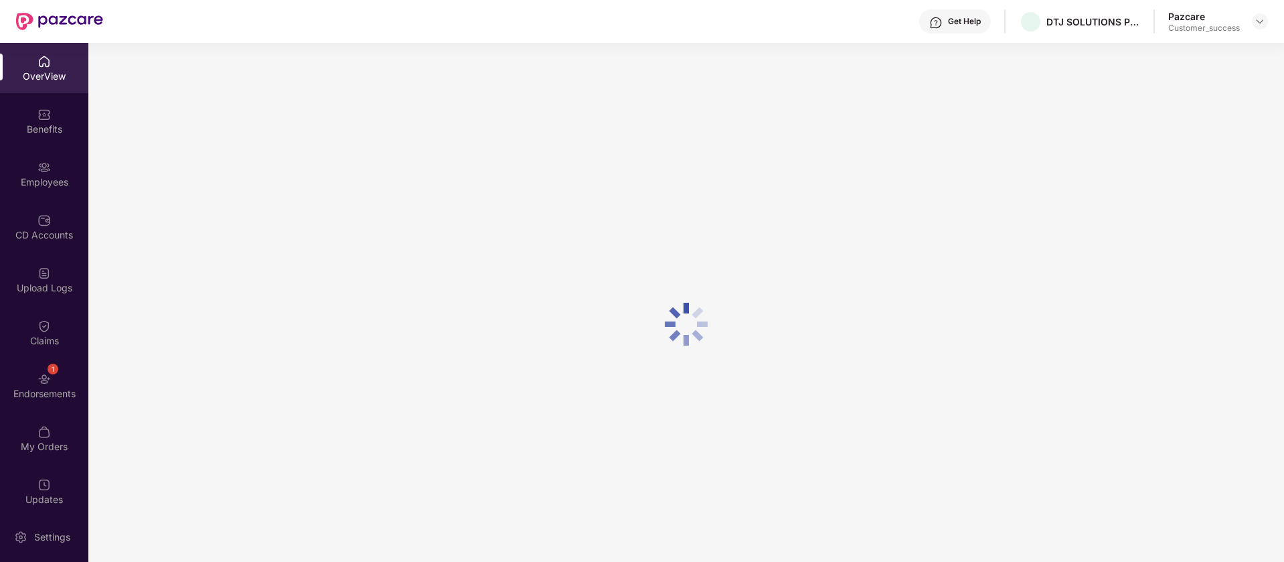
click at [52, 184] on div "Employees" at bounding box center [44, 181] width 88 height 13
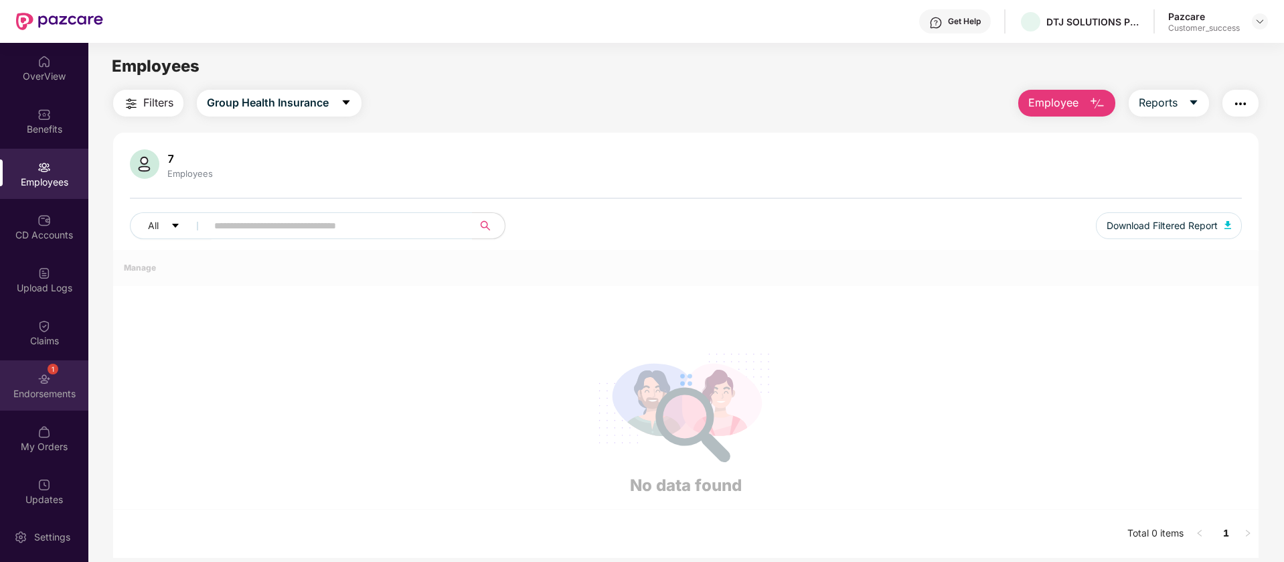
click at [48, 377] on img at bounding box center [43, 378] width 13 height 13
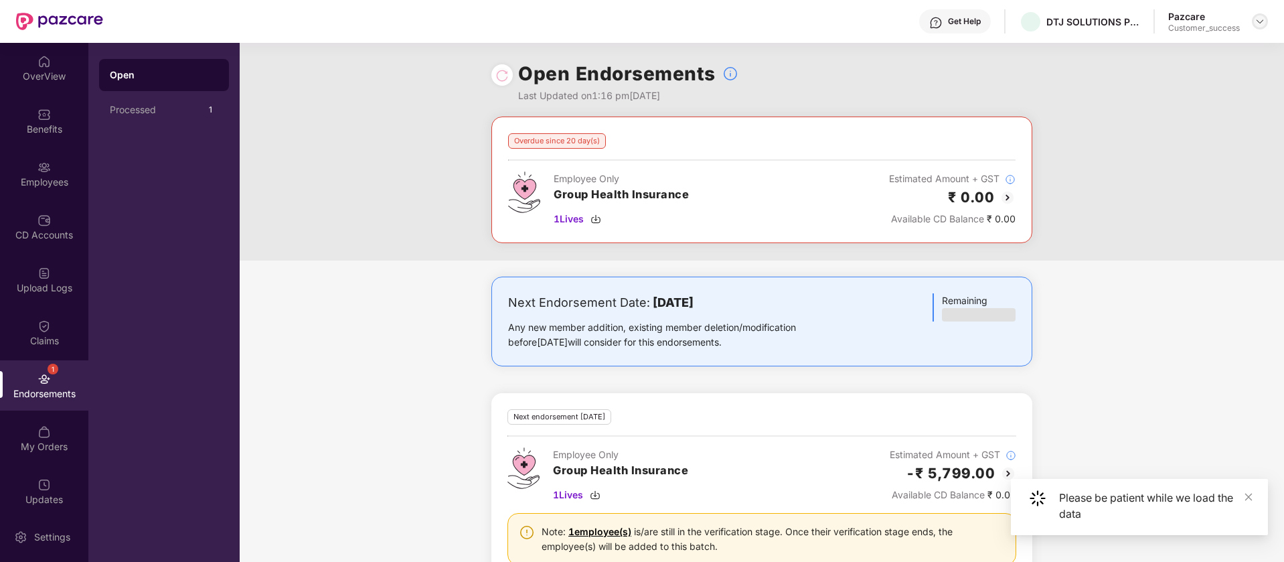
click at [1262, 22] on img at bounding box center [1259, 21] width 11 height 11
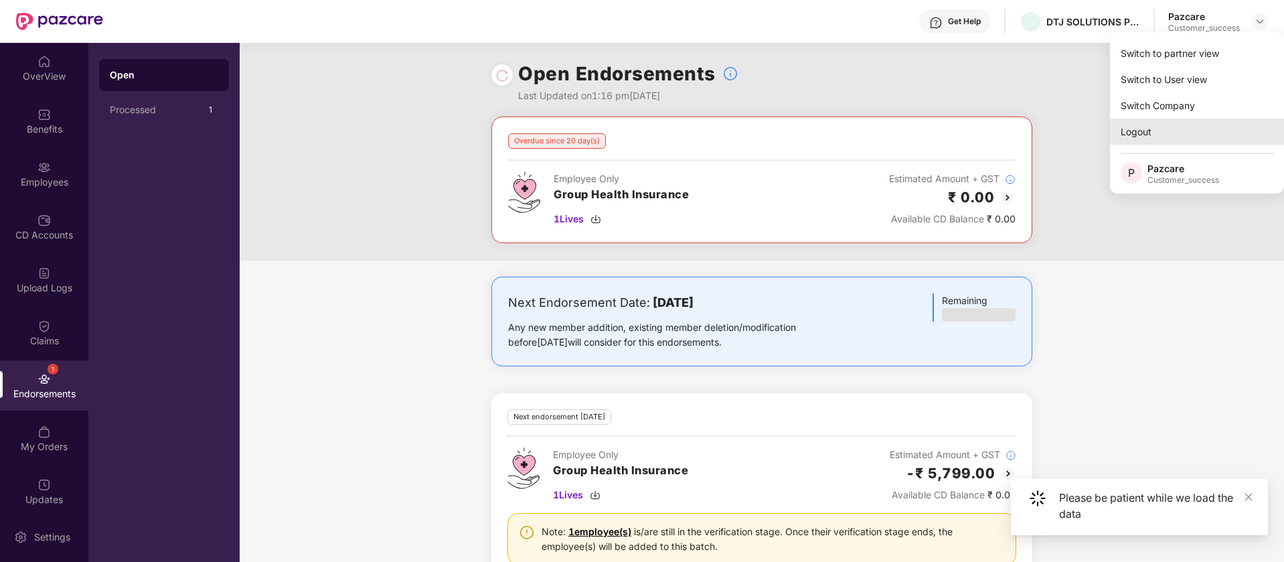
click at [1172, 133] on div "Logout" at bounding box center [1197, 131] width 174 height 26
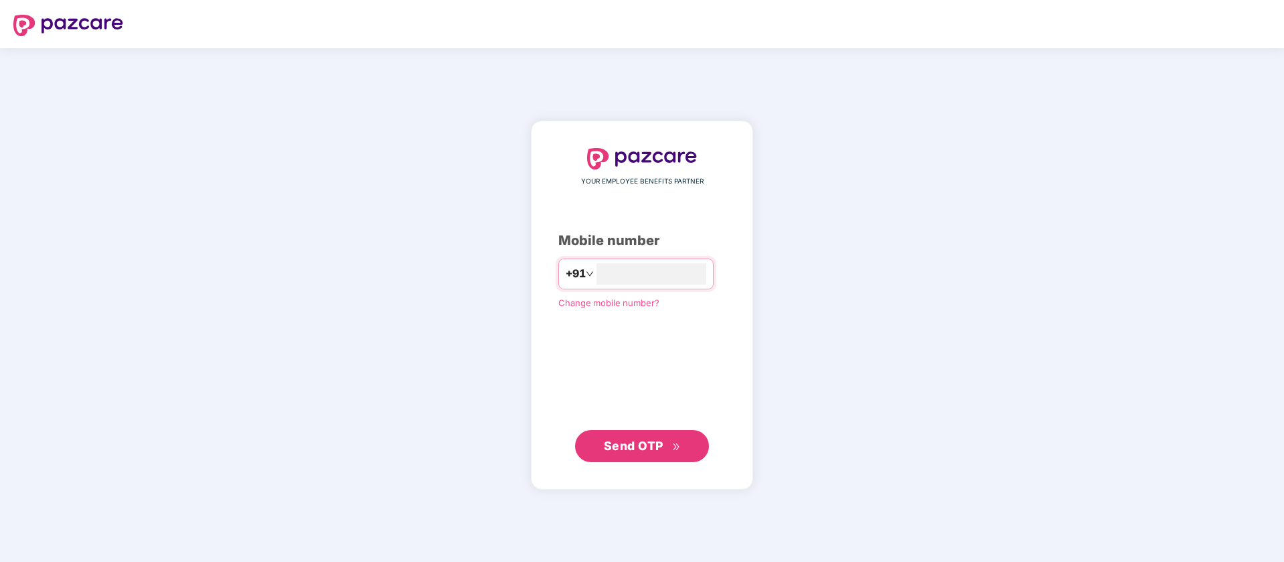
type input "**********"
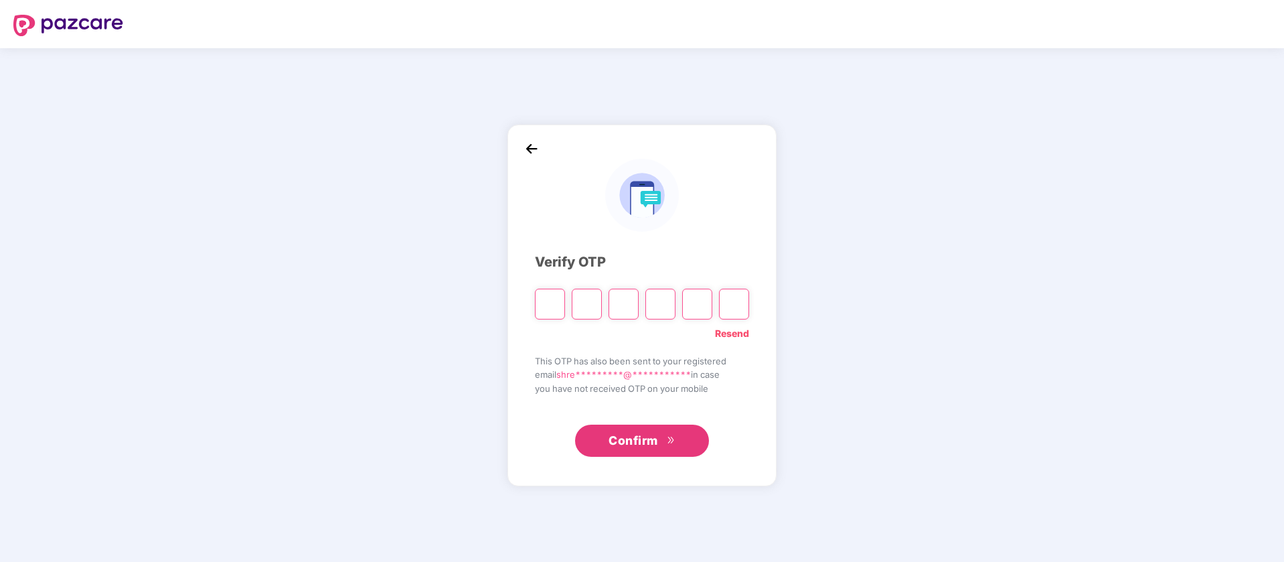
type input "*"
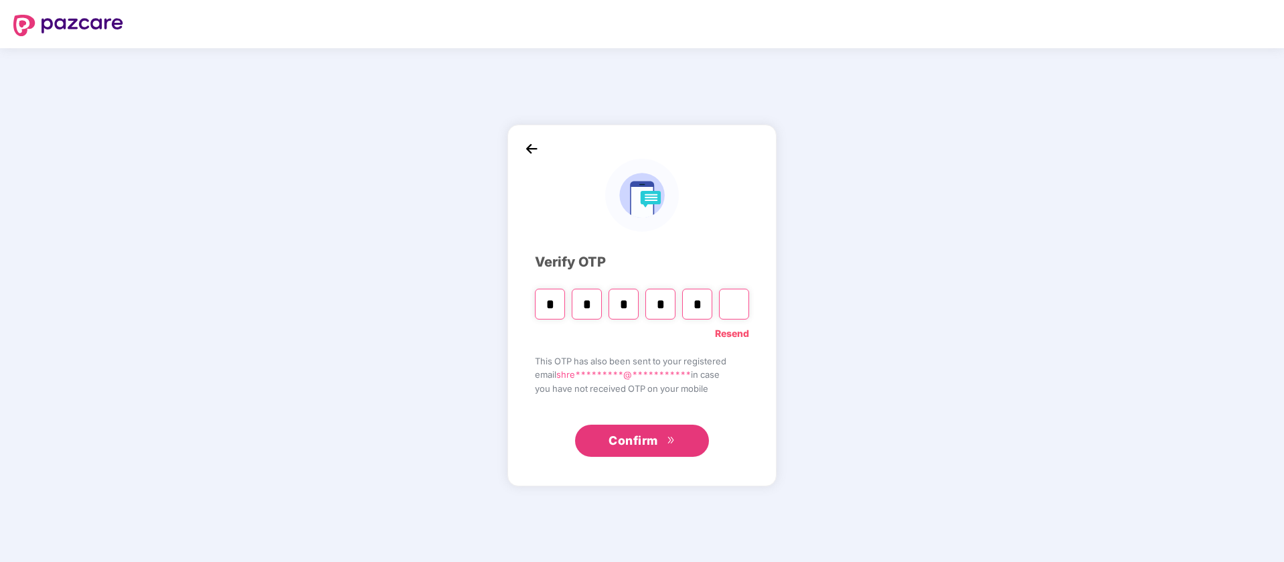
type input "*"
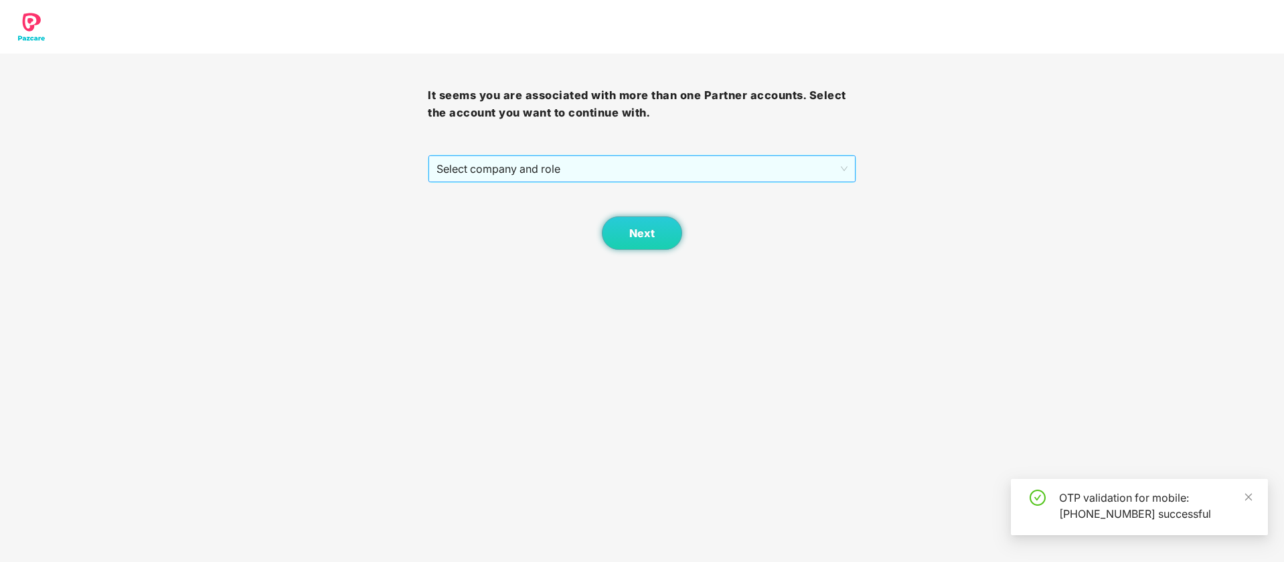
click at [612, 169] on span "Select company and role" at bounding box center [641, 168] width 410 height 25
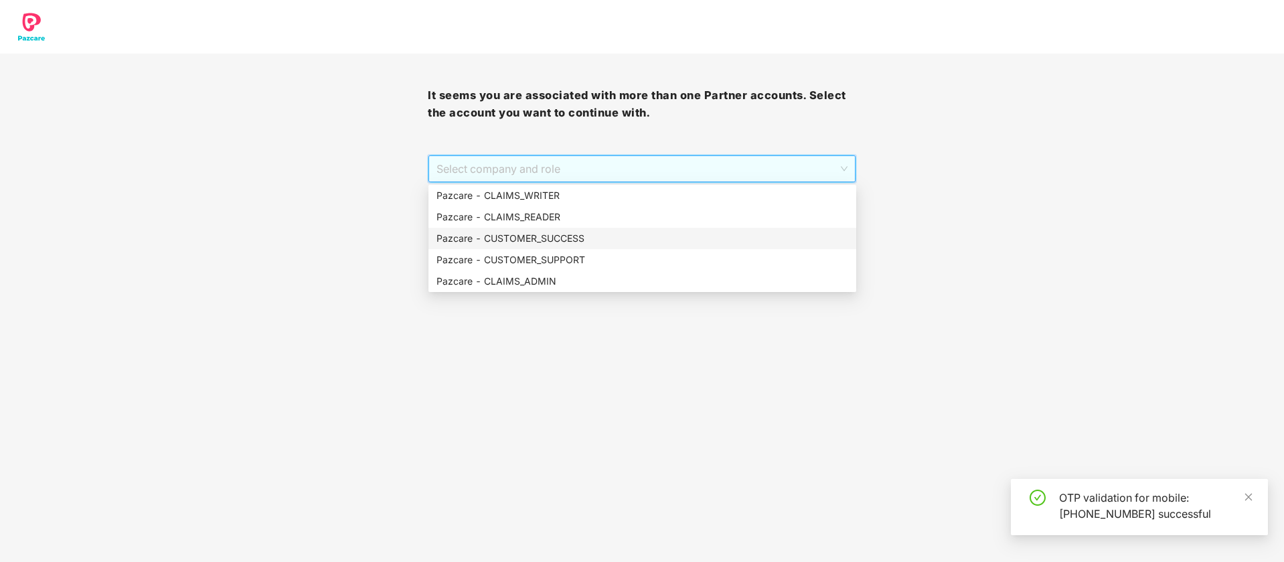
click at [576, 244] on div "Pazcare - CUSTOMER_SUCCESS" at bounding box center [642, 238] width 412 height 15
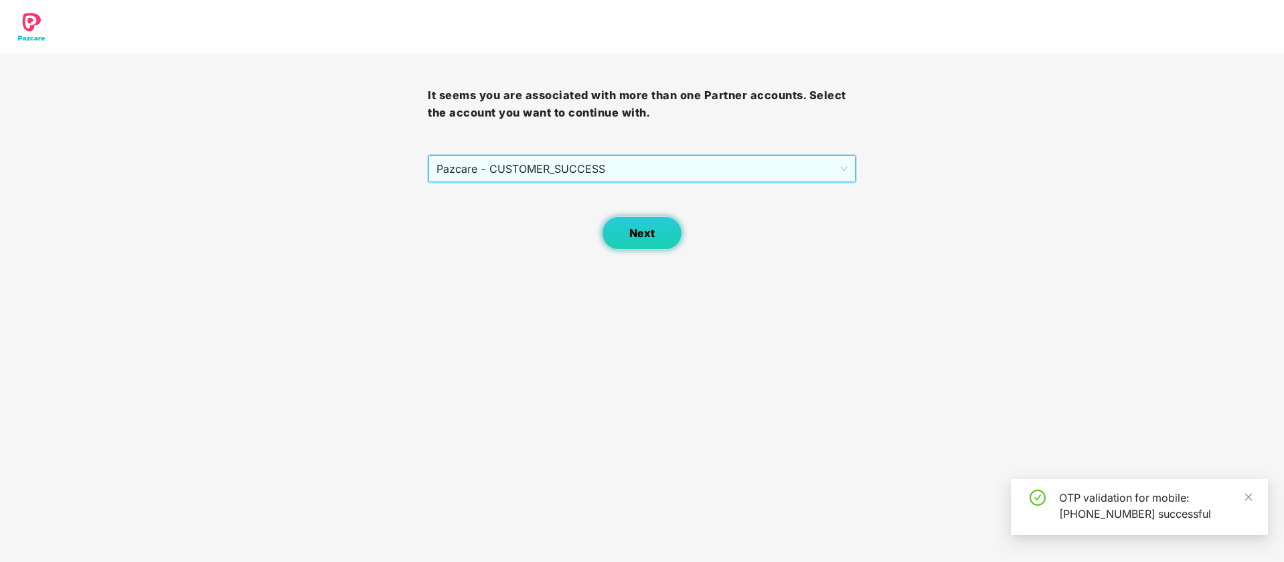
click at [667, 239] on button "Next" at bounding box center [642, 232] width 80 height 33
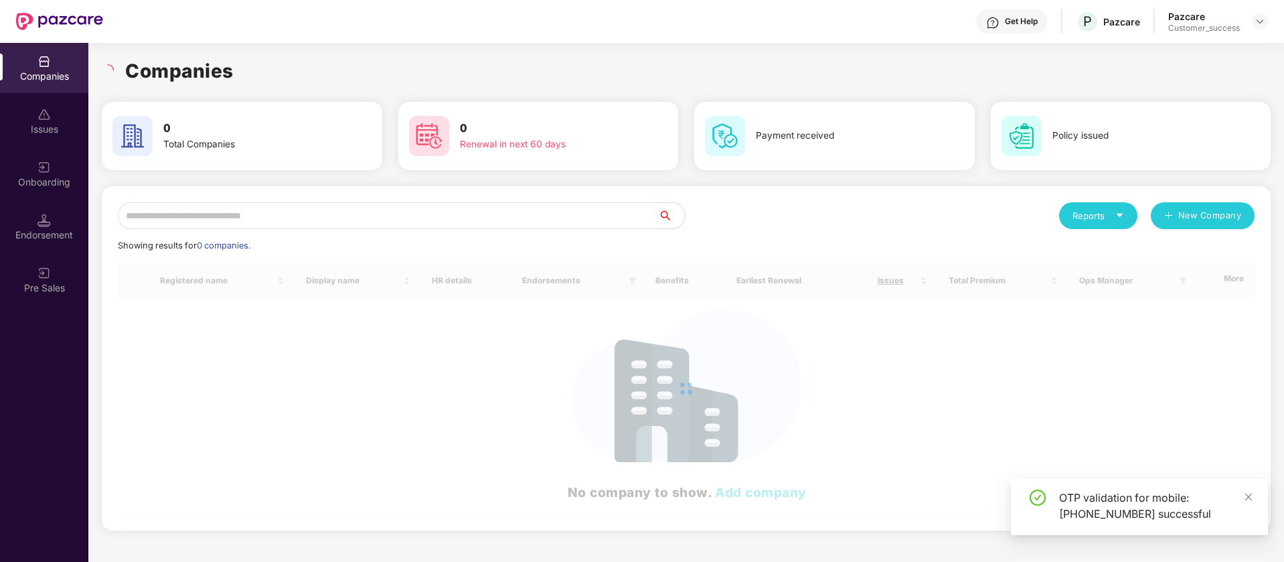
click at [426, 220] on input "text" at bounding box center [388, 215] width 540 height 27
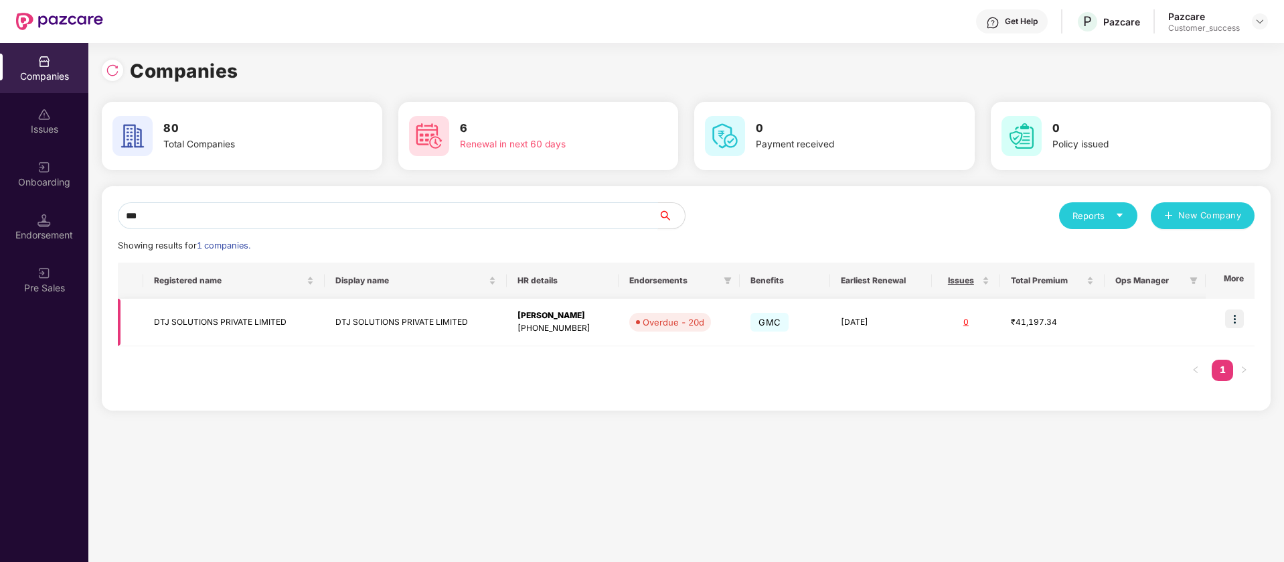
type input "***"
click at [1234, 315] on img at bounding box center [1234, 318] width 19 height 19
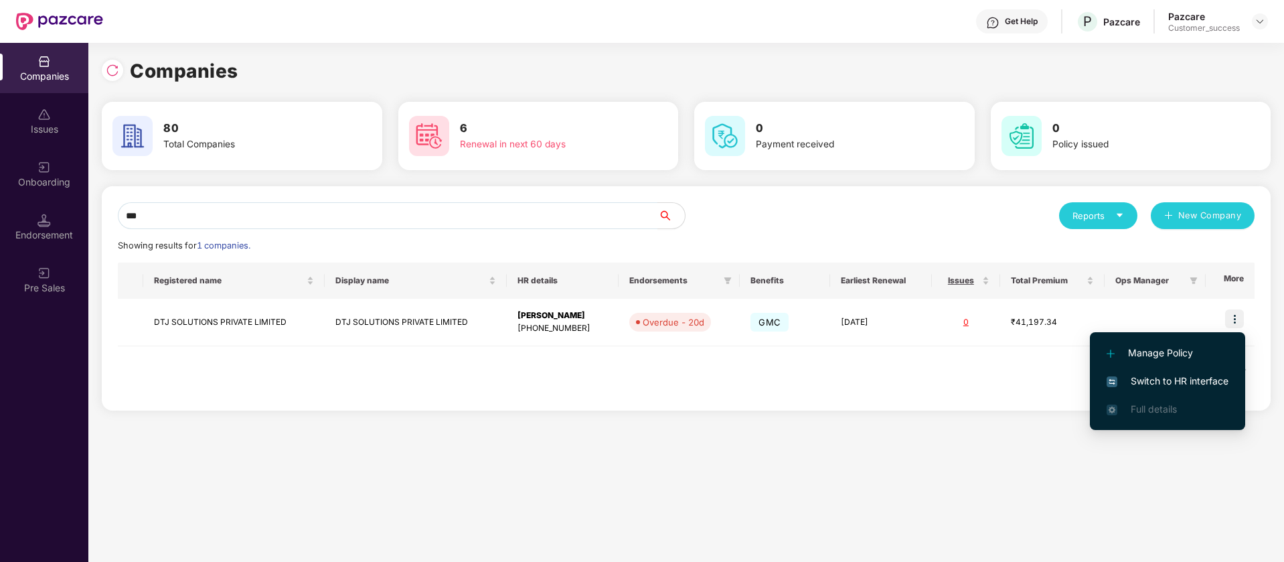
click at [1189, 382] on span "Switch to HR interface" at bounding box center [1167, 380] width 122 height 15
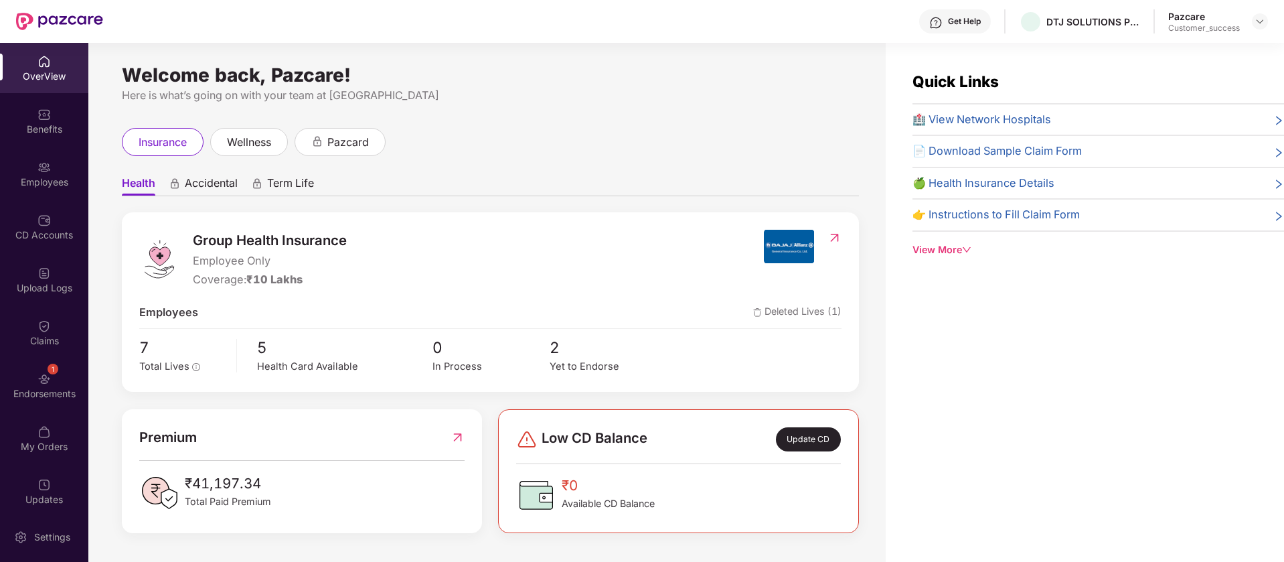
click at [46, 186] on div "Employees" at bounding box center [44, 181] width 88 height 13
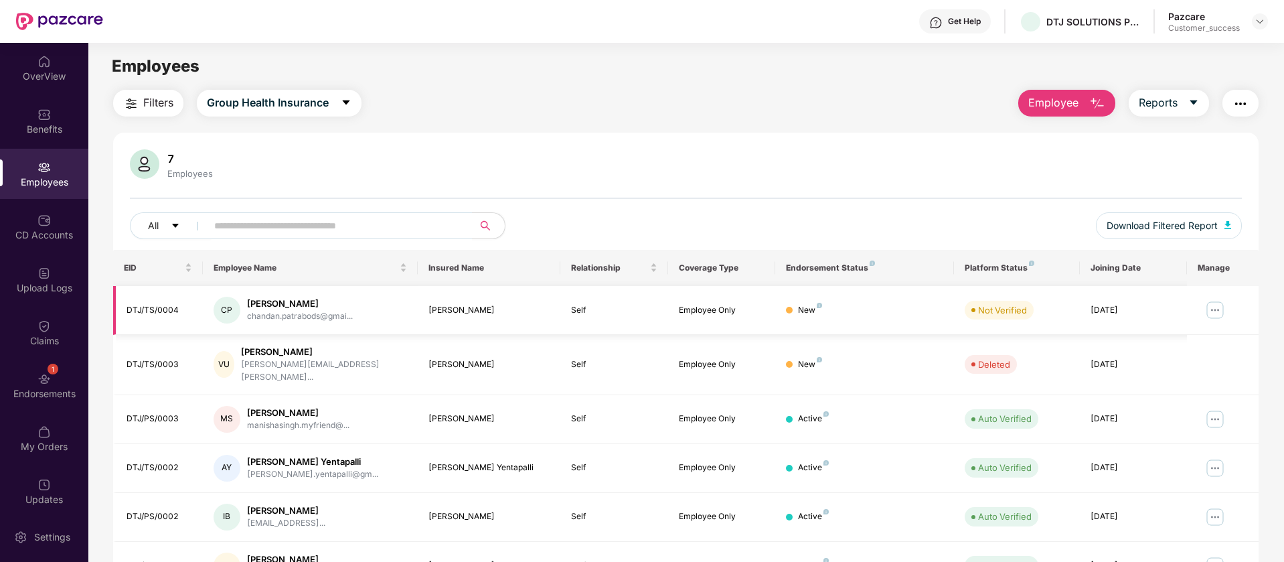
click at [1217, 305] on img at bounding box center [1214, 309] width 21 height 21
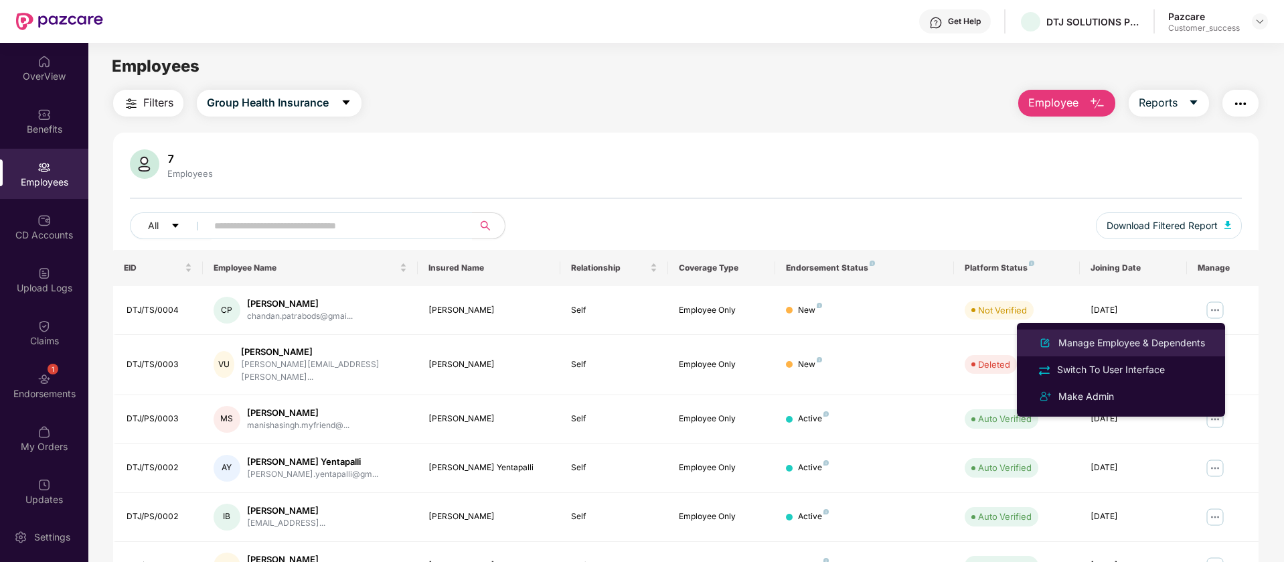
click at [1153, 343] on div "Manage Employee & Dependents" at bounding box center [1131, 342] width 152 height 15
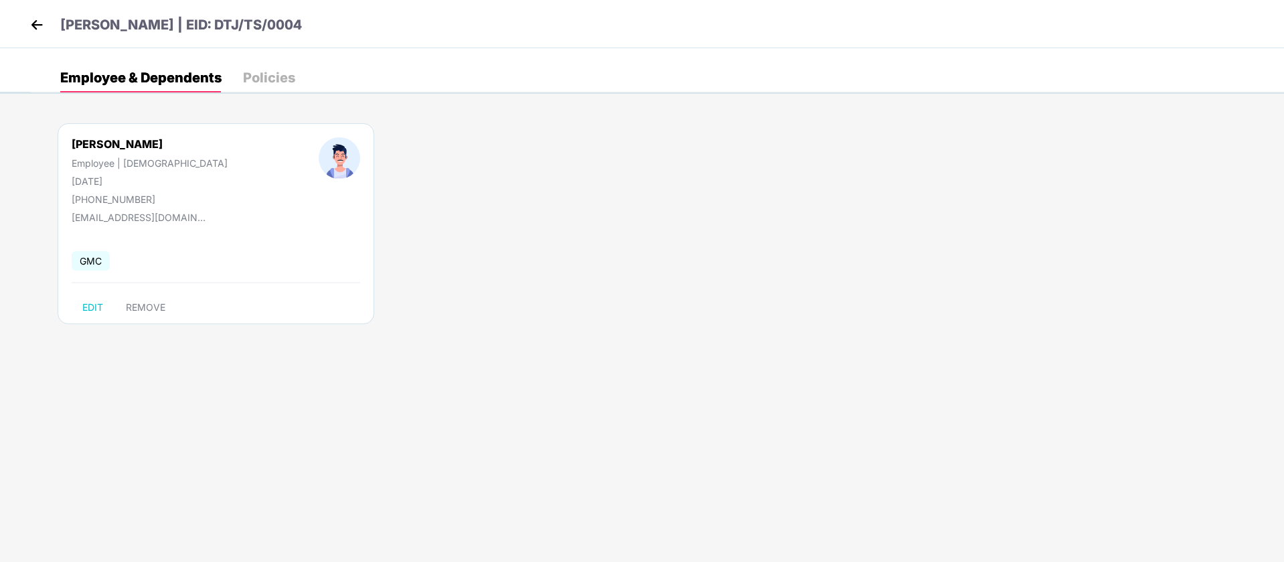
click at [46, 27] on img at bounding box center [37, 25] width 20 height 20
